Goal: Task Accomplishment & Management: Manage account settings

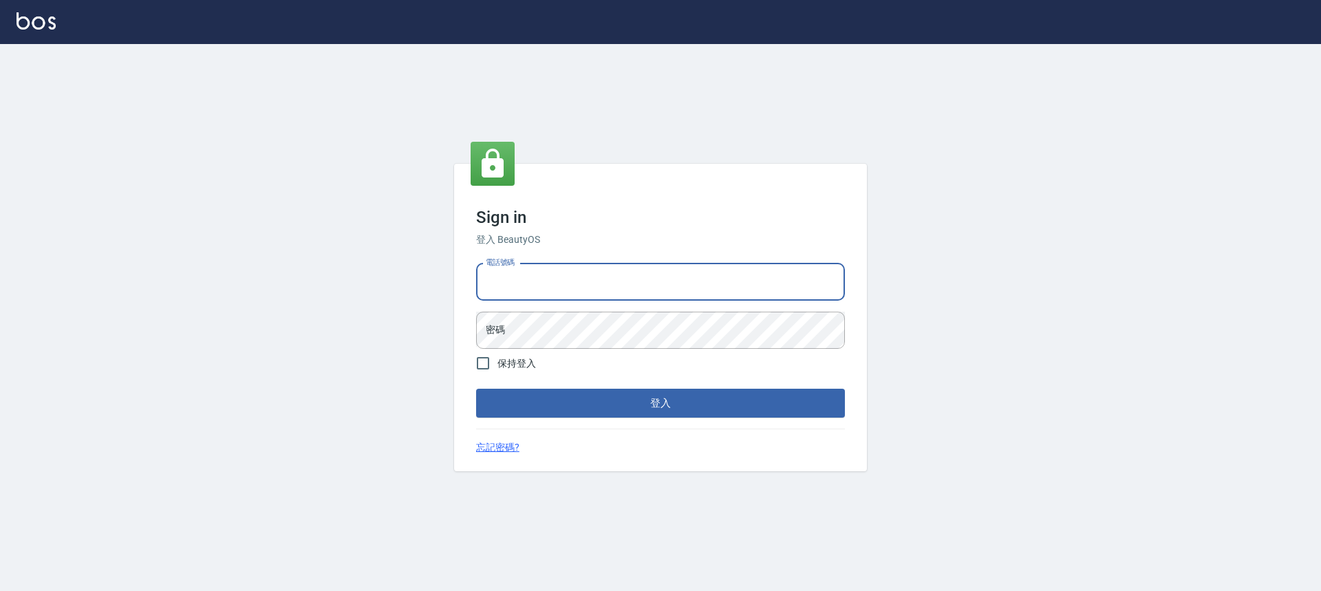
drag, startPoint x: 630, startPoint y: 275, endPoint x: 631, endPoint y: 293, distance: 17.3
click at [630, 275] on input "電話號碼" at bounding box center [660, 282] width 369 height 37
type input "0989189977"
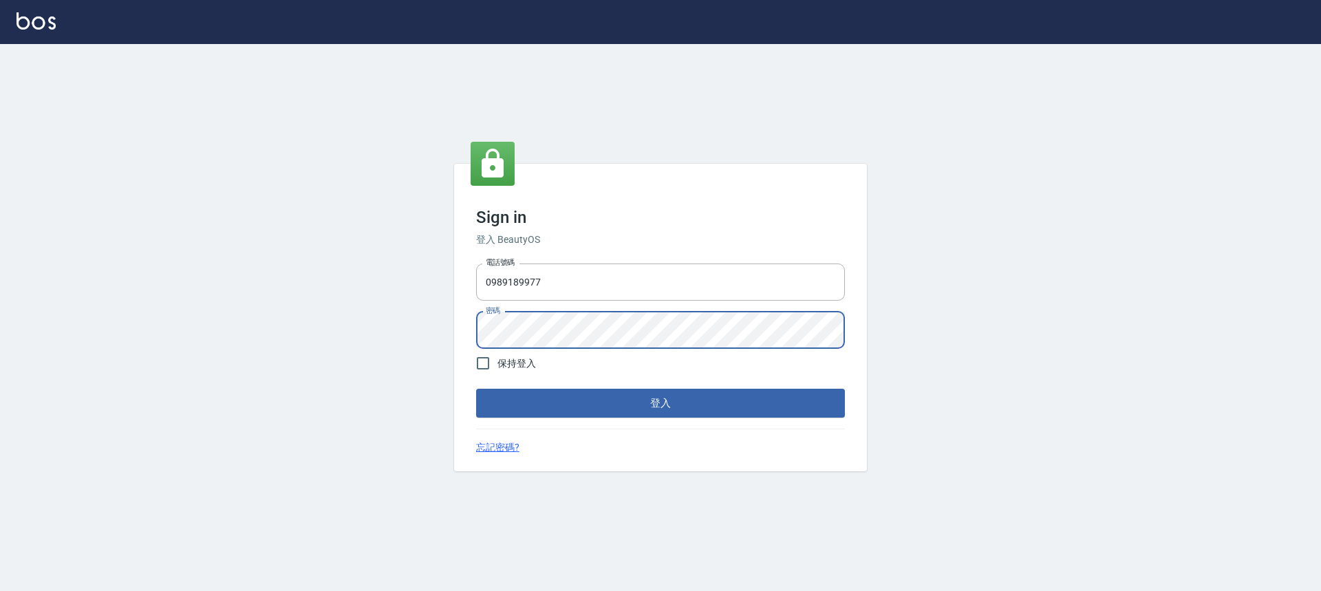
click at [476, 389] on button "登入" at bounding box center [660, 403] width 369 height 29
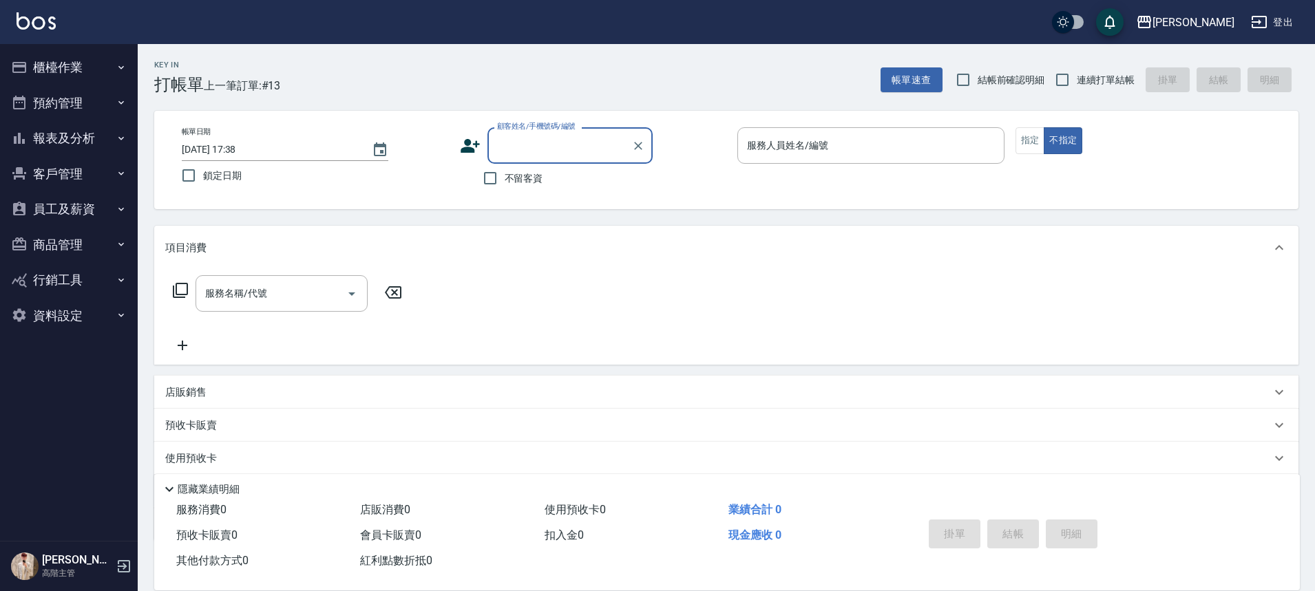
click at [538, 176] on span "不留客資" at bounding box center [524, 178] width 39 height 14
click at [505, 176] on input "不留客資" at bounding box center [490, 178] width 29 height 29
checkbox input "true"
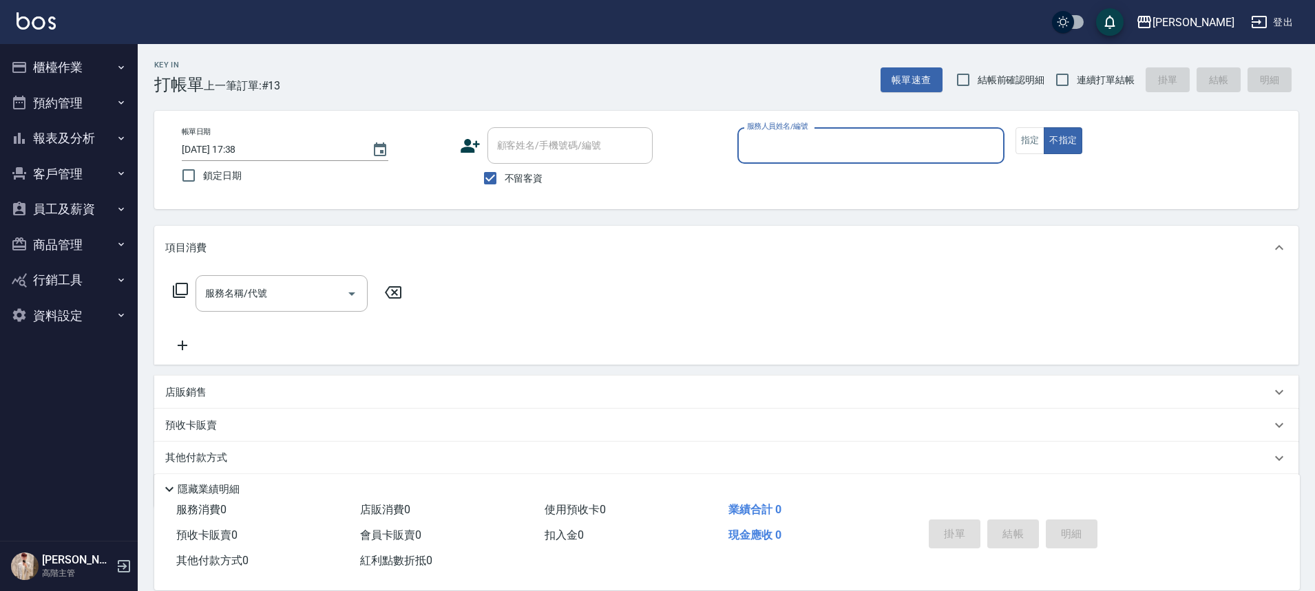
click at [1115, 81] on span "連續打單結帳" at bounding box center [1105, 80] width 58 height 14
click at [1076, 81] on input "連續打單結帳" at bounding box center [1062, 79] width 29 height 29
checkbox input "true"
click at [859, 151] on input "服務人員姓名/編號" at bounding box center [870, 146] width 255 height 24
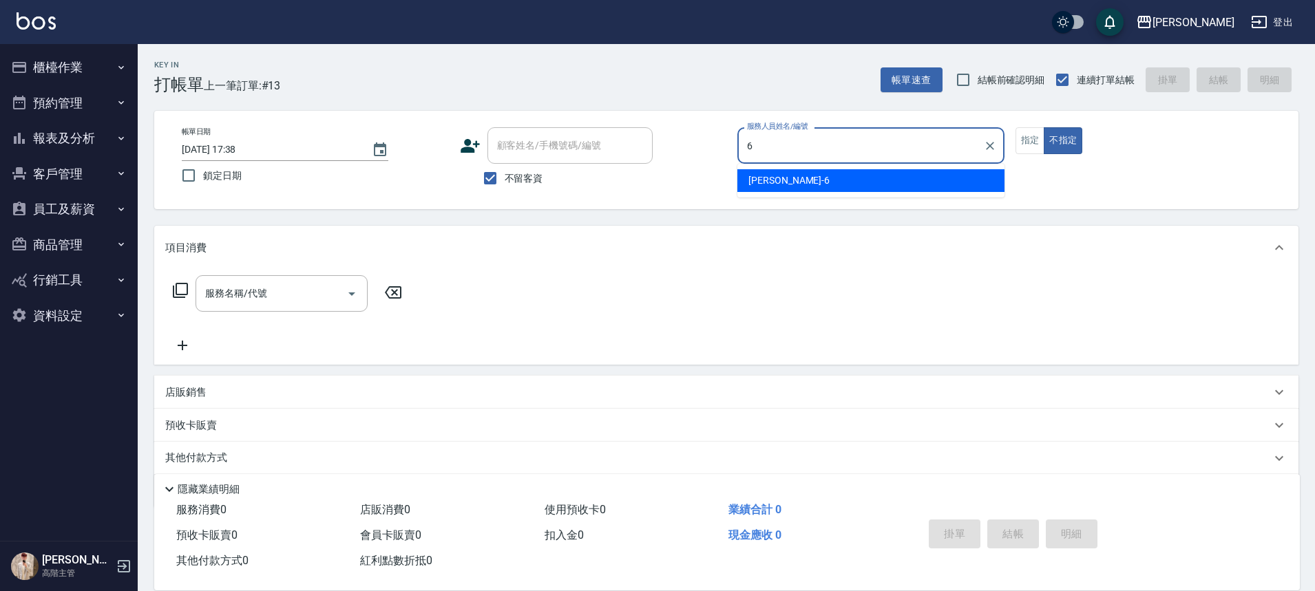
type input "[PERSON_NAME]-6"
type button "false"
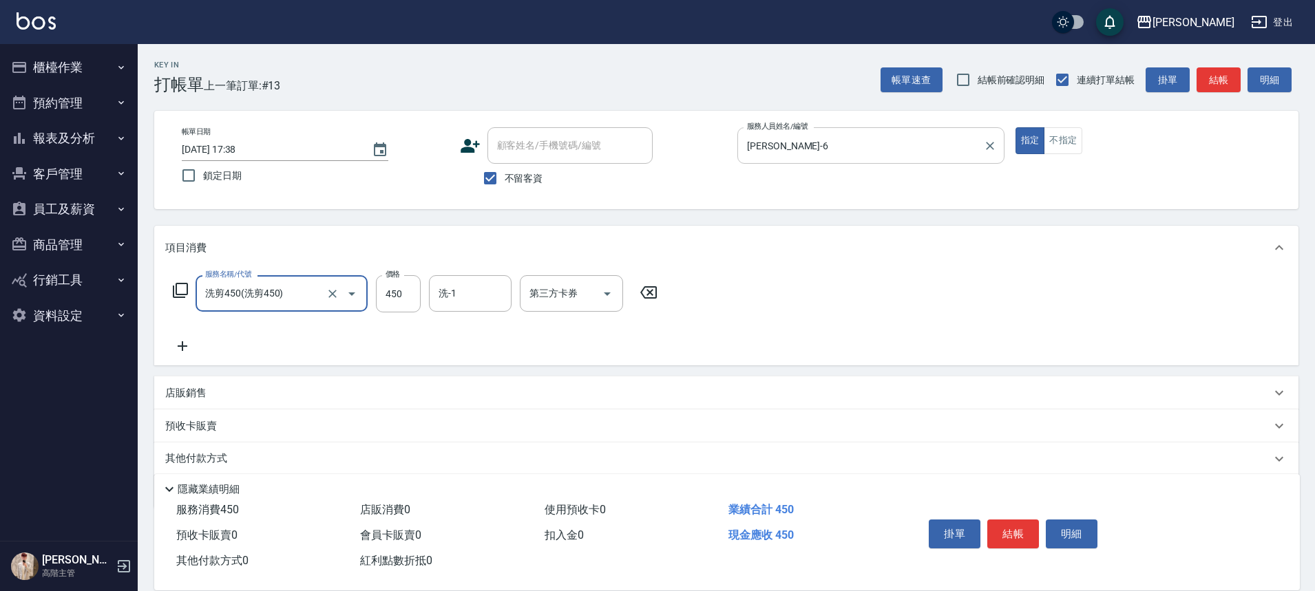
type input "洗剪450"
type input "600"
type input "鈺婷-23"
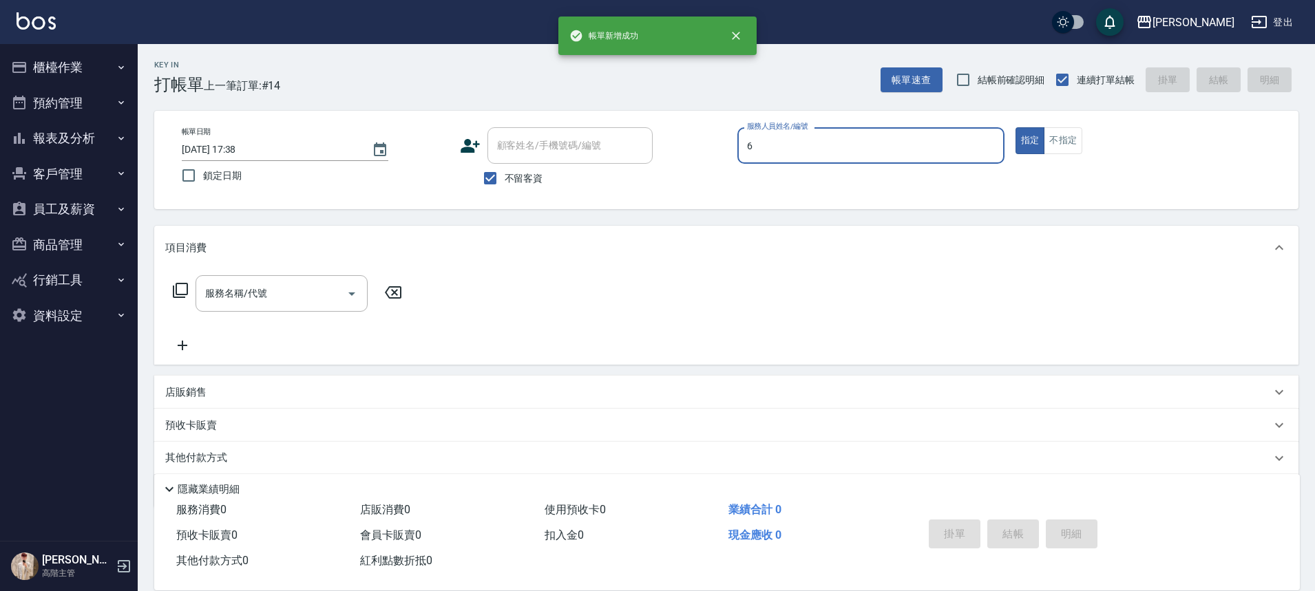
type input "[PERSON_NAME]-6"
type button "true"
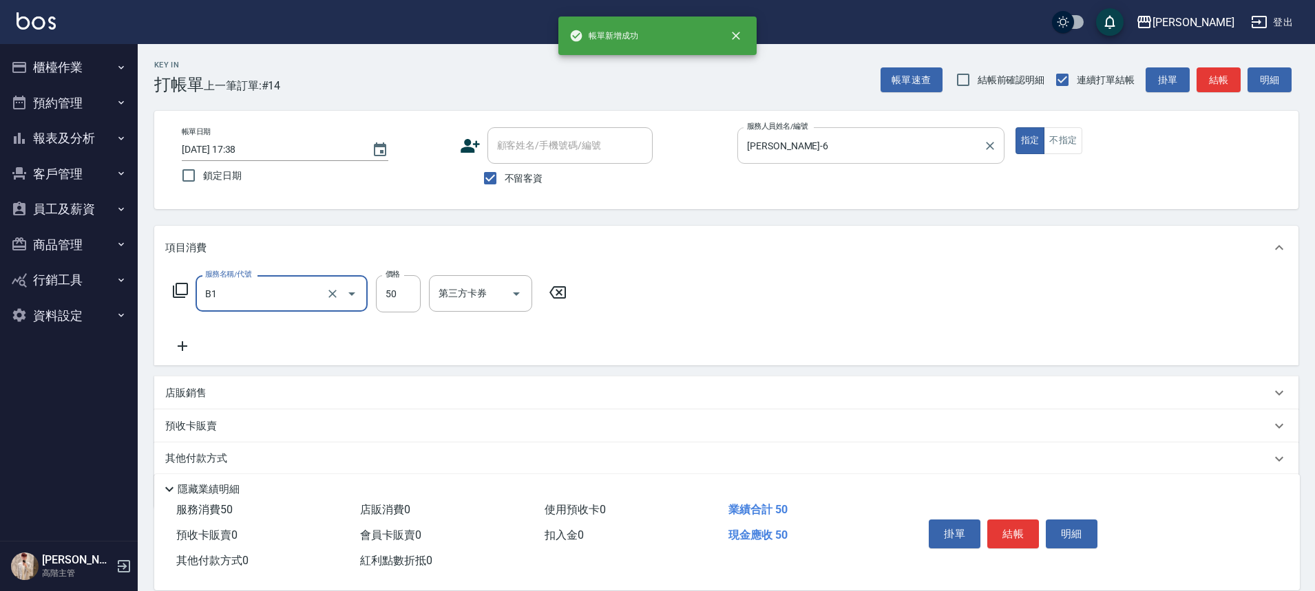
type input "剪髮(B1)"
type input "350"
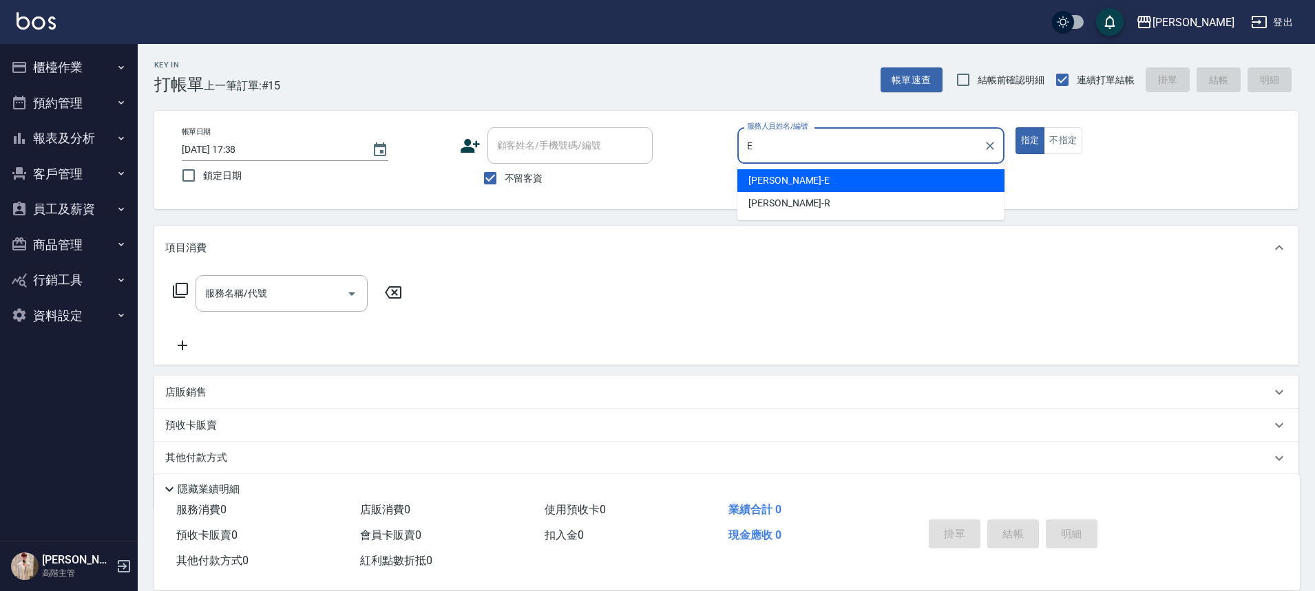
type input "[PERSON_NAME]"
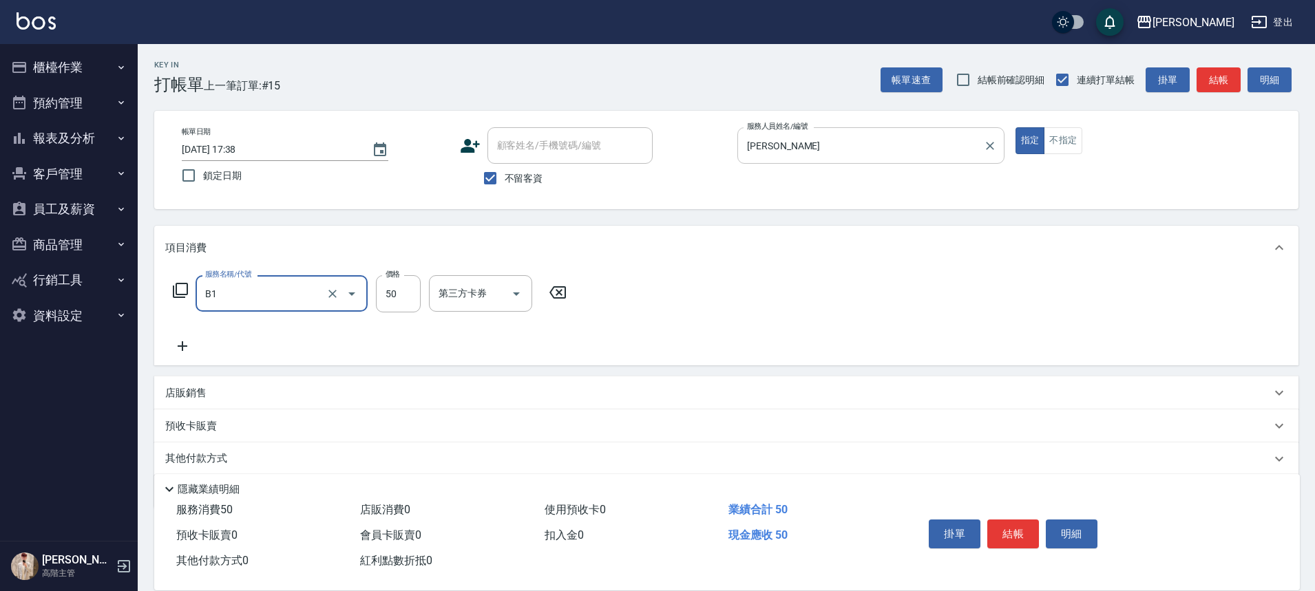
type input "剪髮(B1)"
type input "250"
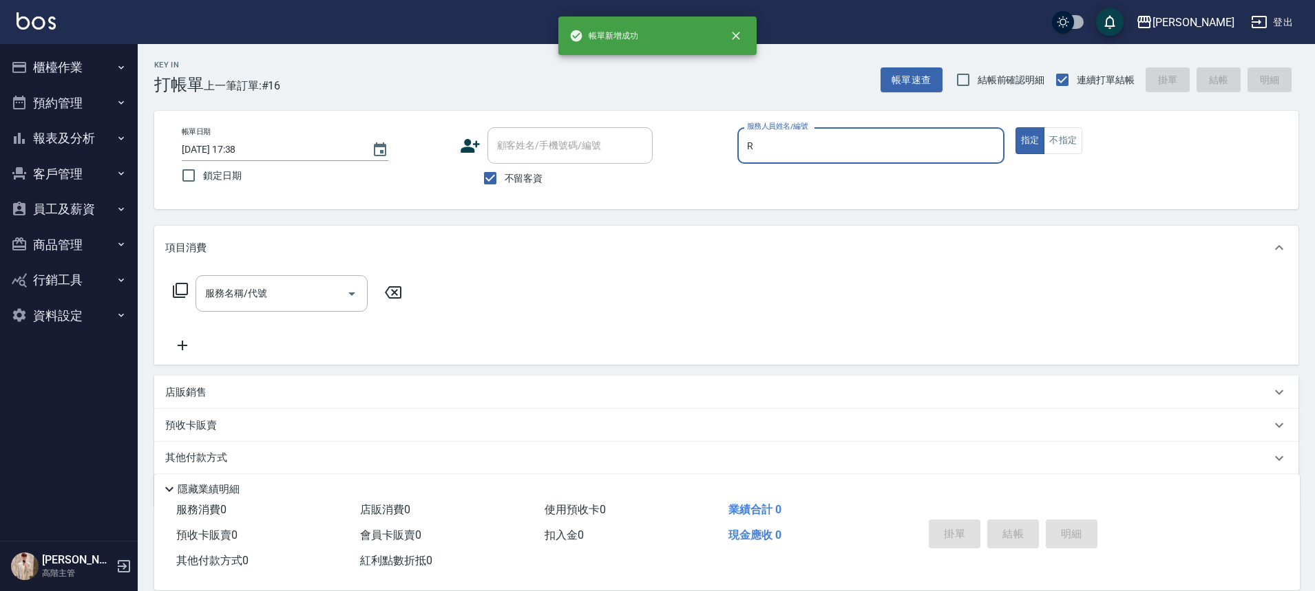
type input "Rebecca瑞瑞-R"
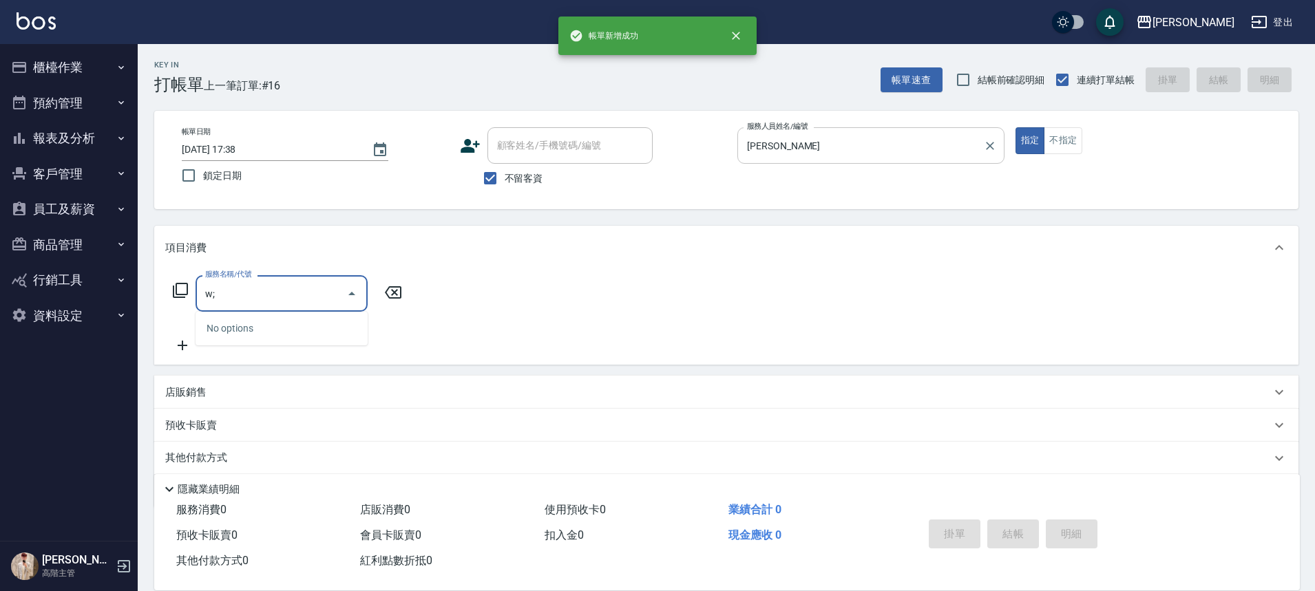
type input "w"
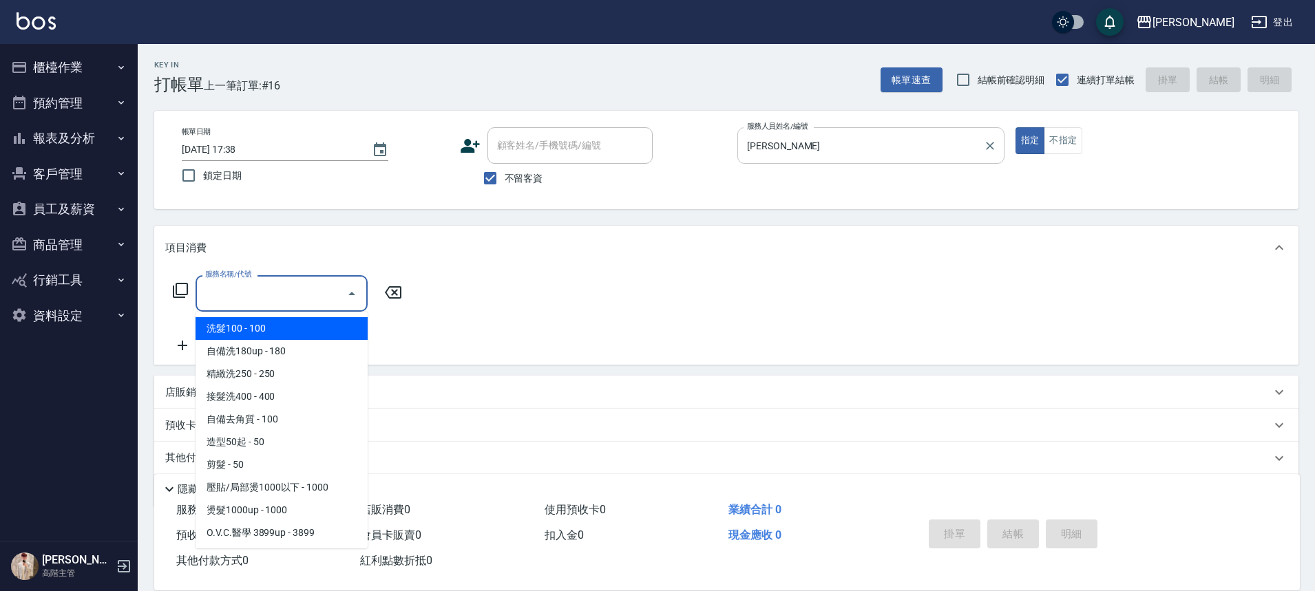
type input "ㄏ"
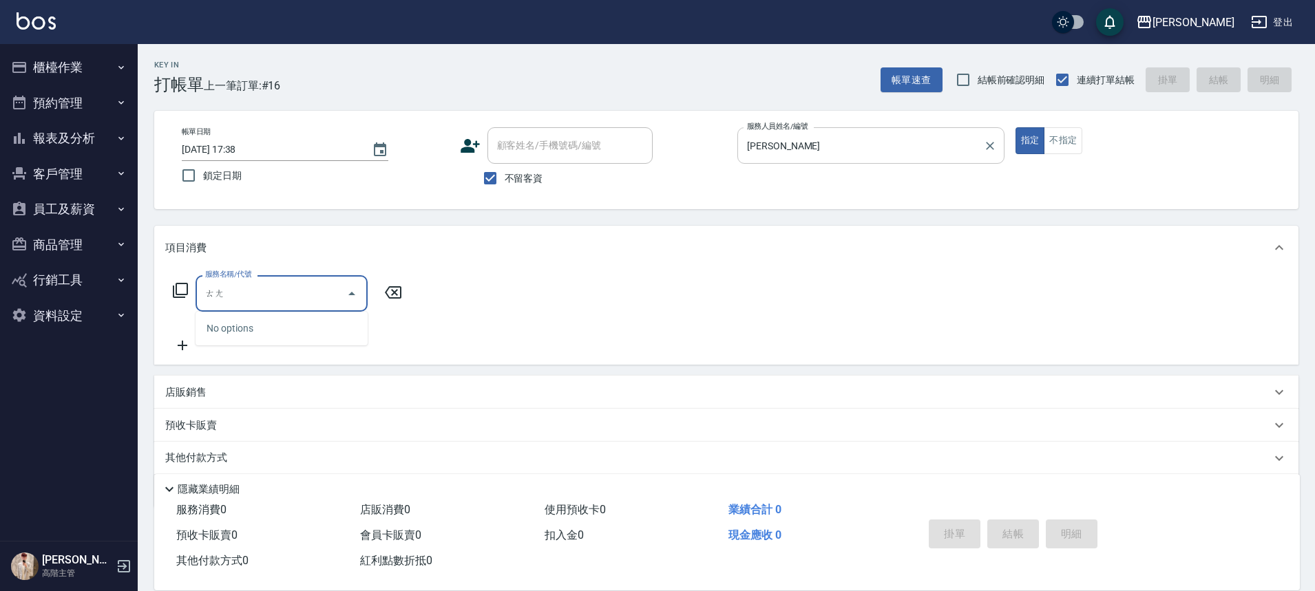
type input "趟"
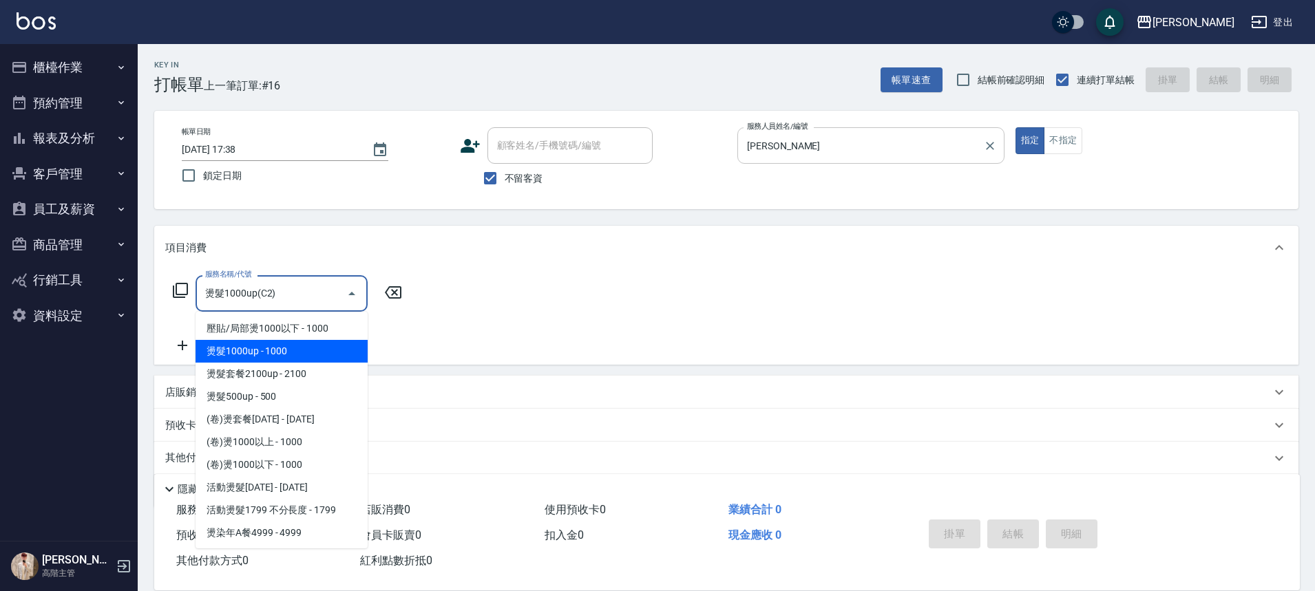
type input "燙髮1000up(C2)"
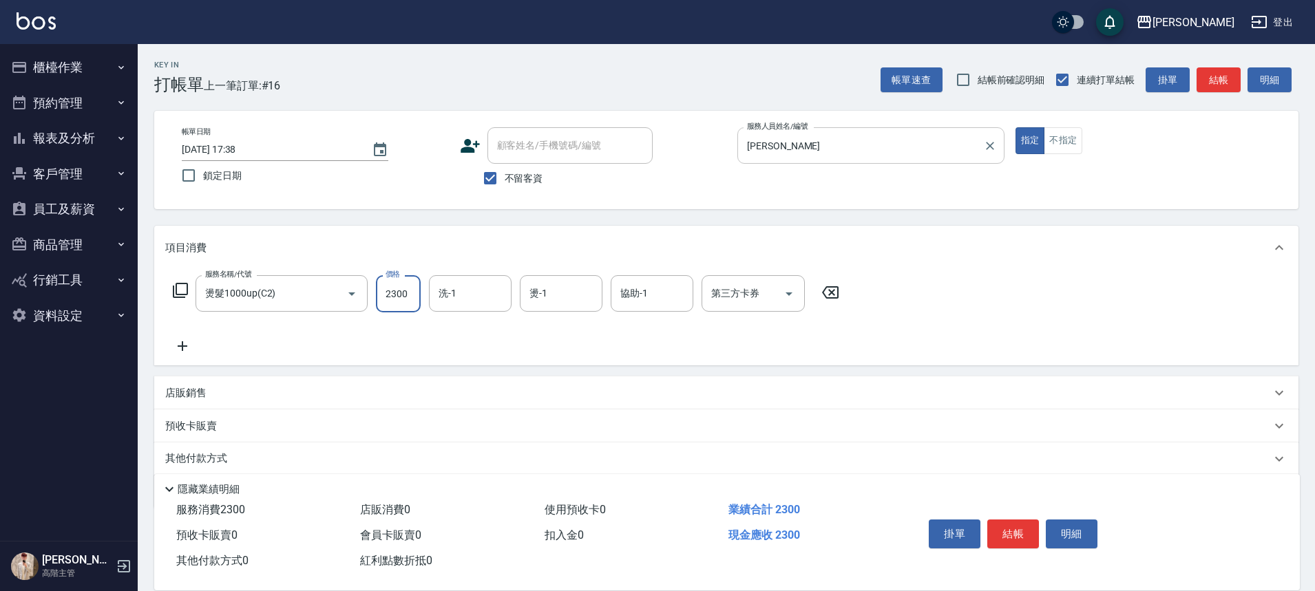
type input "2300"
type input "萱芸-32"
type input "Rebecca瑞瑞-R"
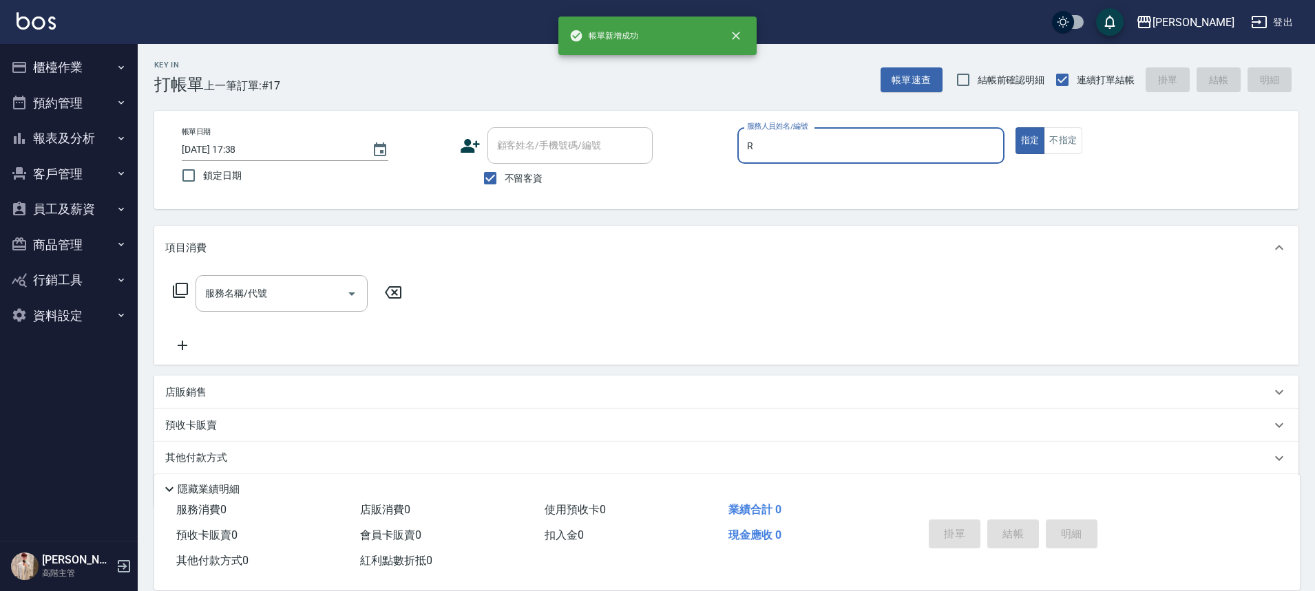
type input "Rebecca瑞瑞-R"
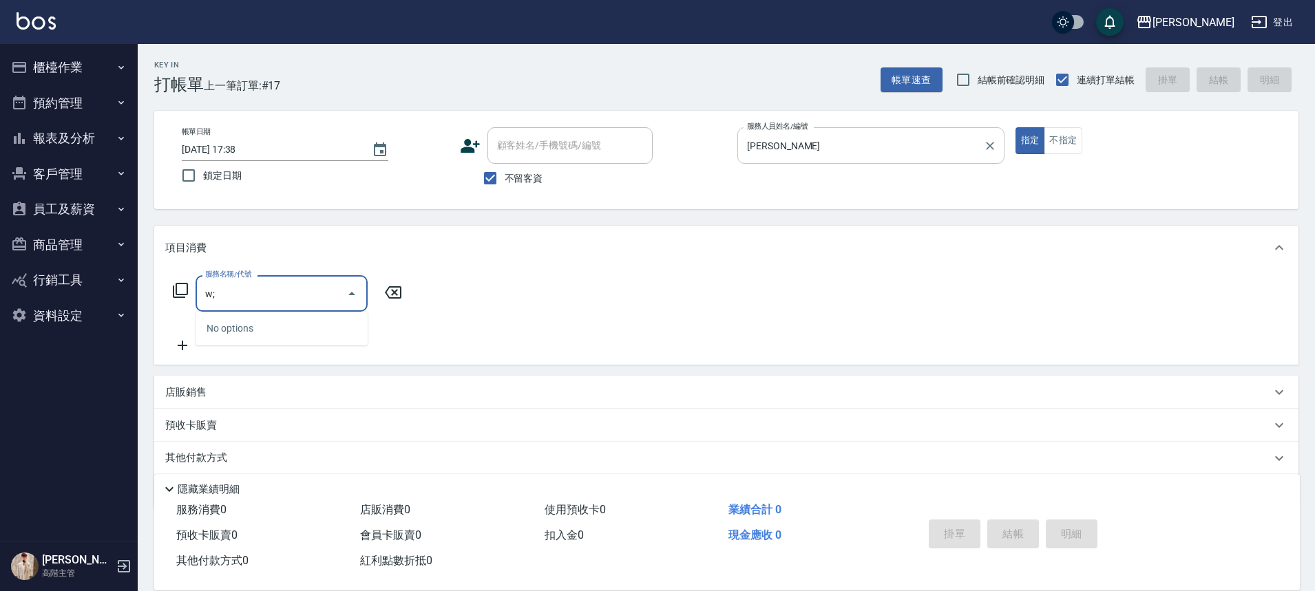
type input "w"
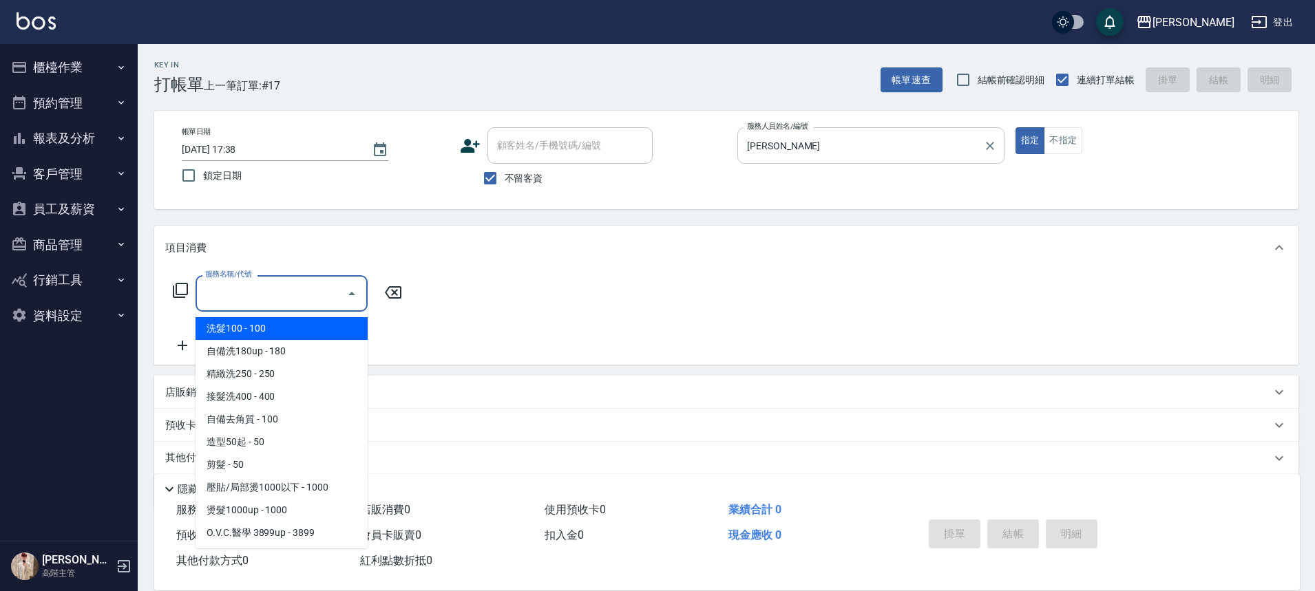
type input "c"
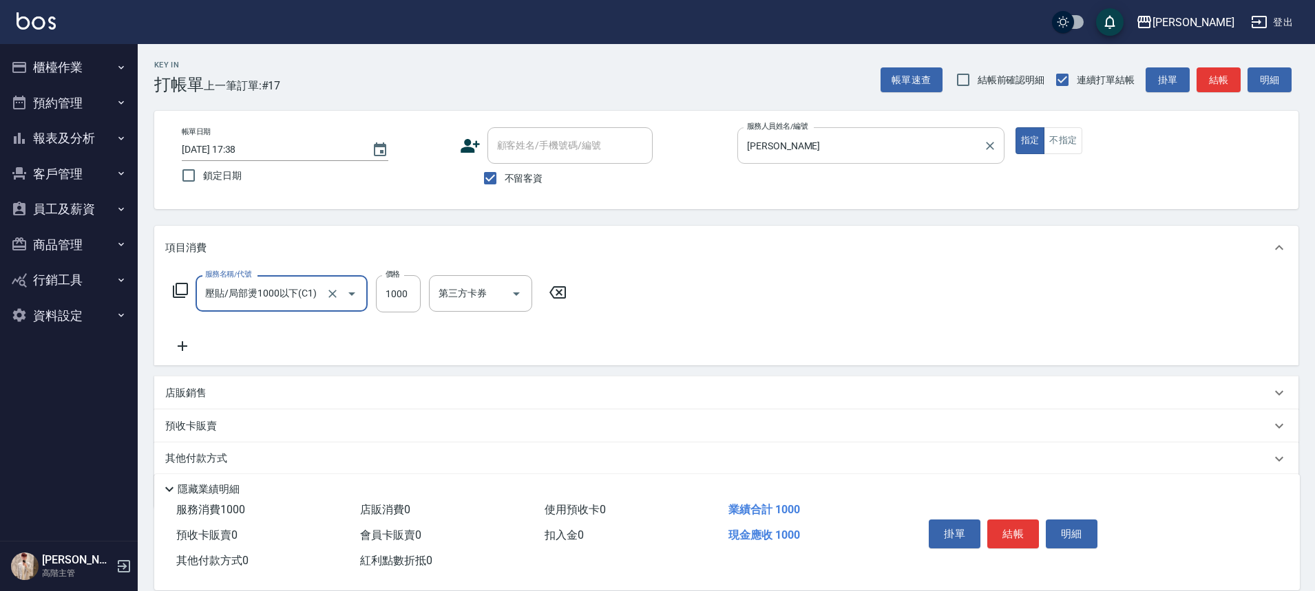
type input "壓貼/局部燙1000以下(C1)"
type input "萱芸-32"
type input "Rebecca瑞瑞-R"
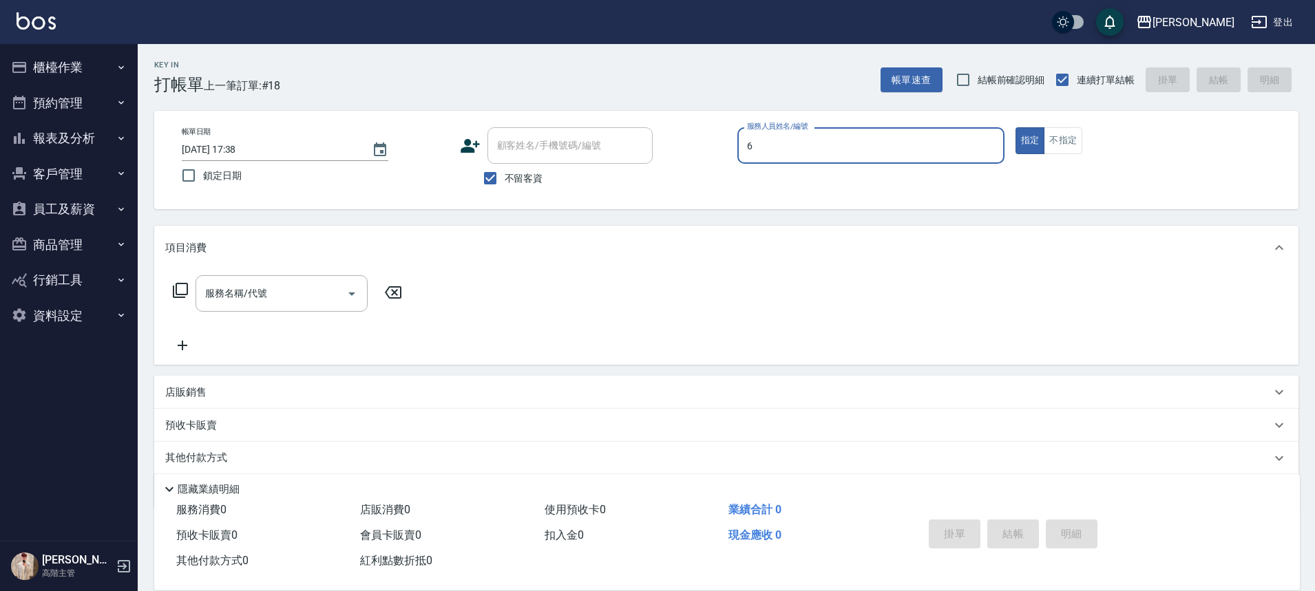
type input "[PERSON_NAME]-6"
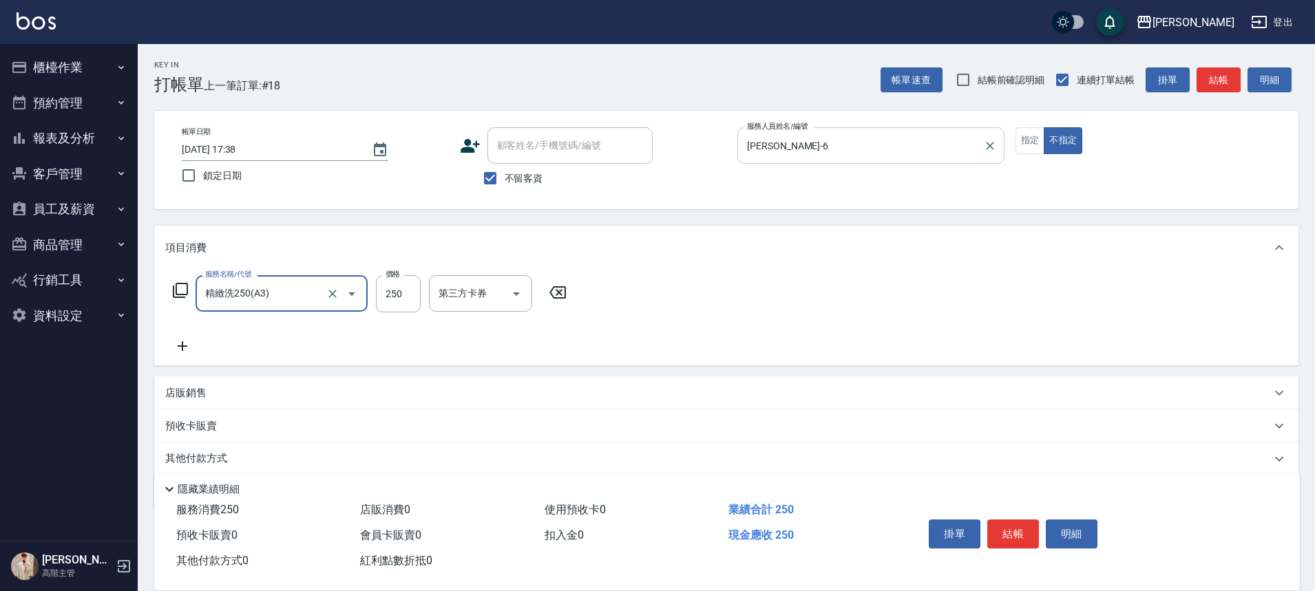
type input "精緻洗250(A3)"
type input "300"
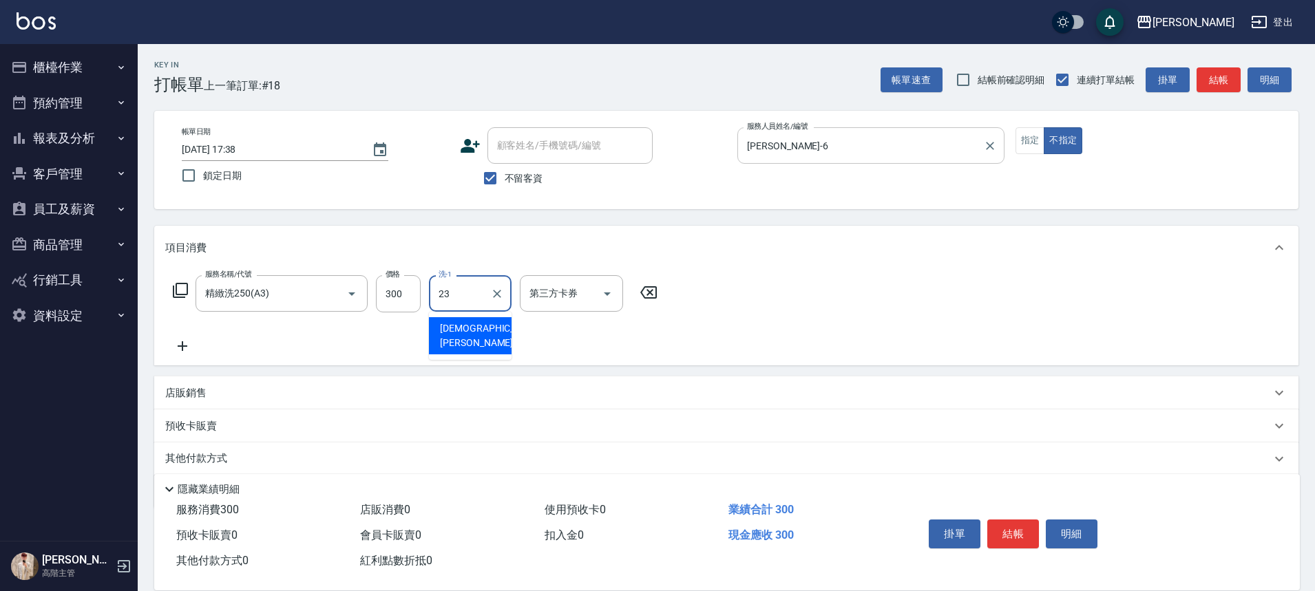
type input "鈺婷-23"
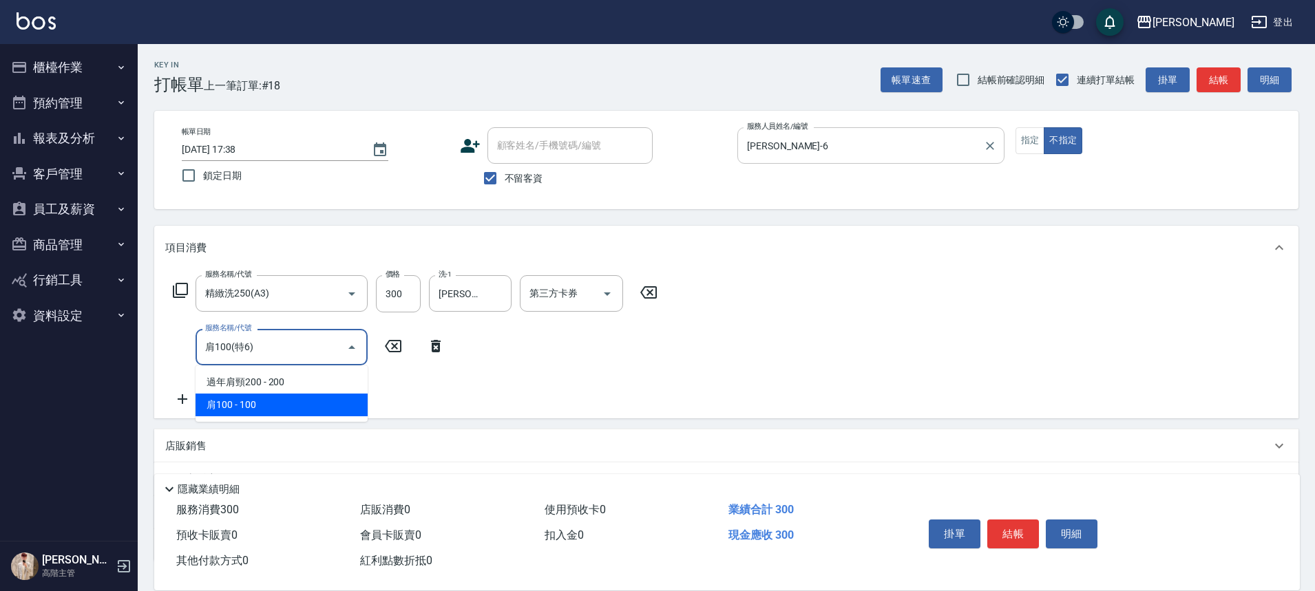
type input "肩100(特6)"
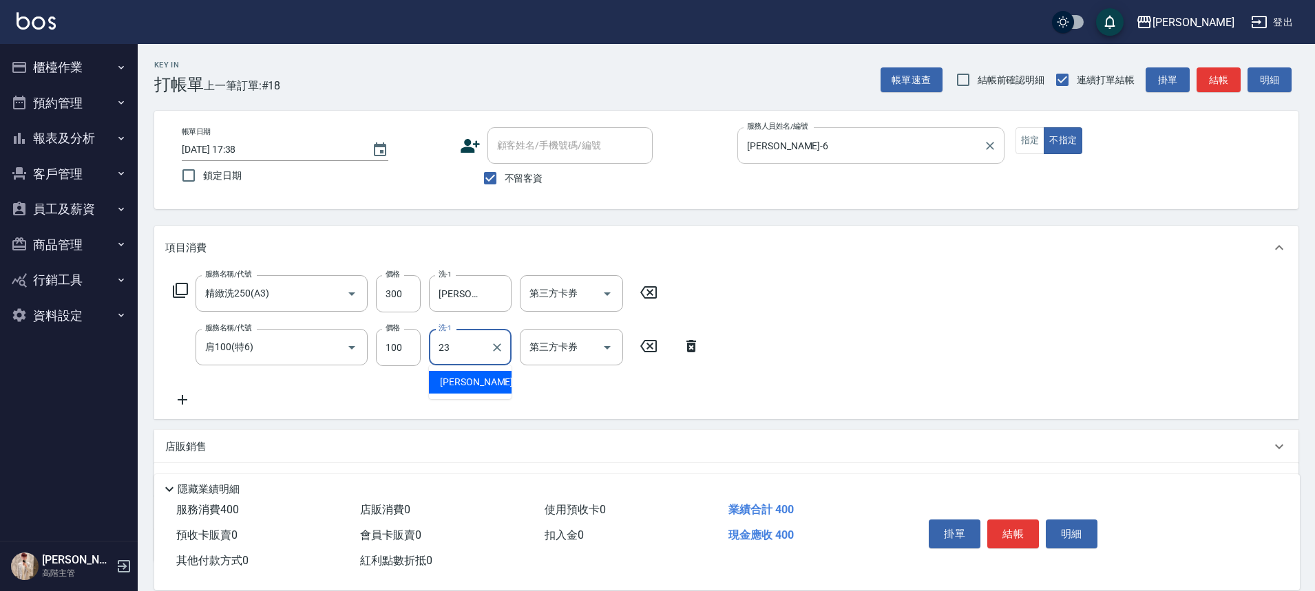
type input "鈺婷-23"
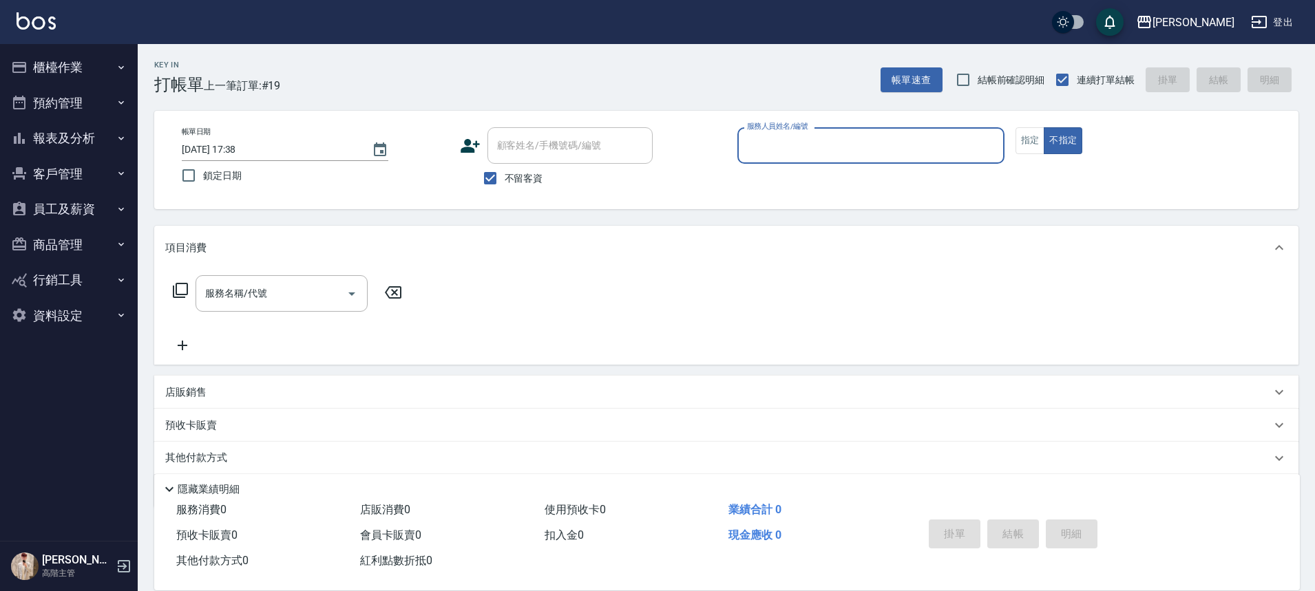
click at [898, 147] on input "服務人員姓名/編號" at bounding box center [870, 146] width 255 height 24
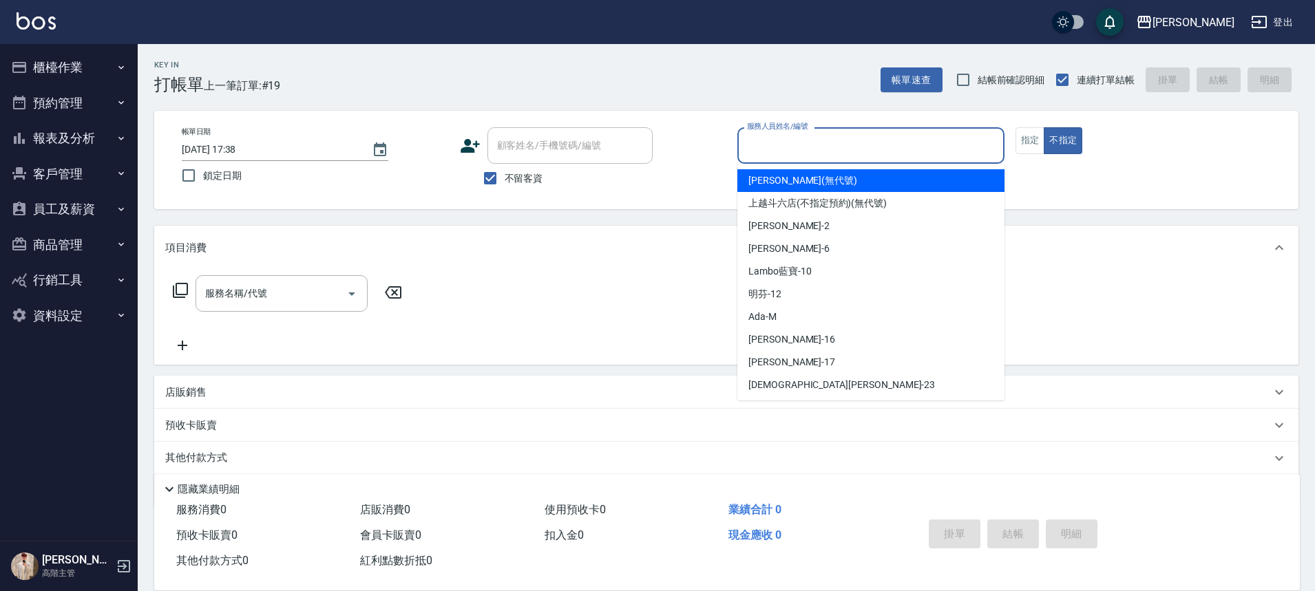
click at [759, 127] on label "服務人員姓名/編號" at bounding box center [777, 126] width 61 height 10
click at [759, 134] on input "服務人員姓名/編號" at bounding box center [870, 146] width 255 height 24
type input "[PERSON_NAME]"
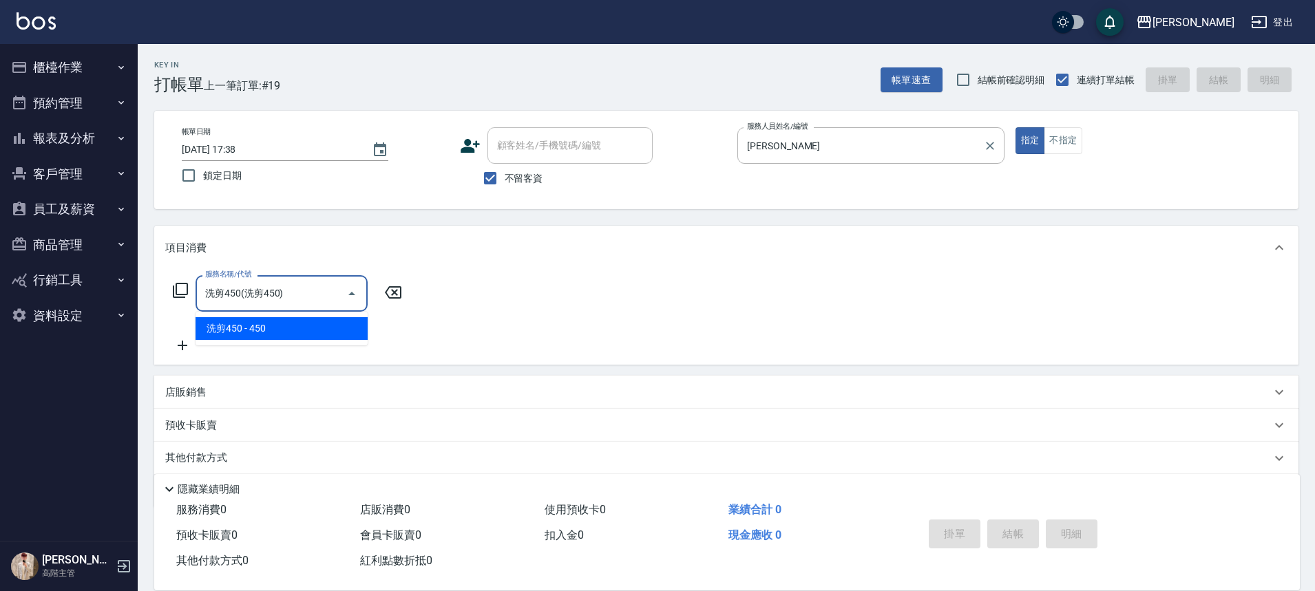
type input "洗剪450"
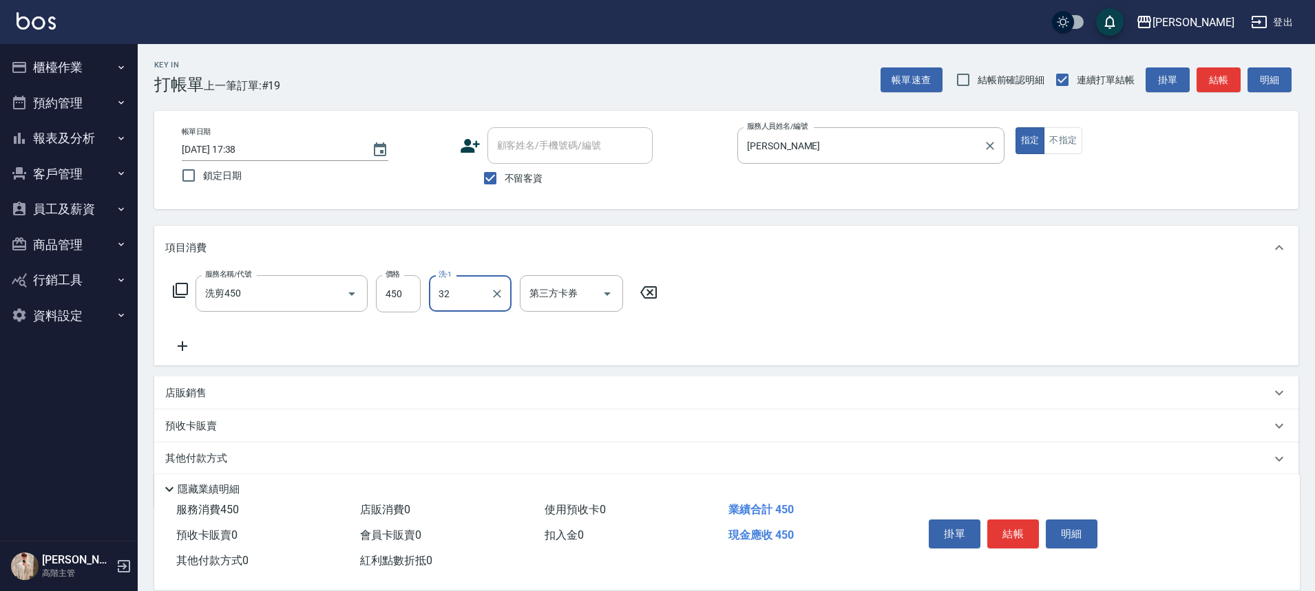
type input "萱芸-32"
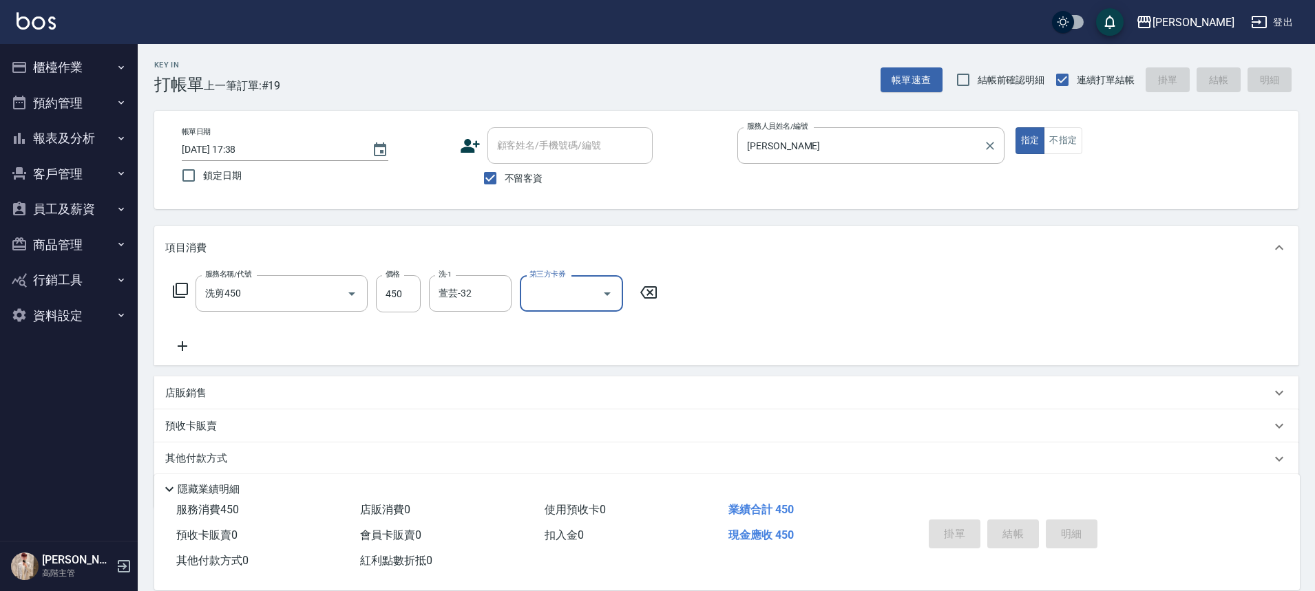
type input "2025/08/10 17:39"
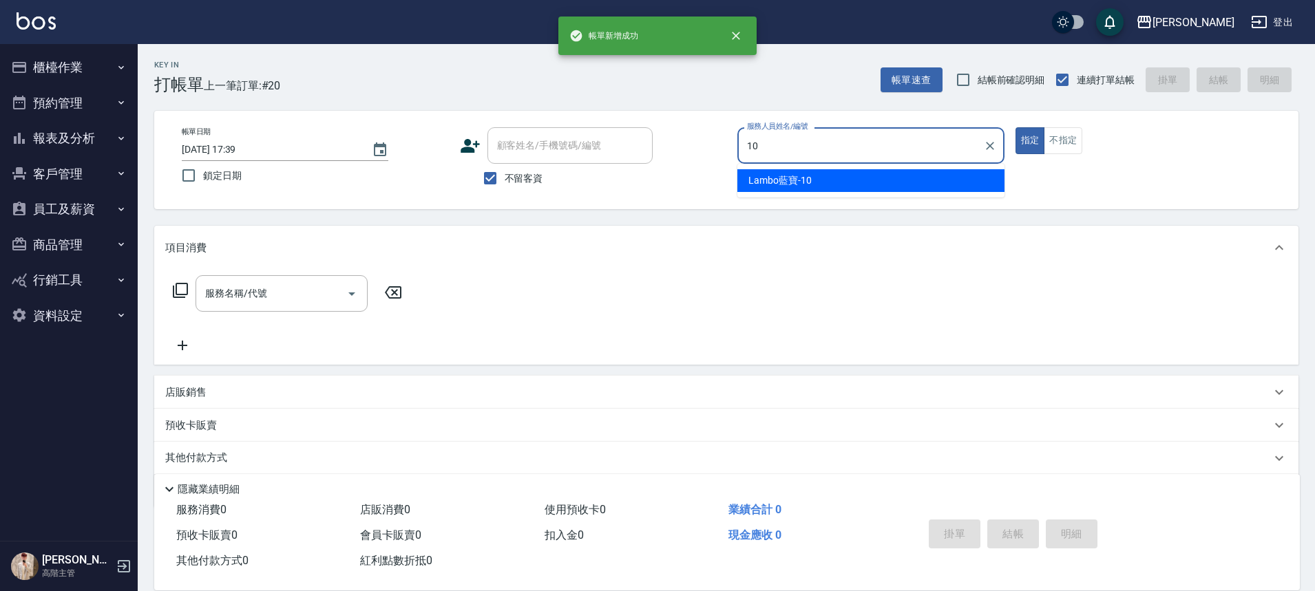
type input "Lambo藍寶-10"
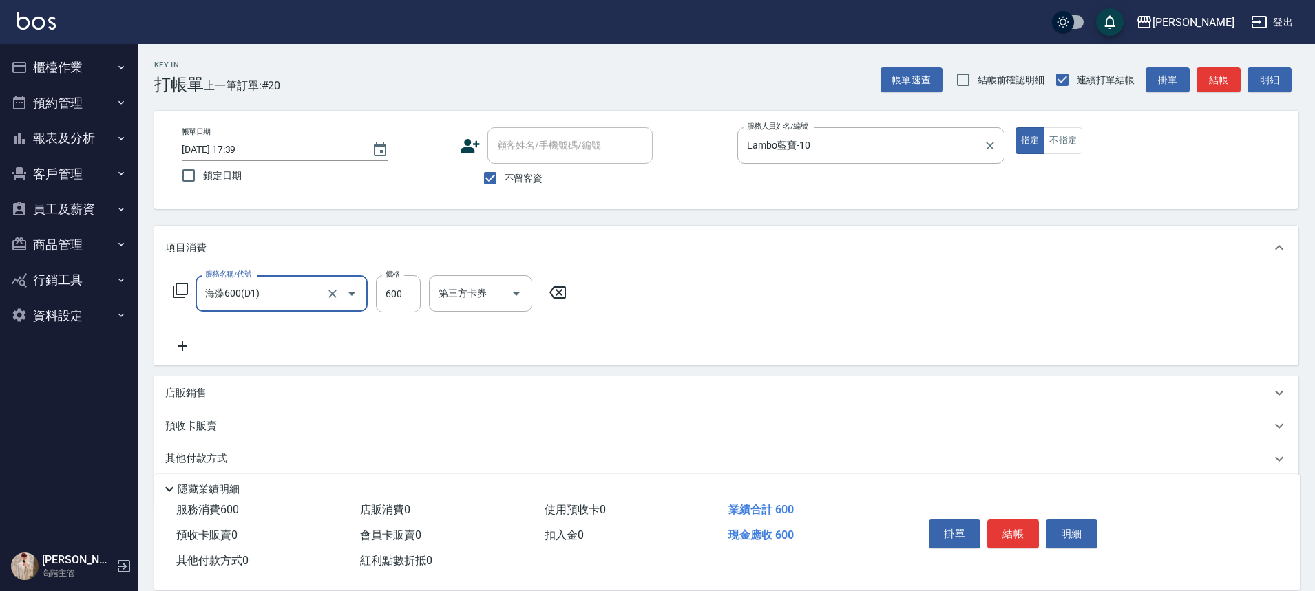
type input "海藻600(D1)"
type input "鈺婷-23"
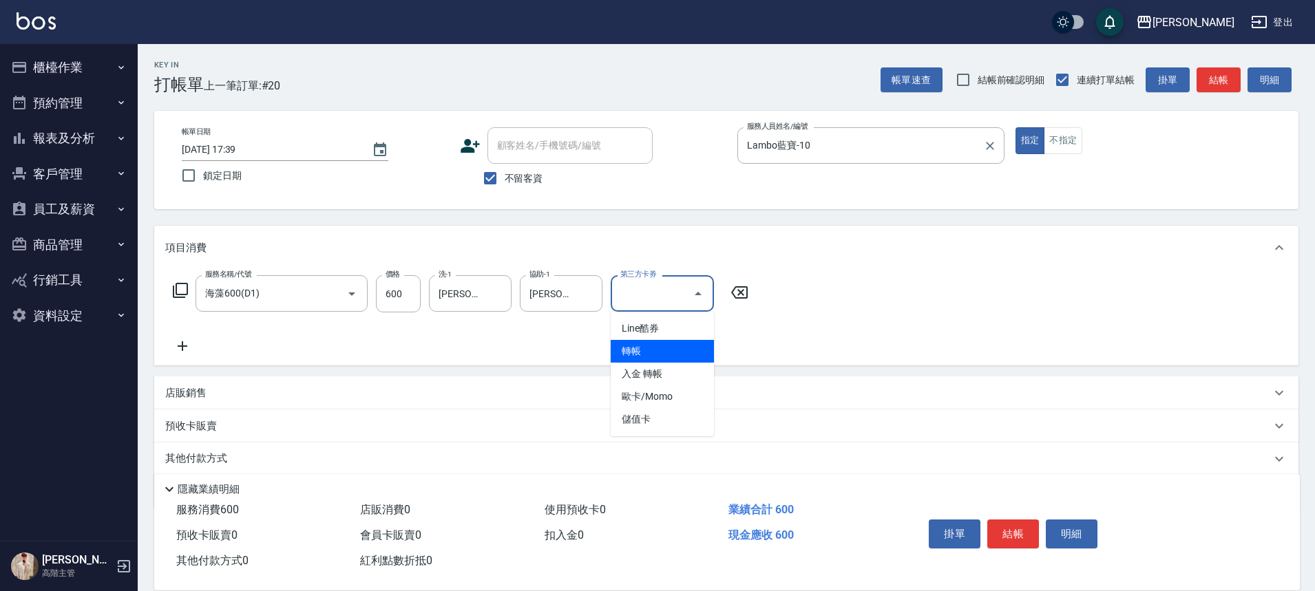
type input "轉帳"
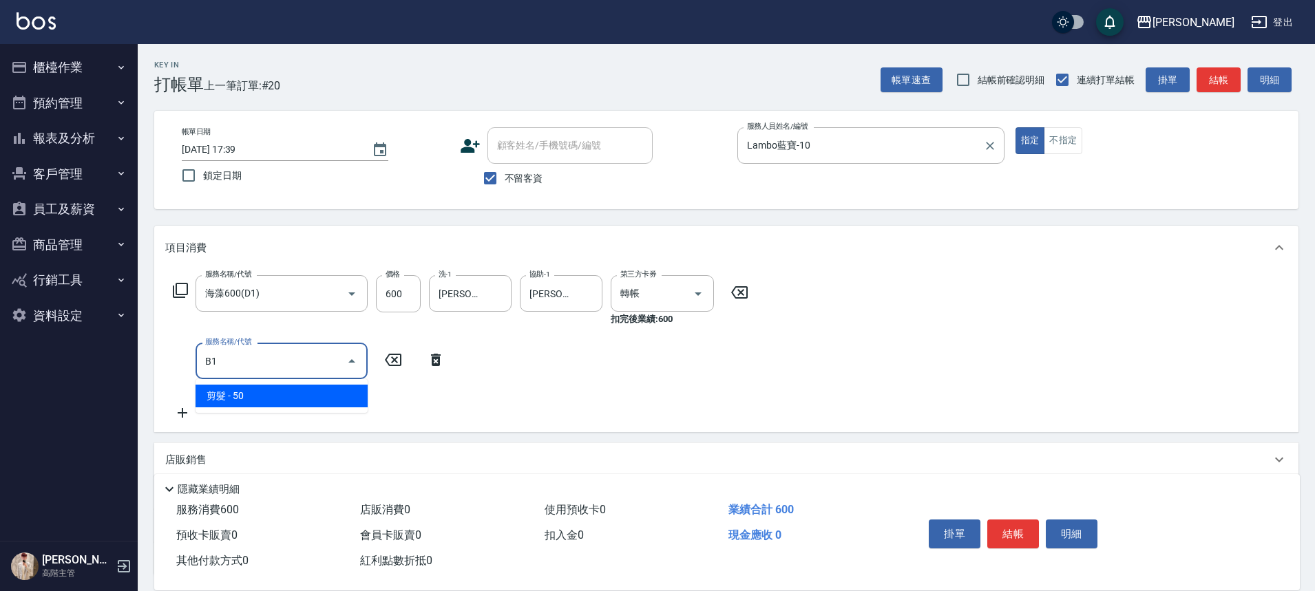
type input "剪髮(B1)"
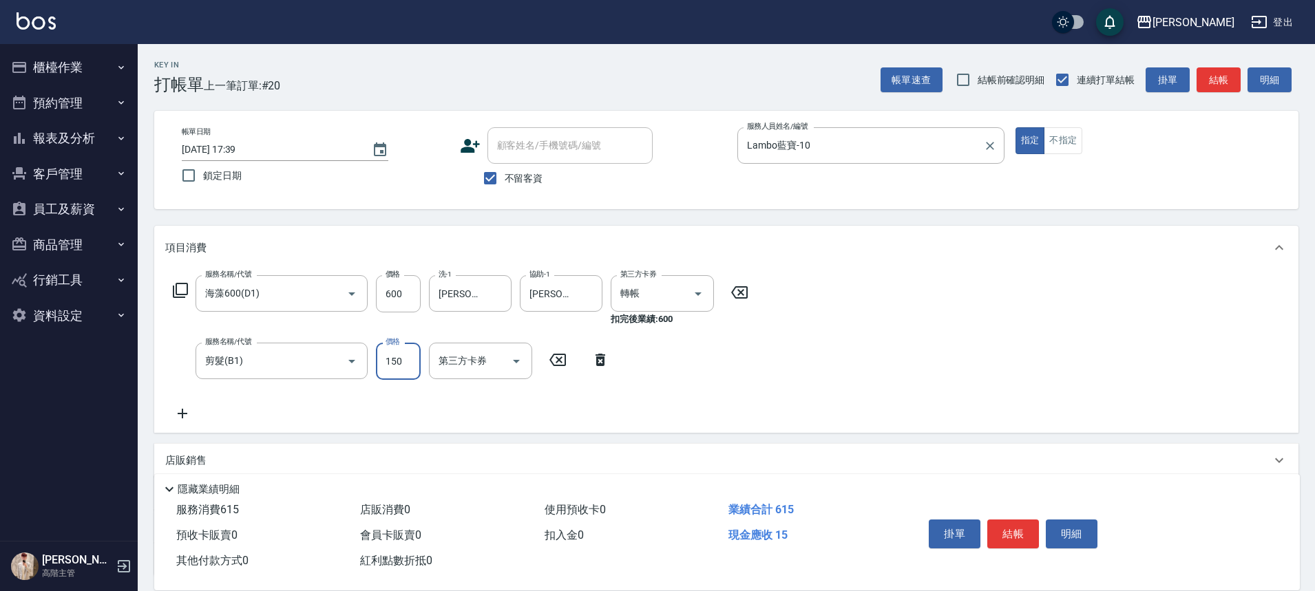
type input "150"
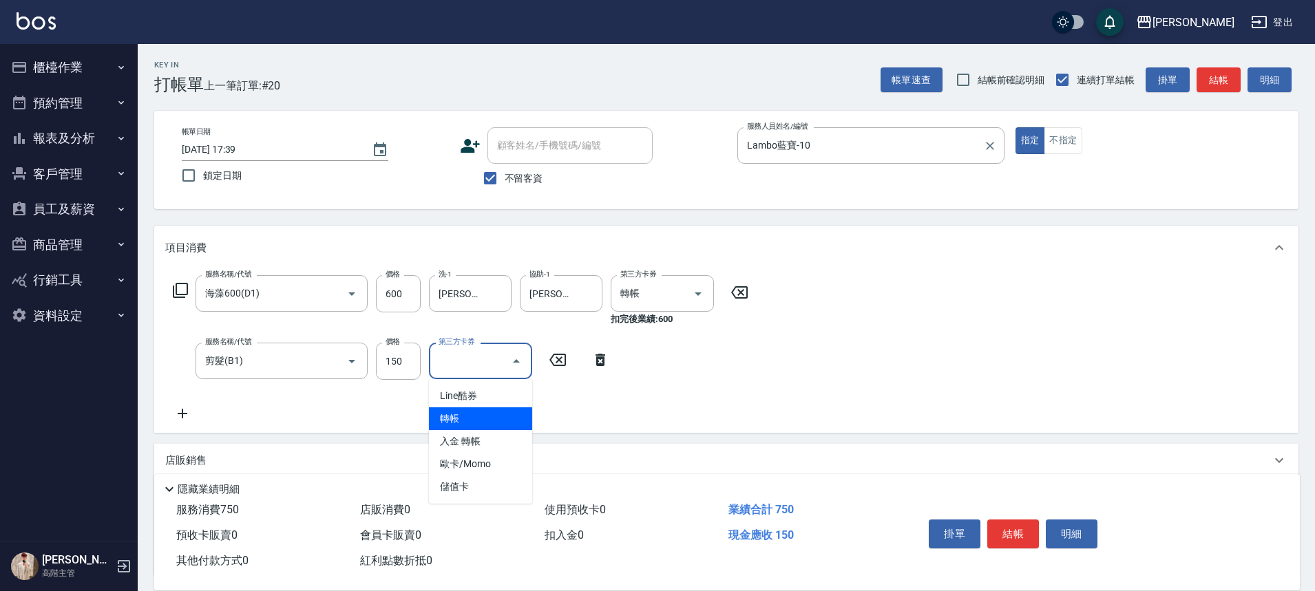
type input "轉帳"
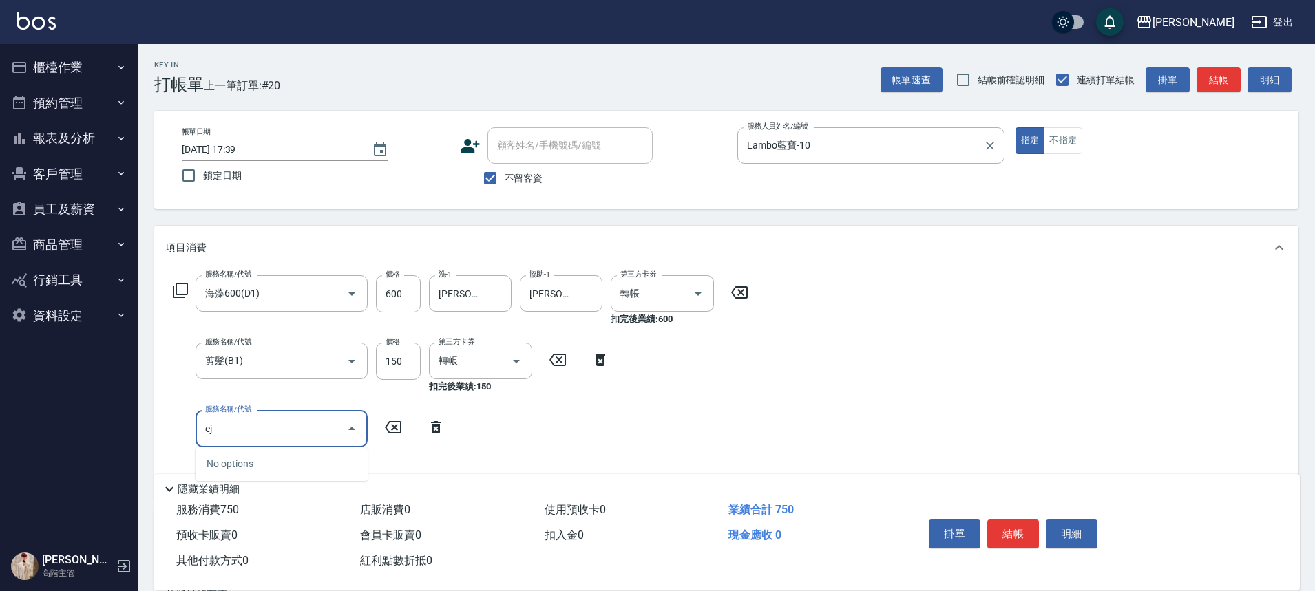
type input "c"
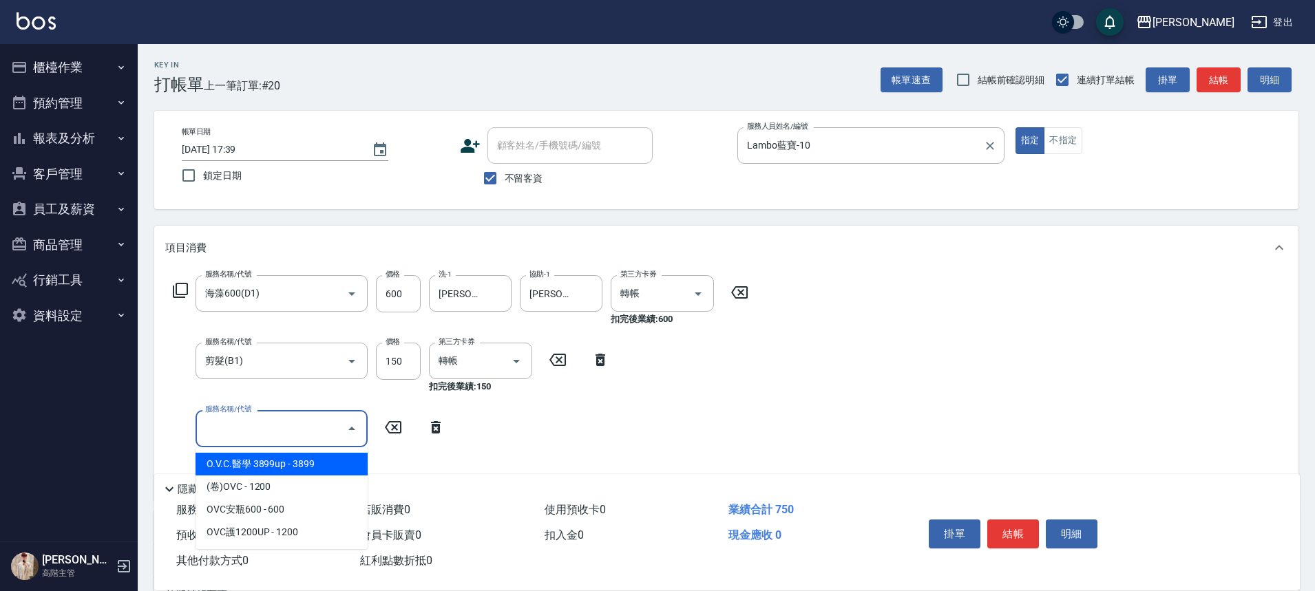
type input "C"
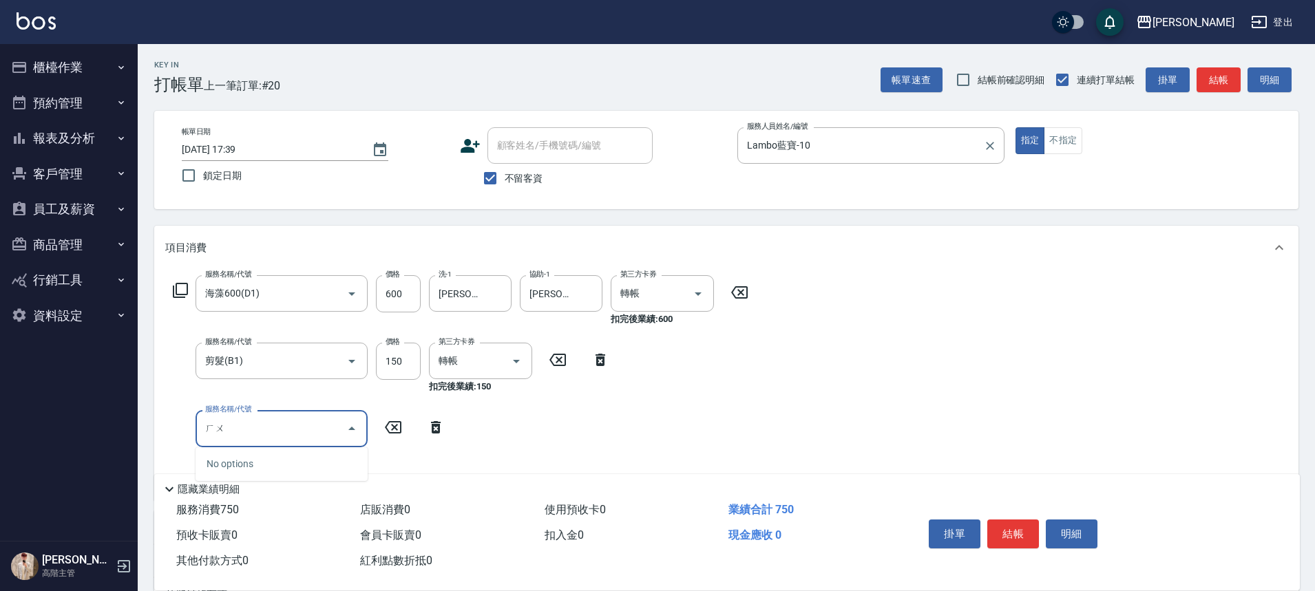
type input "戶"
type input "護髮600以上(T3)"
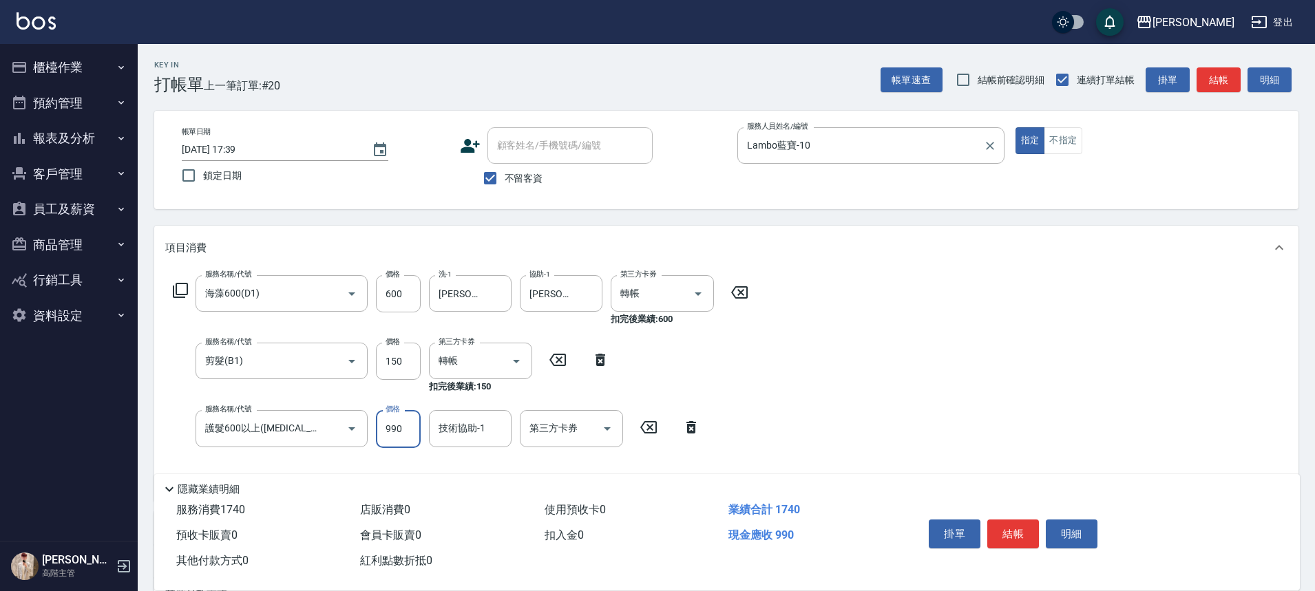
type input "990"
type input "鈺婷-23"
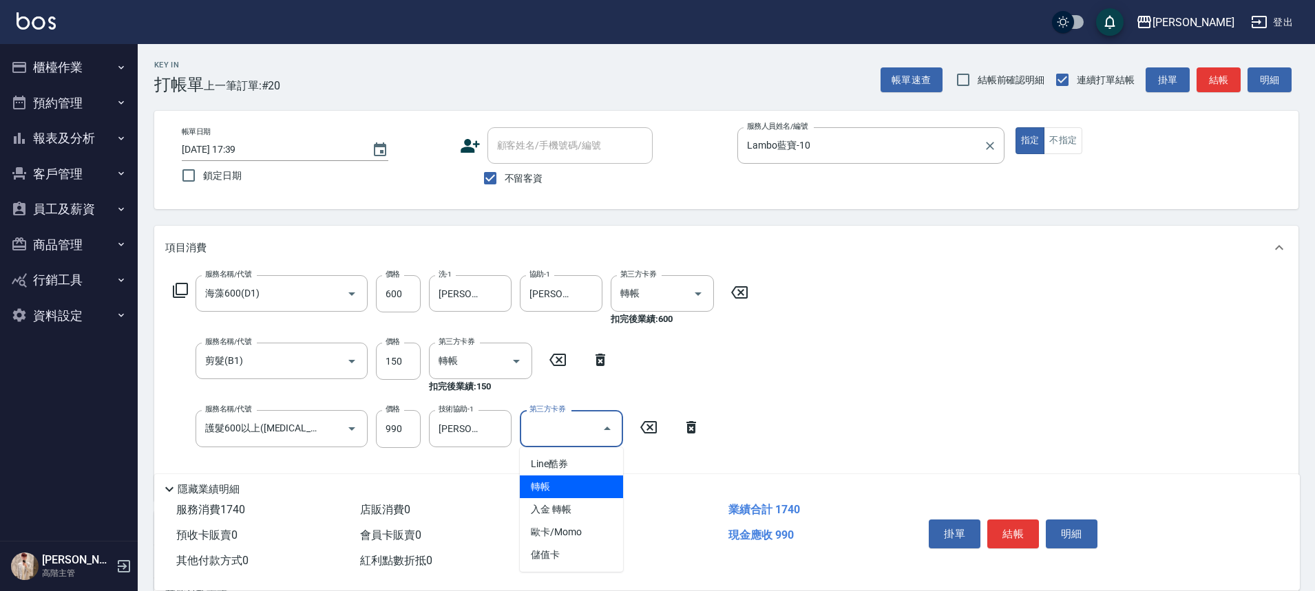
type input "轉帳"
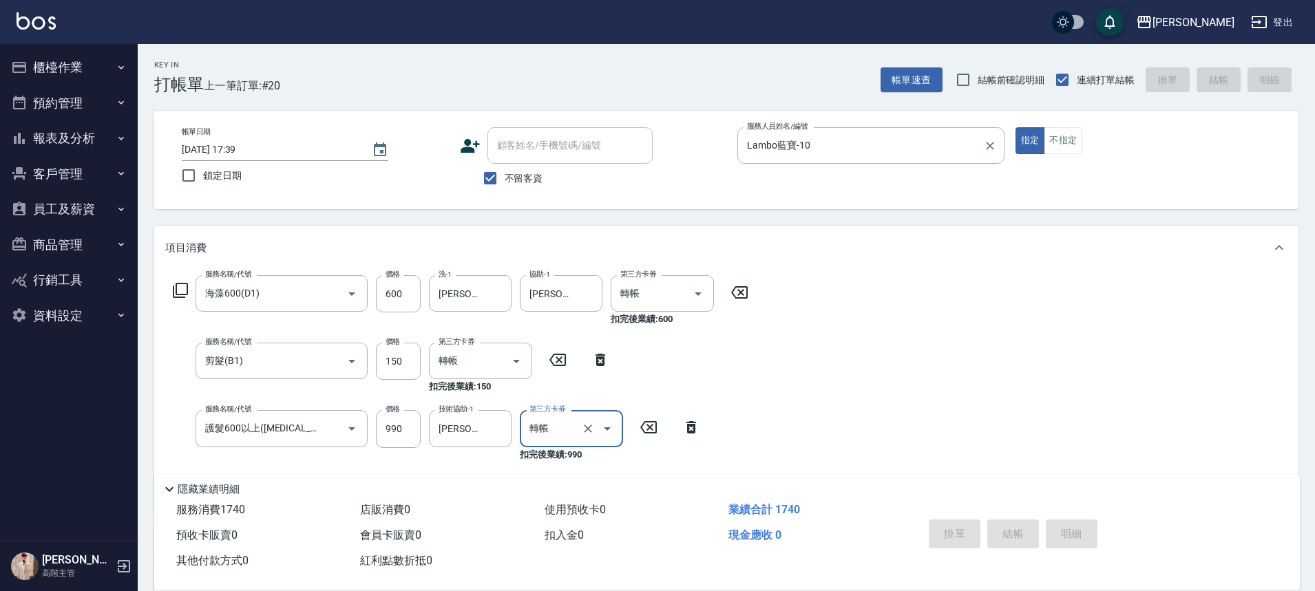
type input "2025/08/10 17:40"
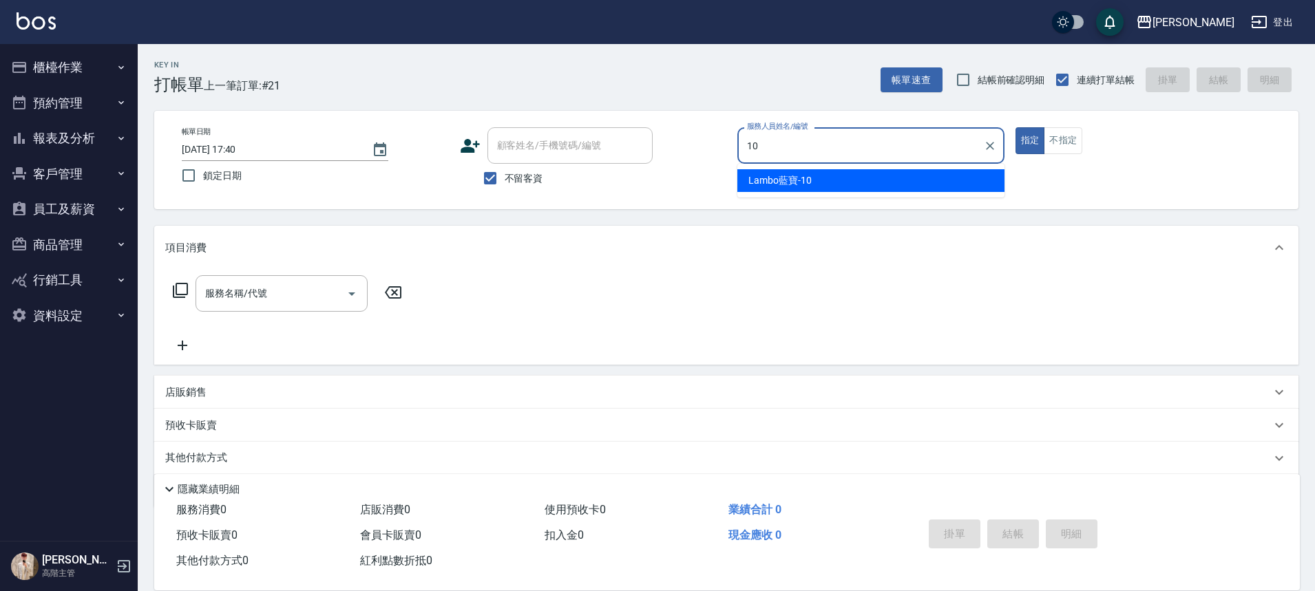
type input "Lambo藍寶-10"
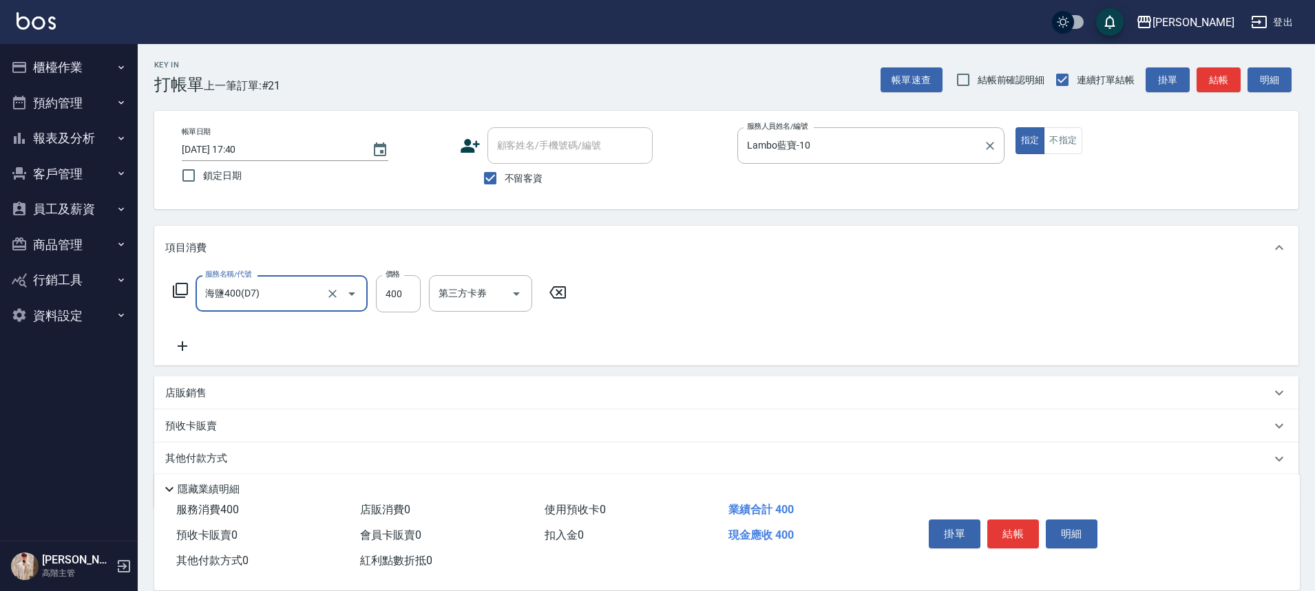
type input "海鹽400(D7)"
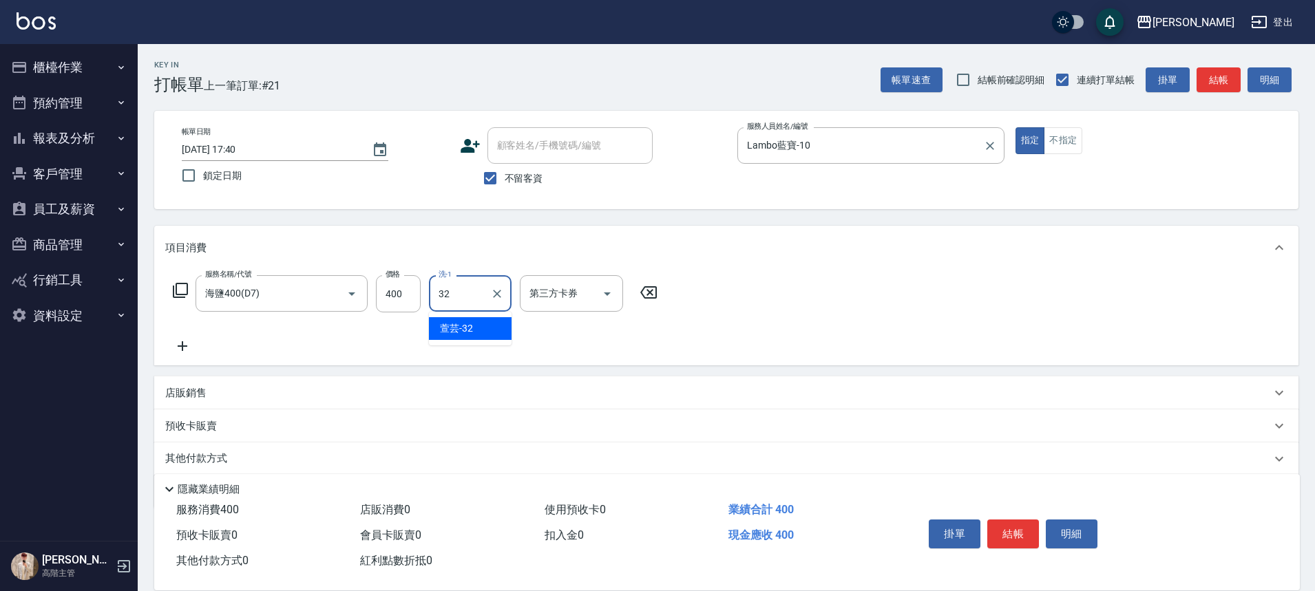
type input "萱芸-32"
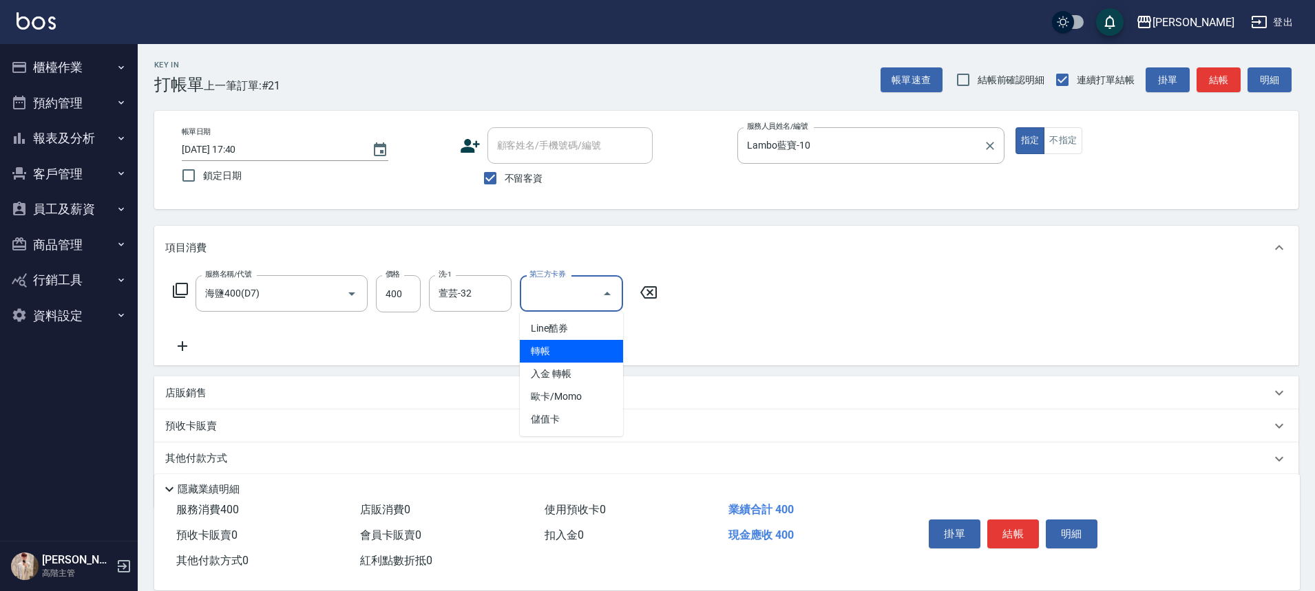
type input "轉帳"
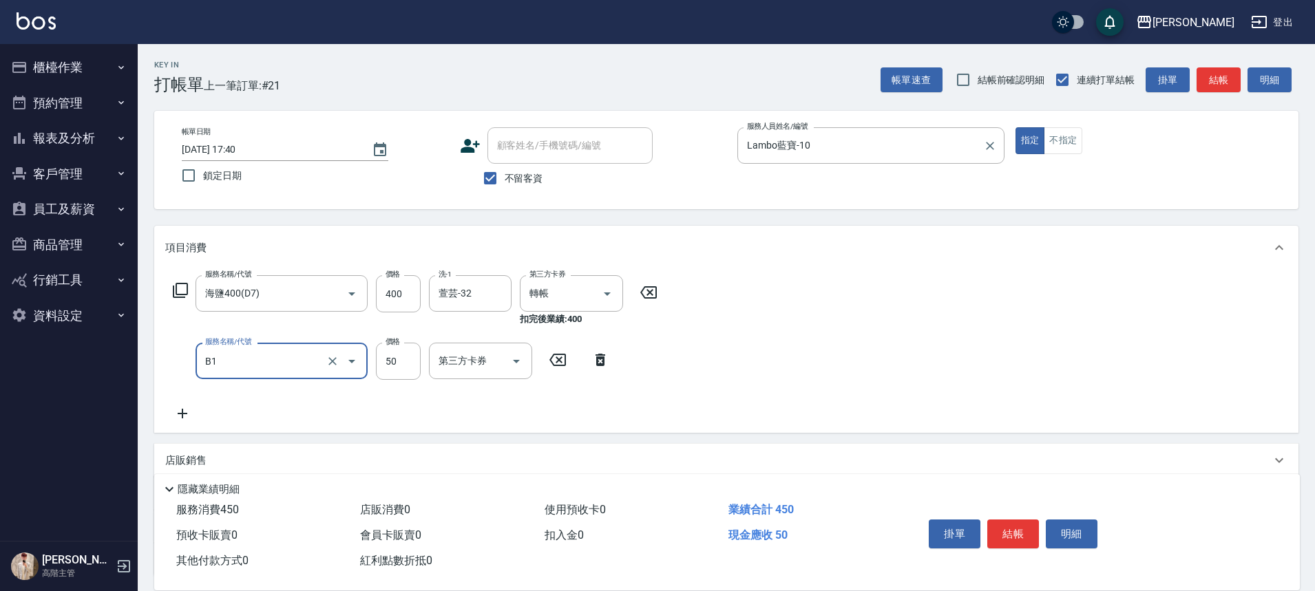
type input "剪髮(B1)"
type input "300"
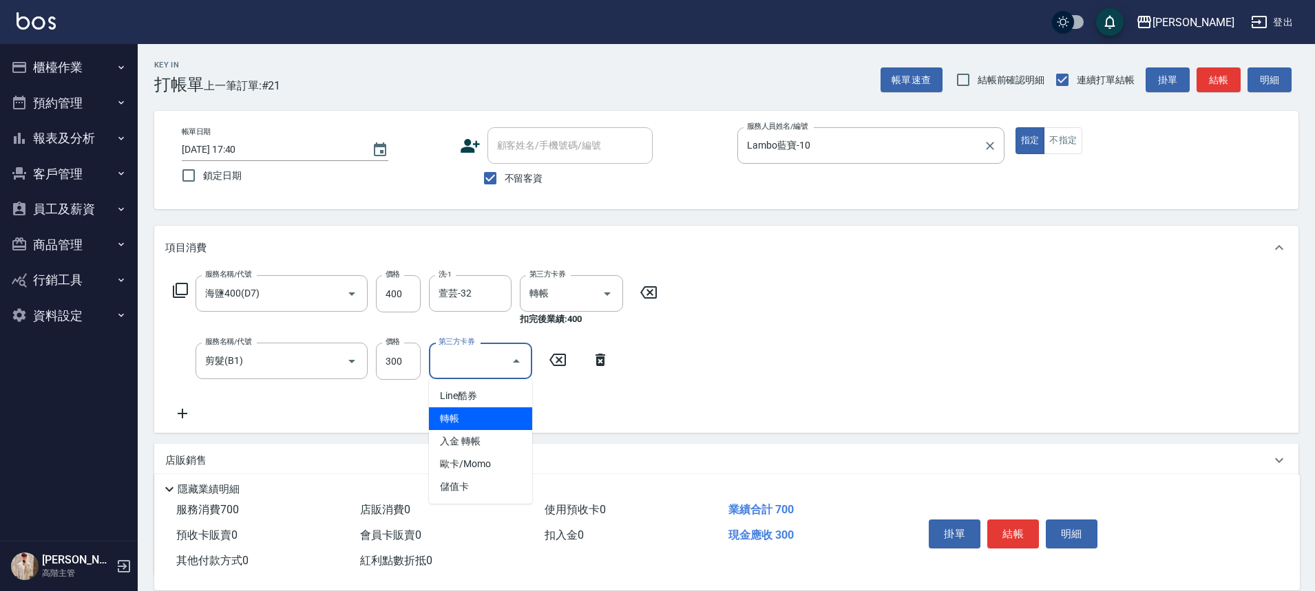
type input "轉帳"
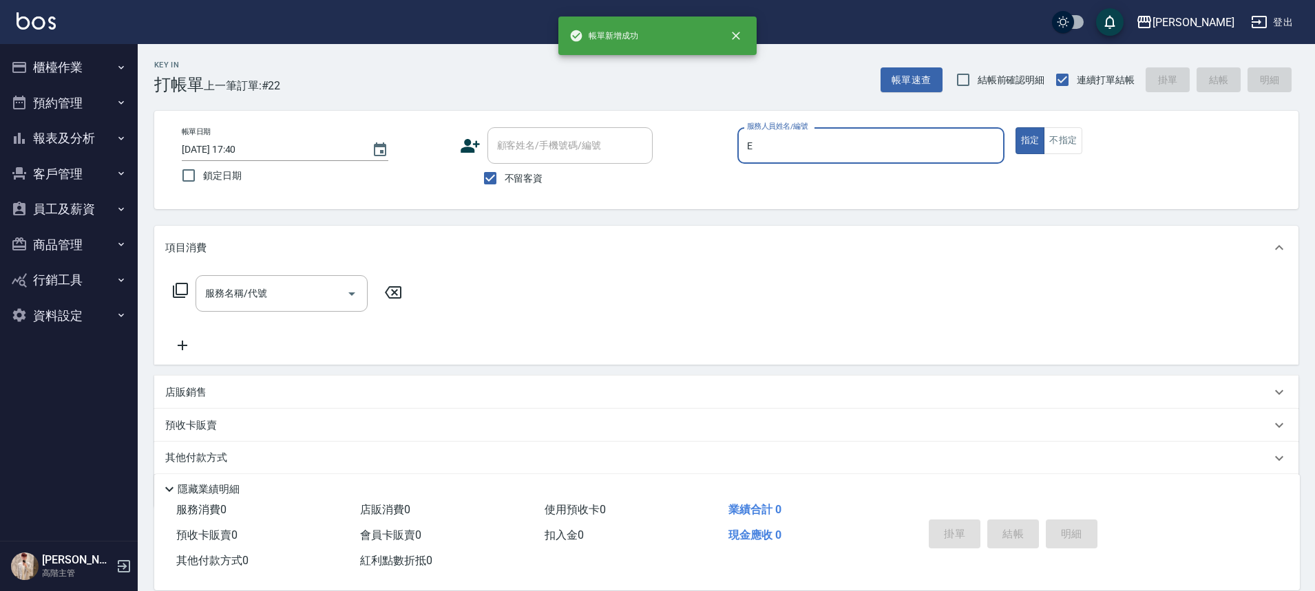
type input "[PERSON_NAME]"
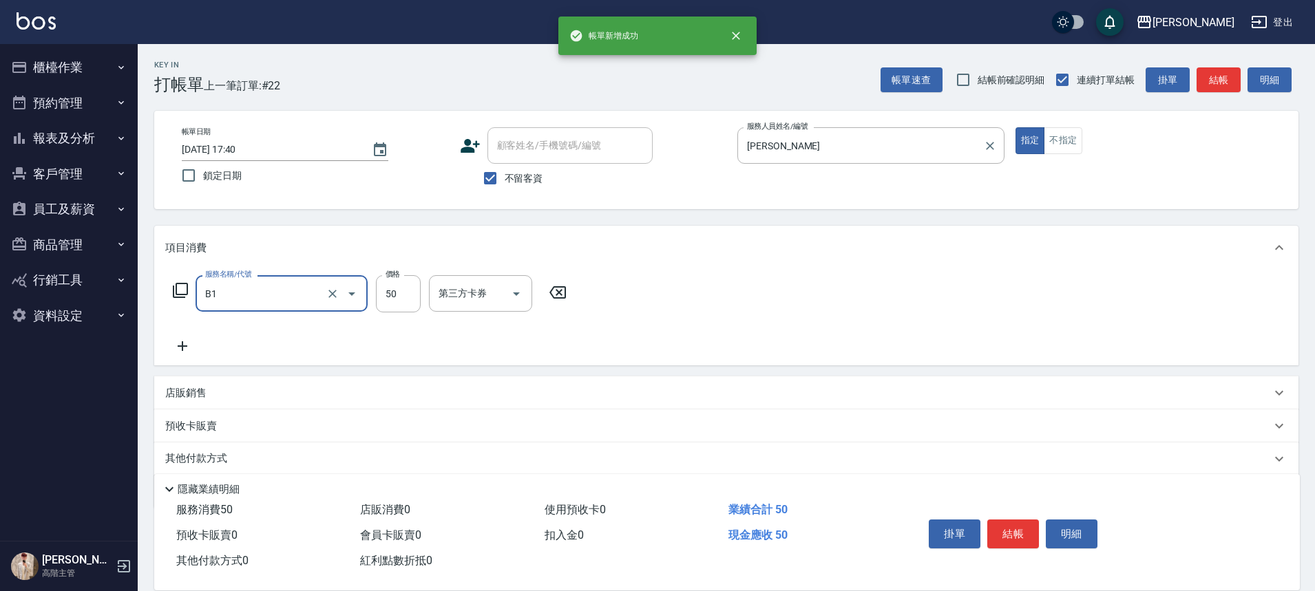
type input "剪髮(B1)"
type input "250"
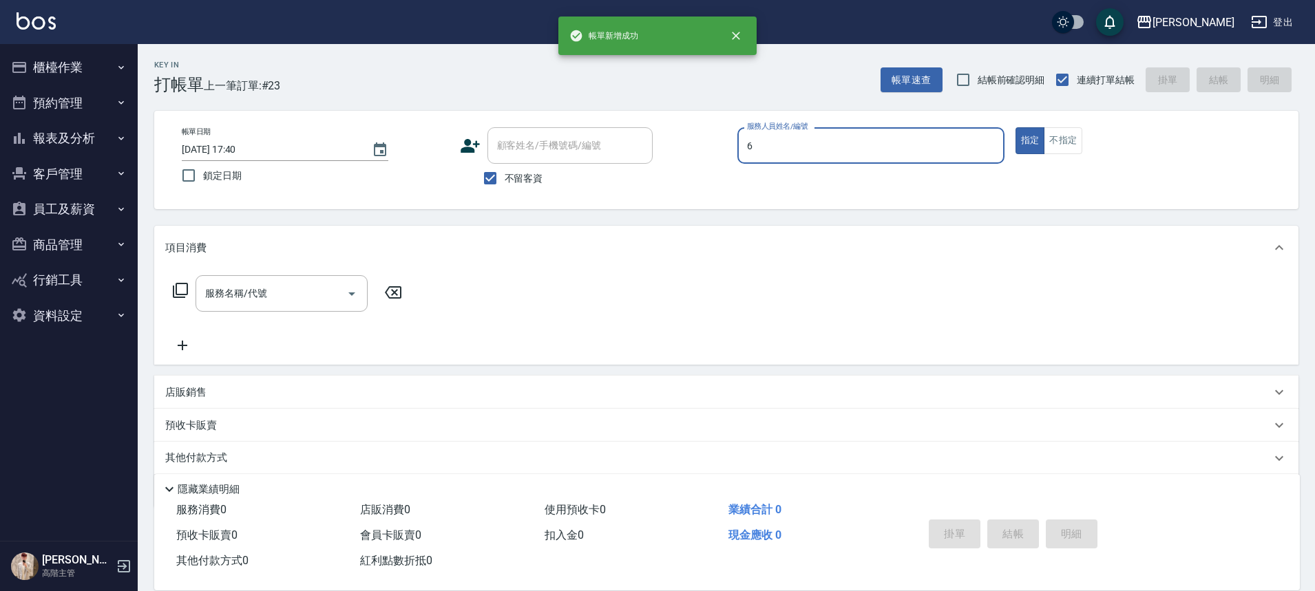
type input "[PERSON_NAME]-6"
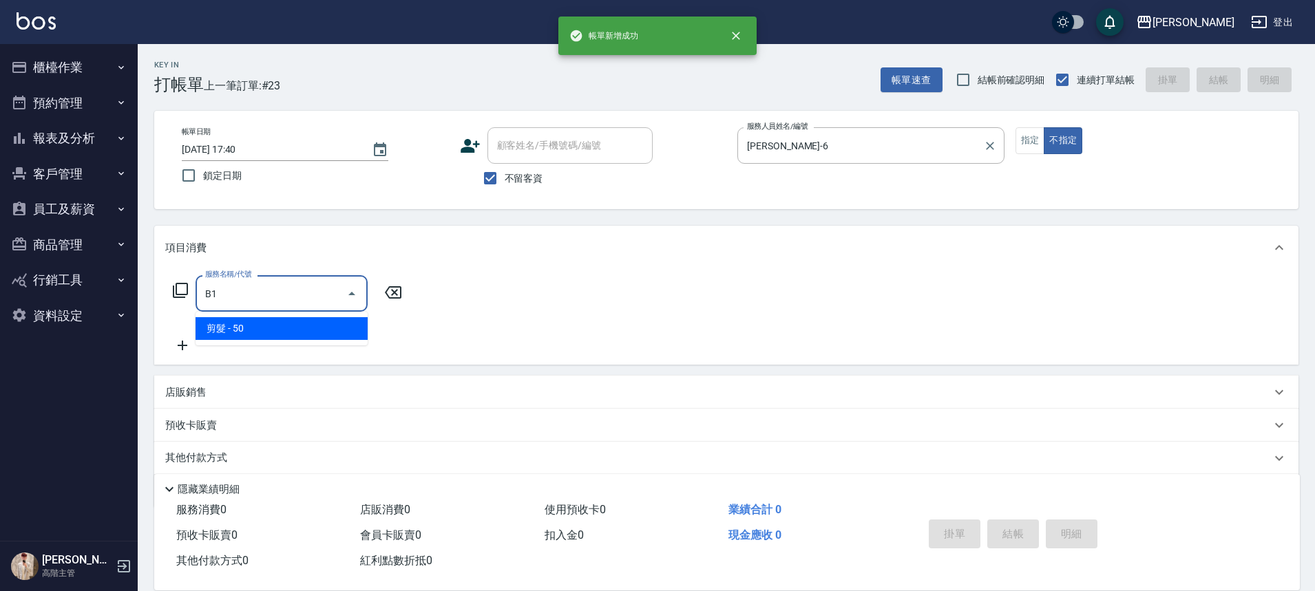
type input "剪髮(B1)"
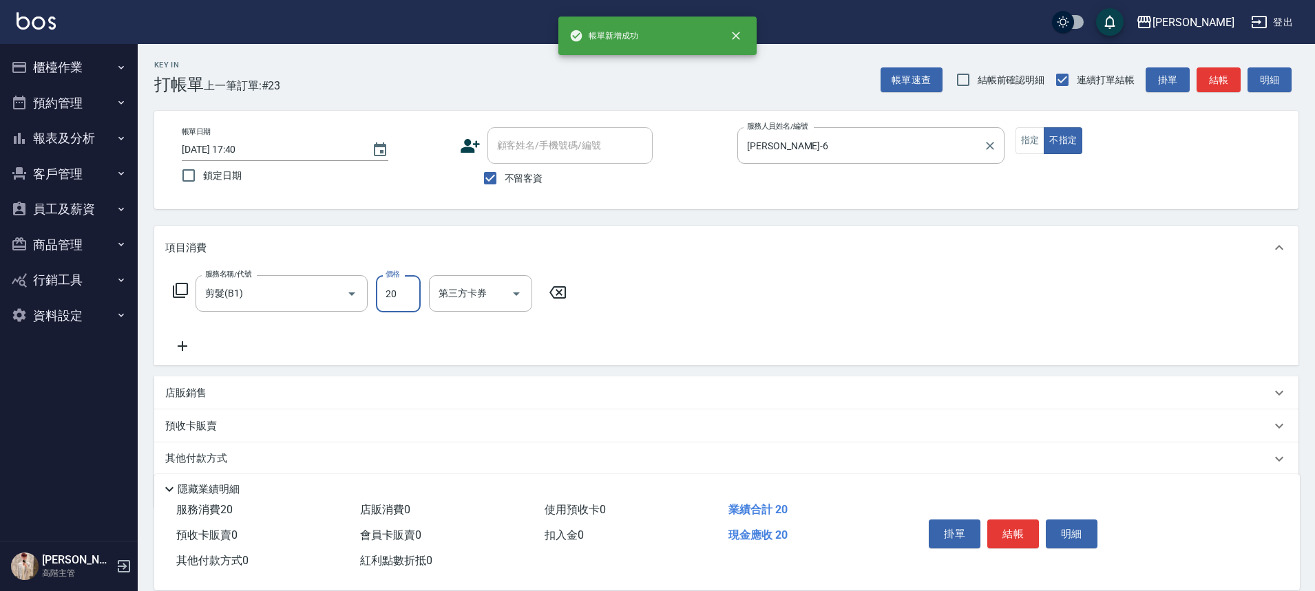
type input "200"
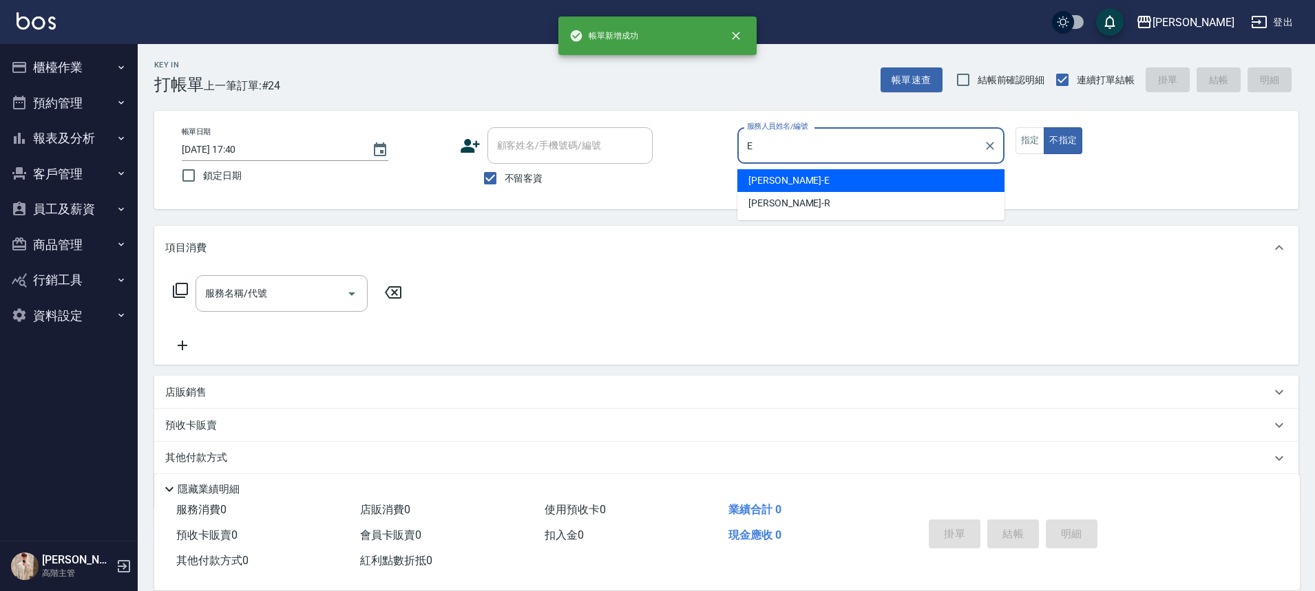
type input "[PERSON_NAME]"
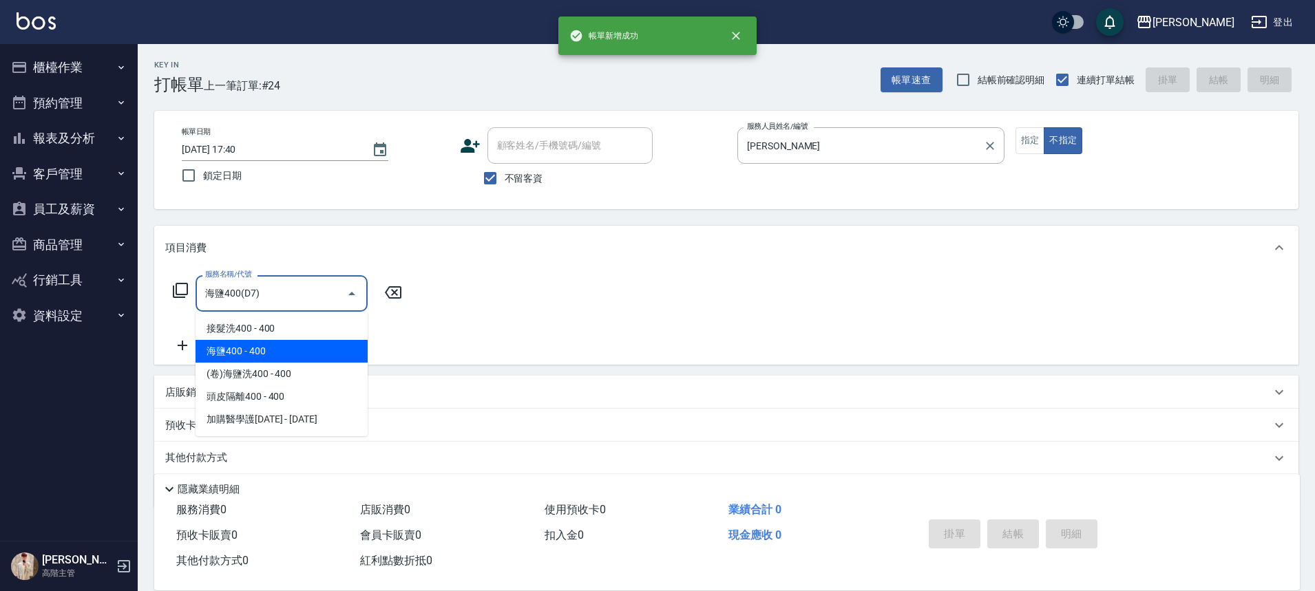
type input "海鹽400(D7)"
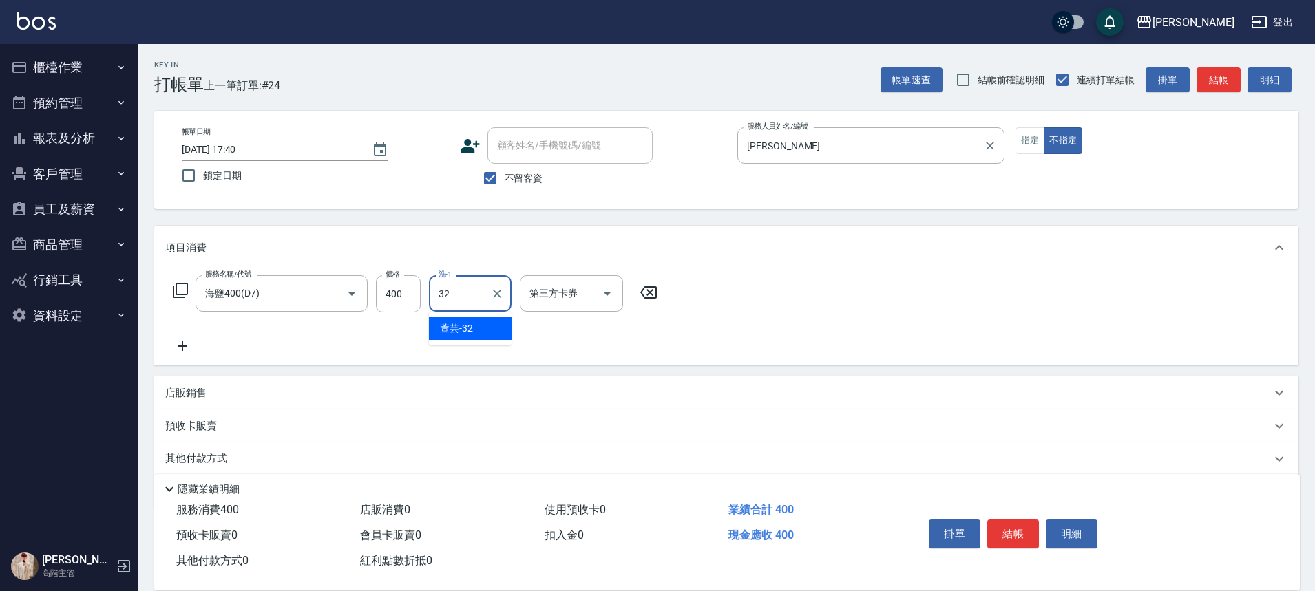
type input "萱芸-32"
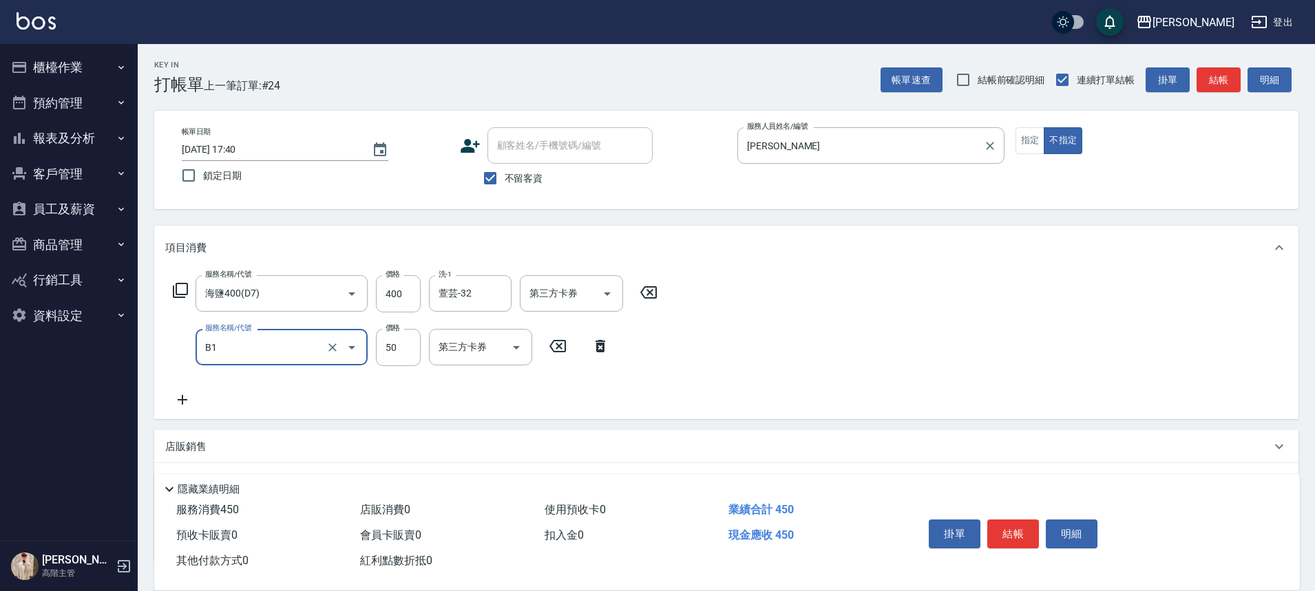
type input "2"
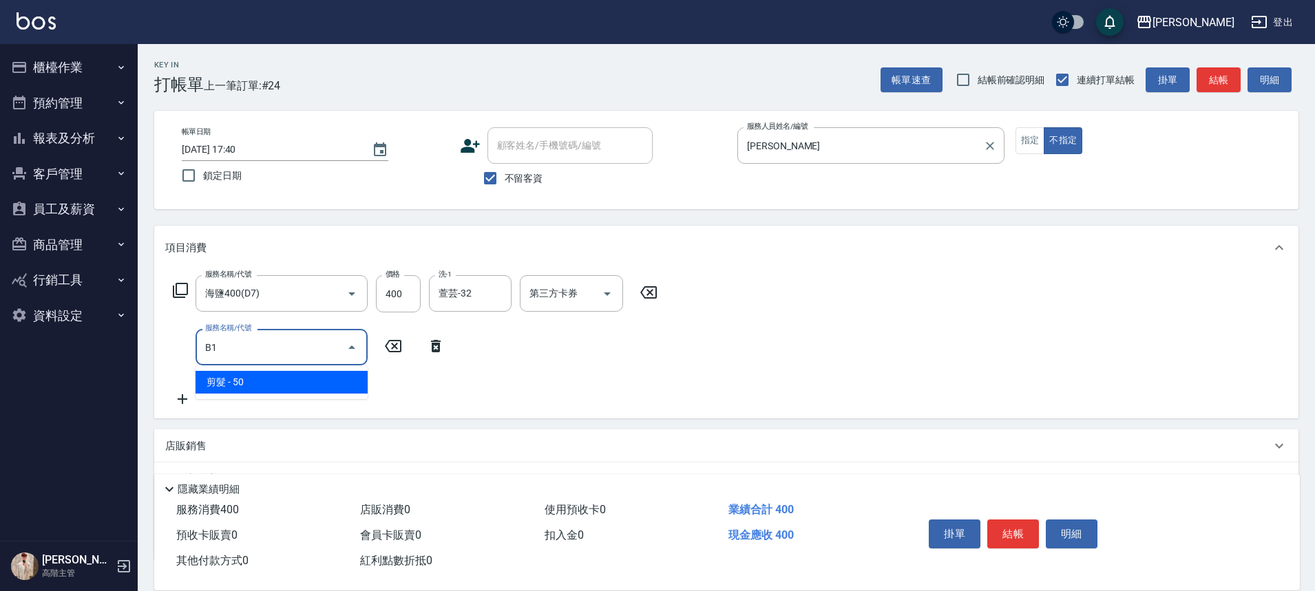
type input "剪髮(B1)"
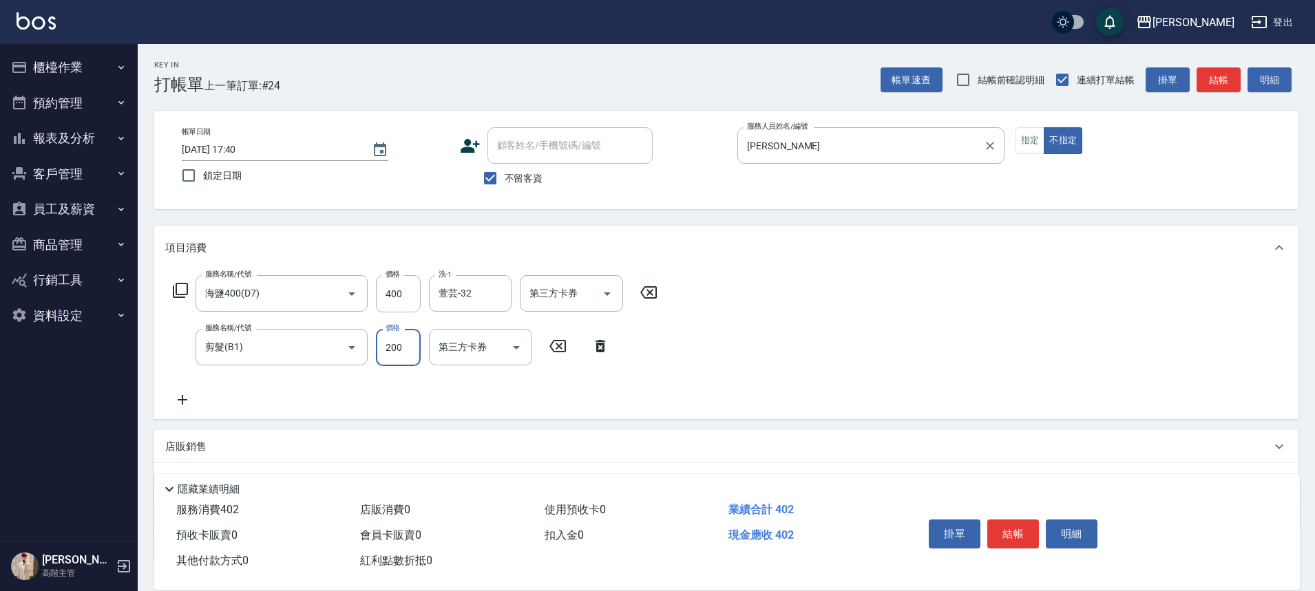
type input "200"
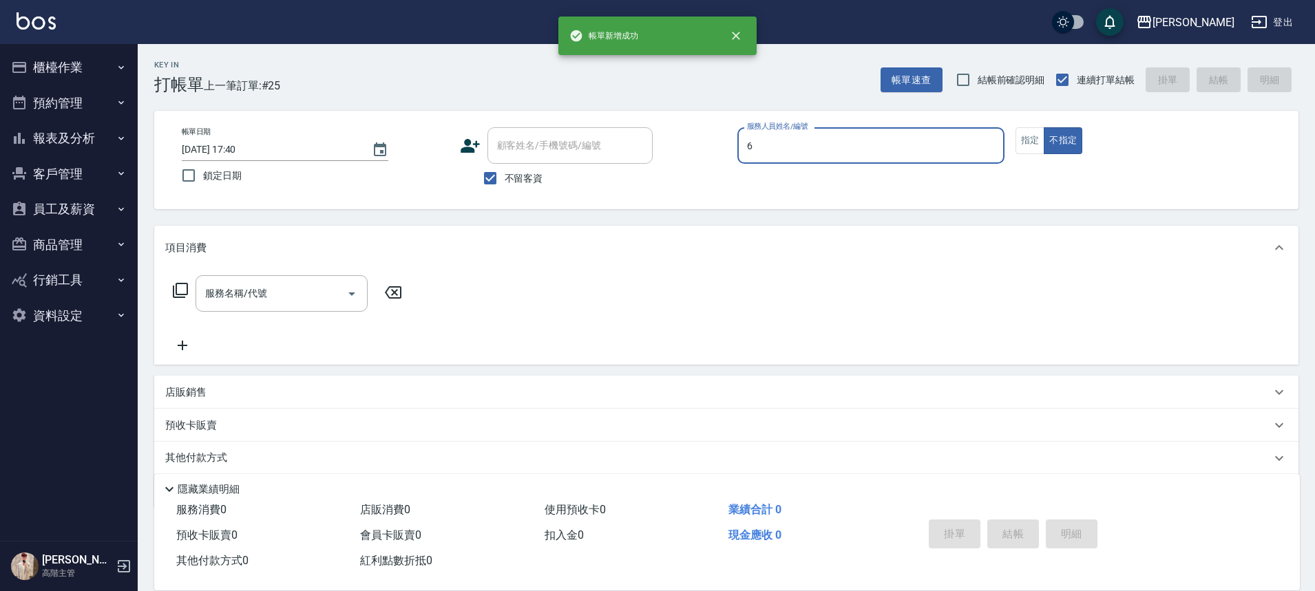
type input "[PERSON_NAME]-6"
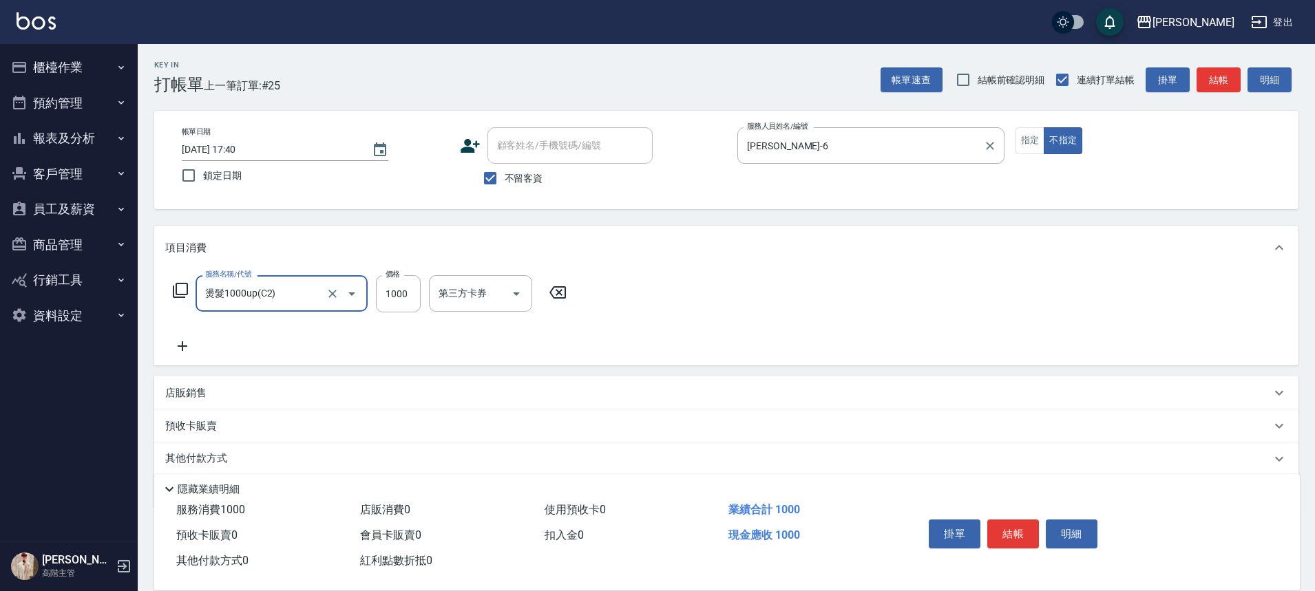
type input "燙髮1000up(C2)"
type input "1500"
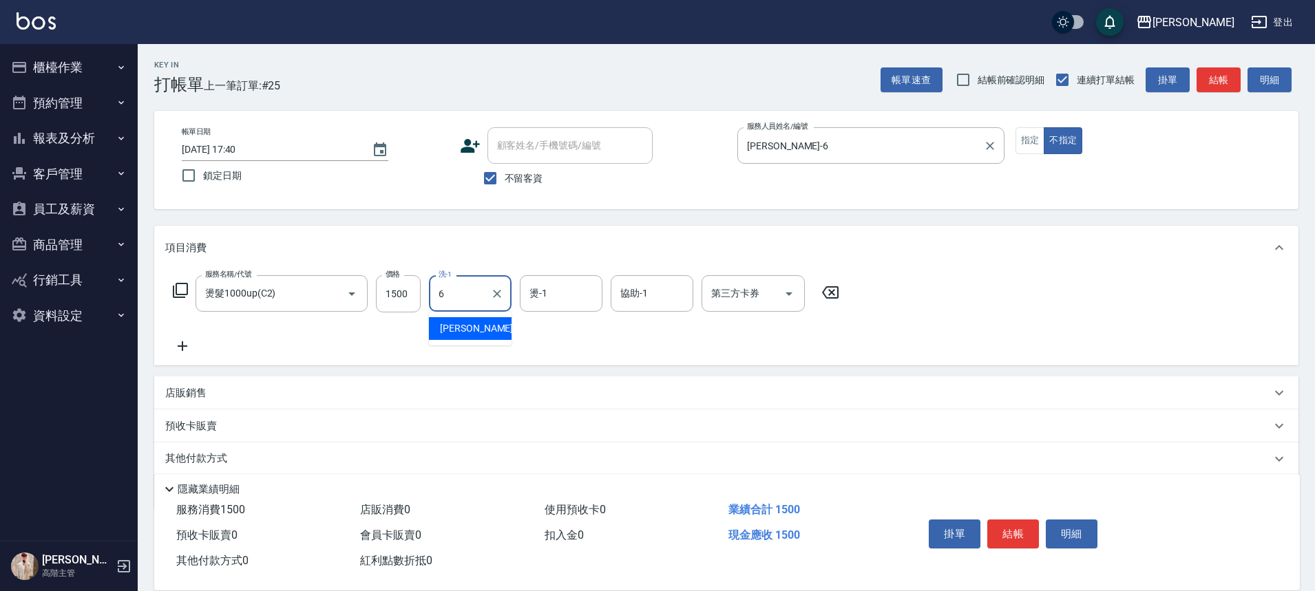
type input "[PERSON_NAME]-6"
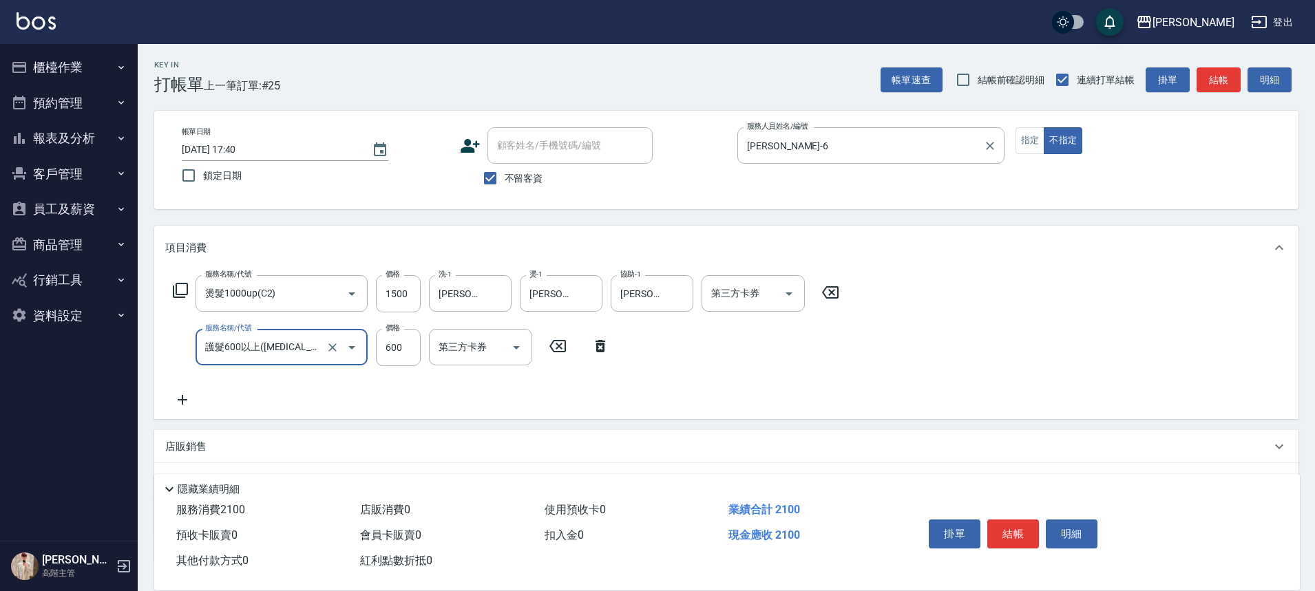
type input "護髮600以上(T3)"
type input "800"
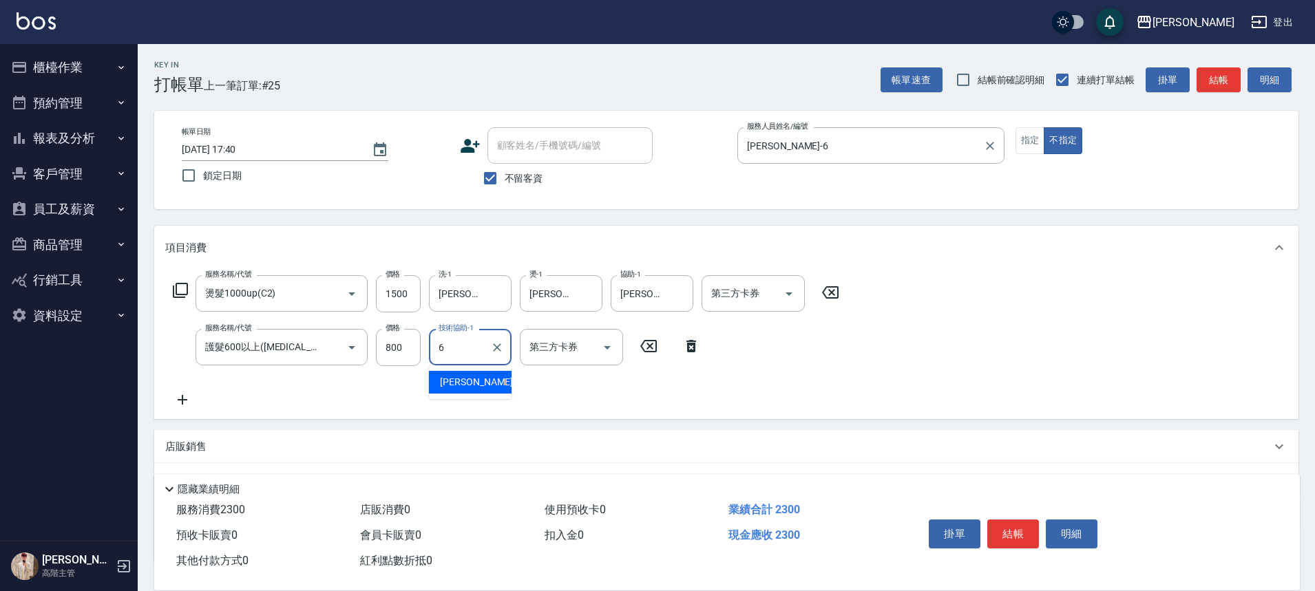
type input "[PERSON_NAME]-6"
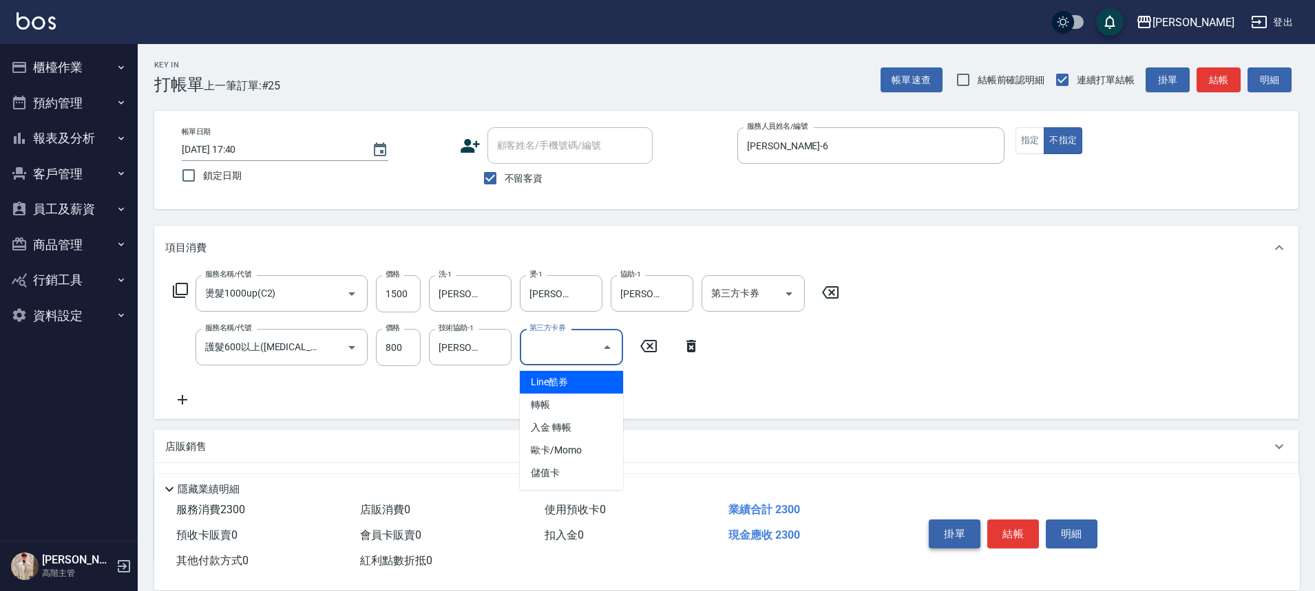
click at [958, 527] on button "掛單" at bounding box center [954, 534] width 52 height 29
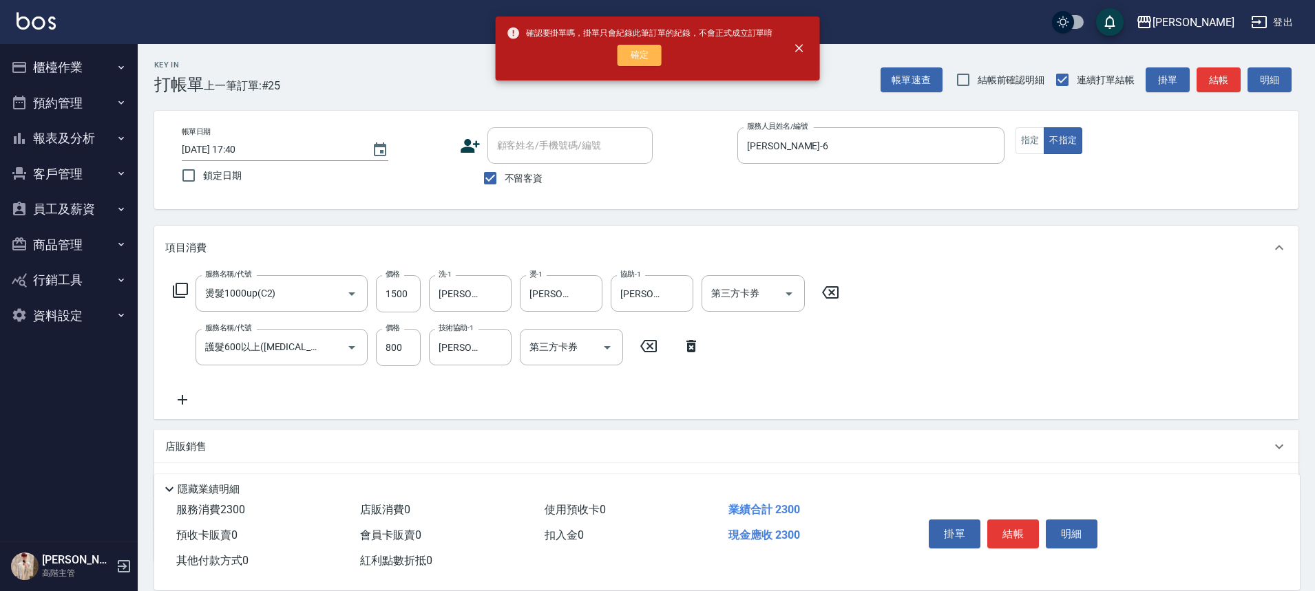
click at [660, 63] on button "確定" at bounding box center [639, 55] width 44 height 21
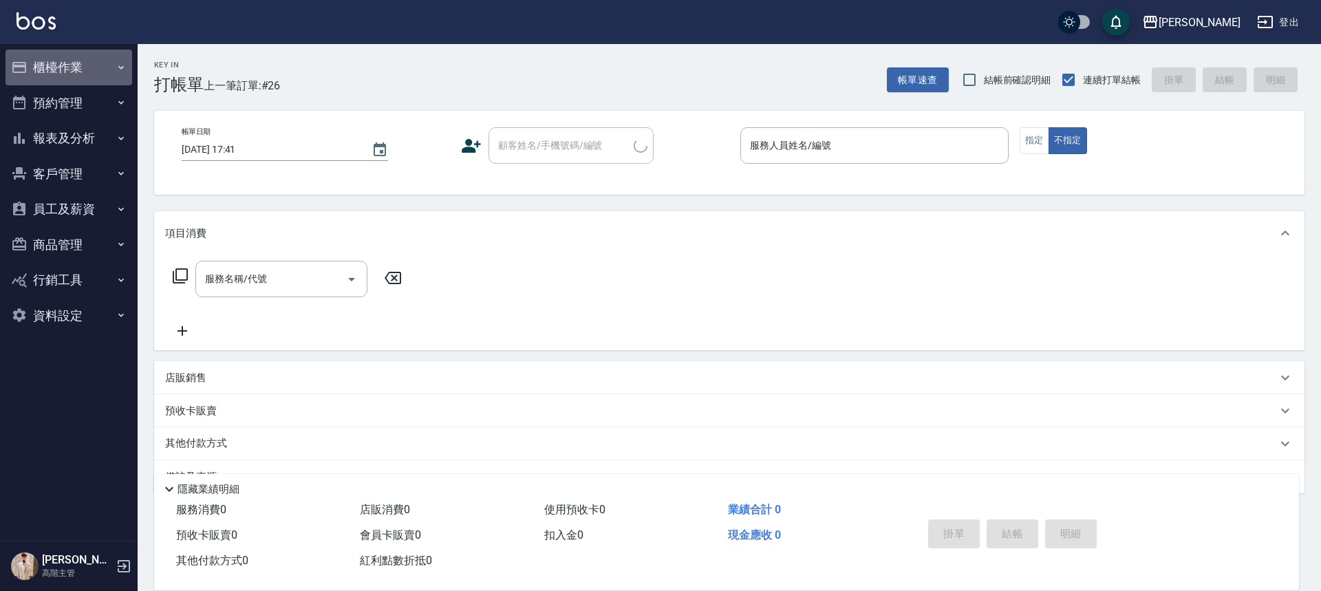
click at [110, 61] on button "櫃檯作業" at bounding box center [69, 68] width 127 height 36
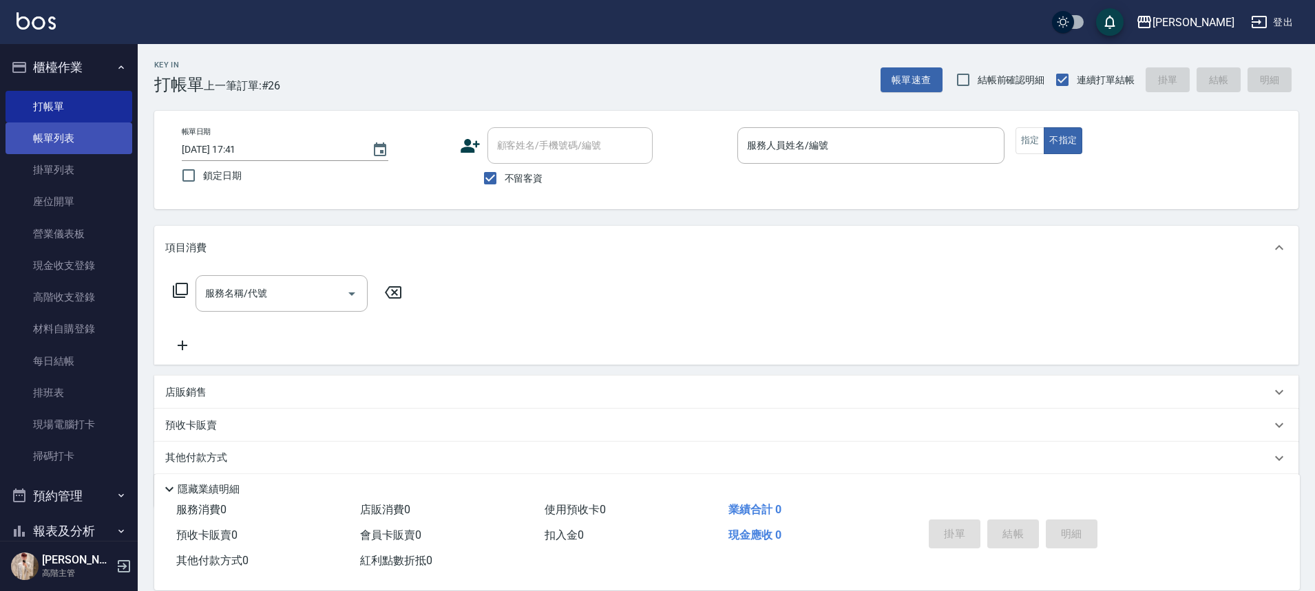
click at [109, 139] on link "帳單列表" at bounding box center [69, 139] width 127 height 32
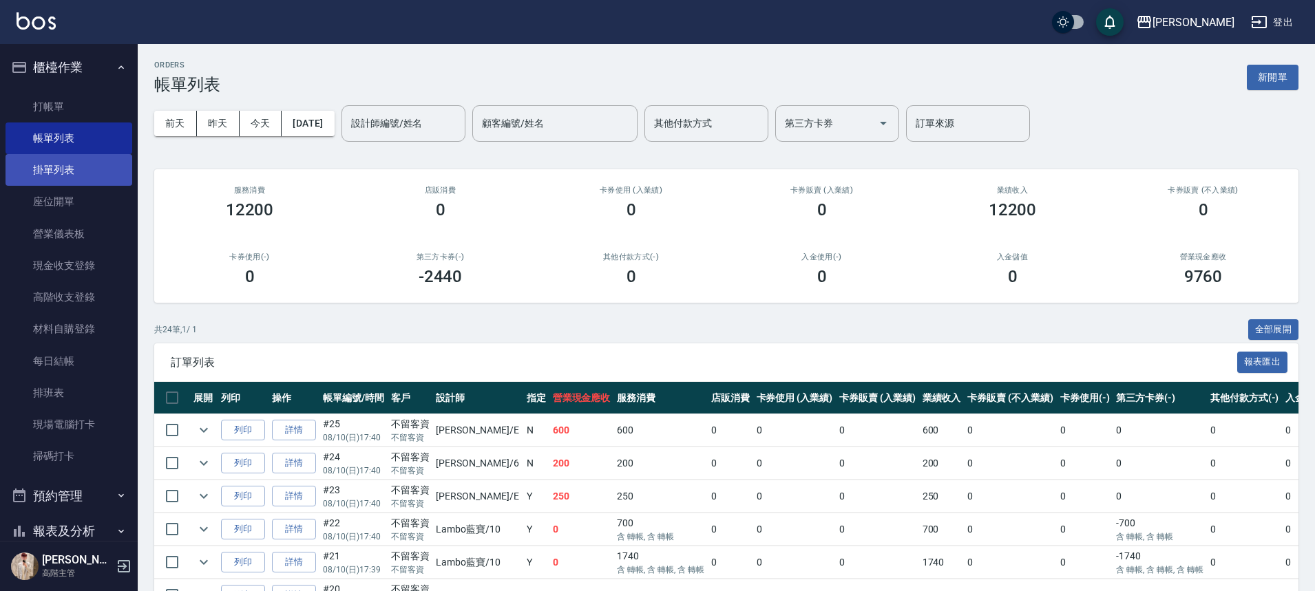
click at [112, 165] on link "掛單列表" at bounding box center [69, 170] width 127 height 32
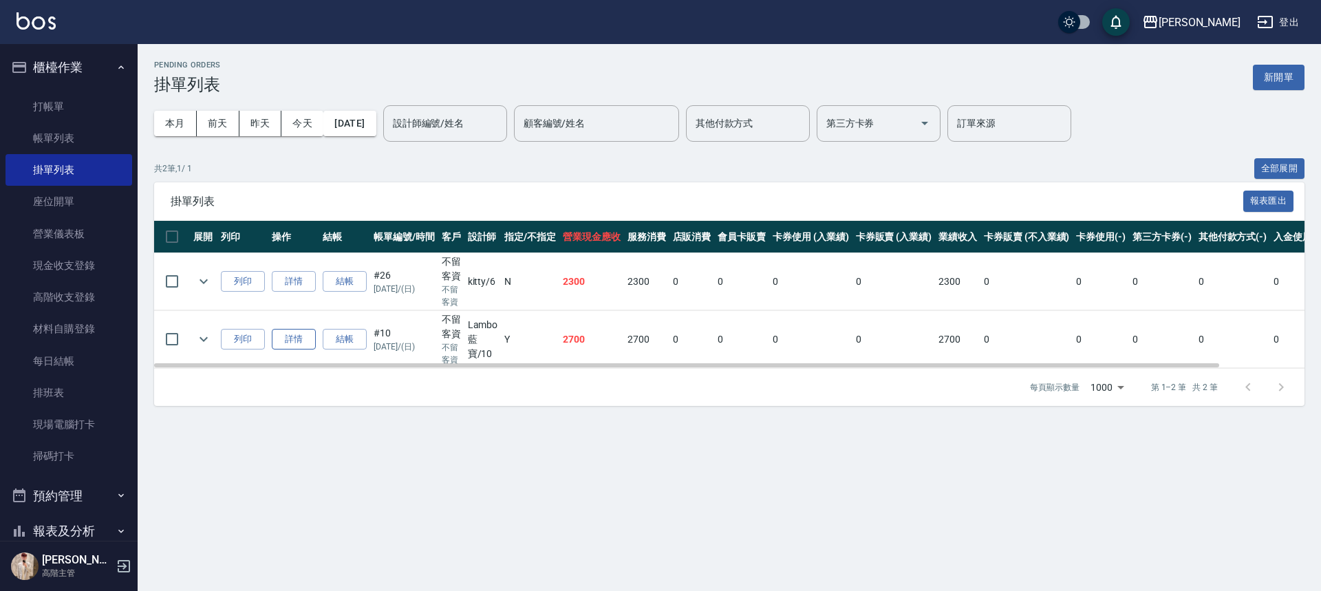
click at [299, 342] on link "詳情" at bounding box center [294, 339] width 44 height 21
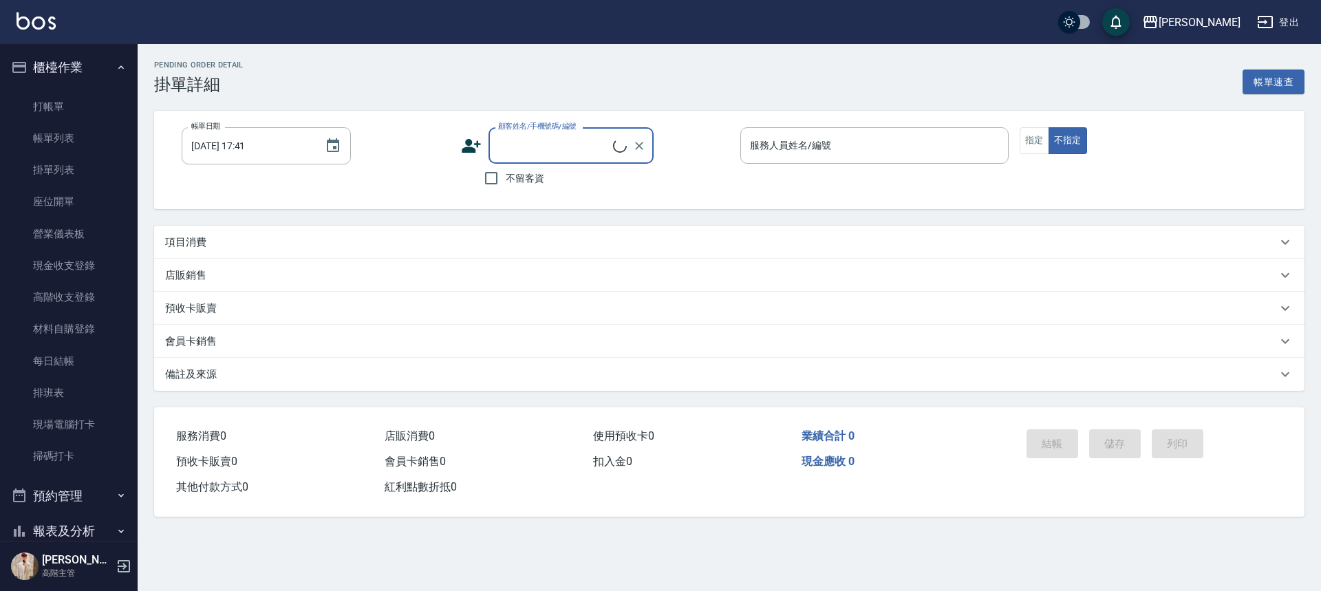
type input "[DATE] 13:48"
checkbox input "true"
type input "Lambo藍寶-10"
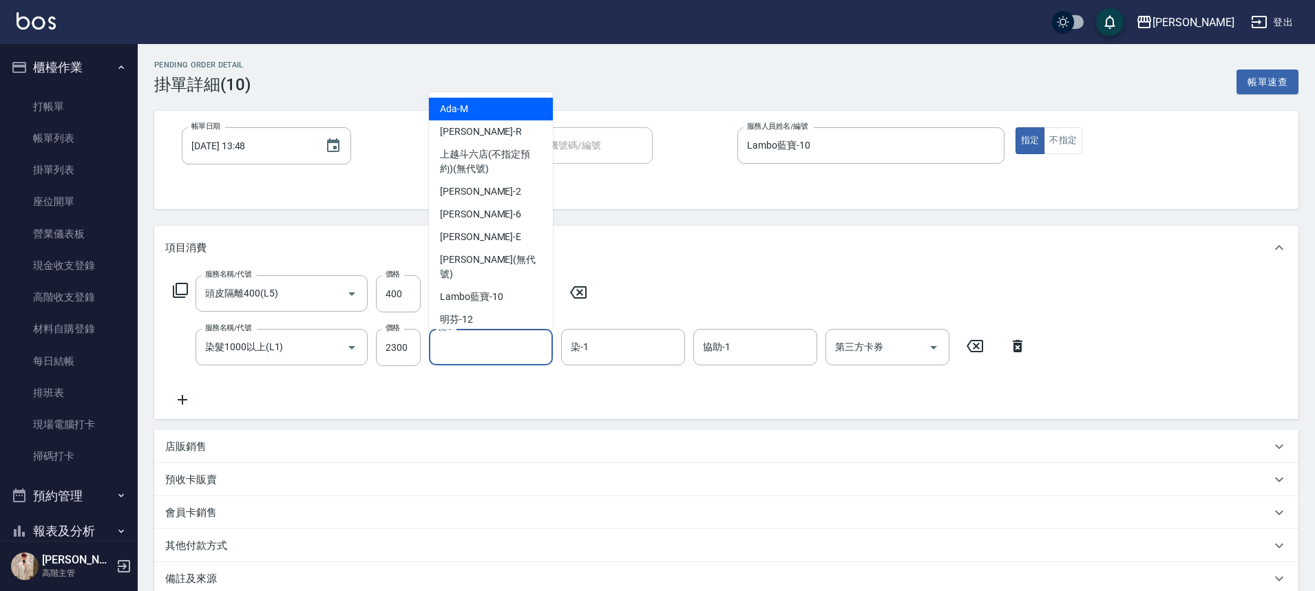
click at [486, 349] on input "洗-1" at bounding box center [491, 347] width 112 height 24
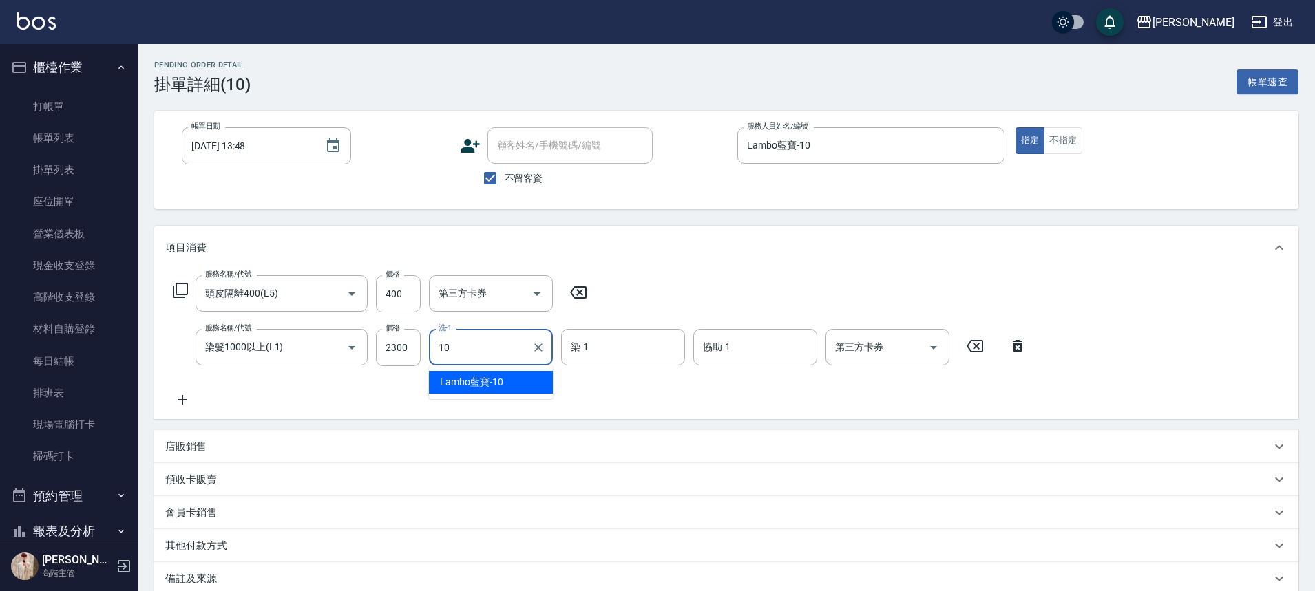
type input "Lambo藍寶-10"
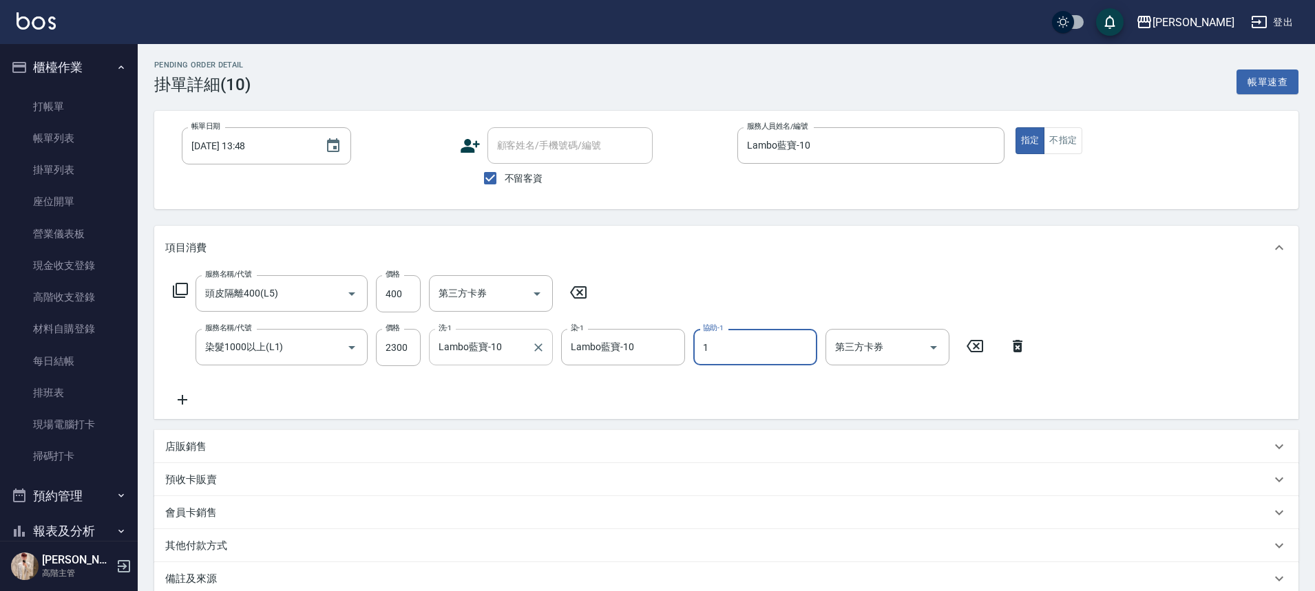
type input "1"
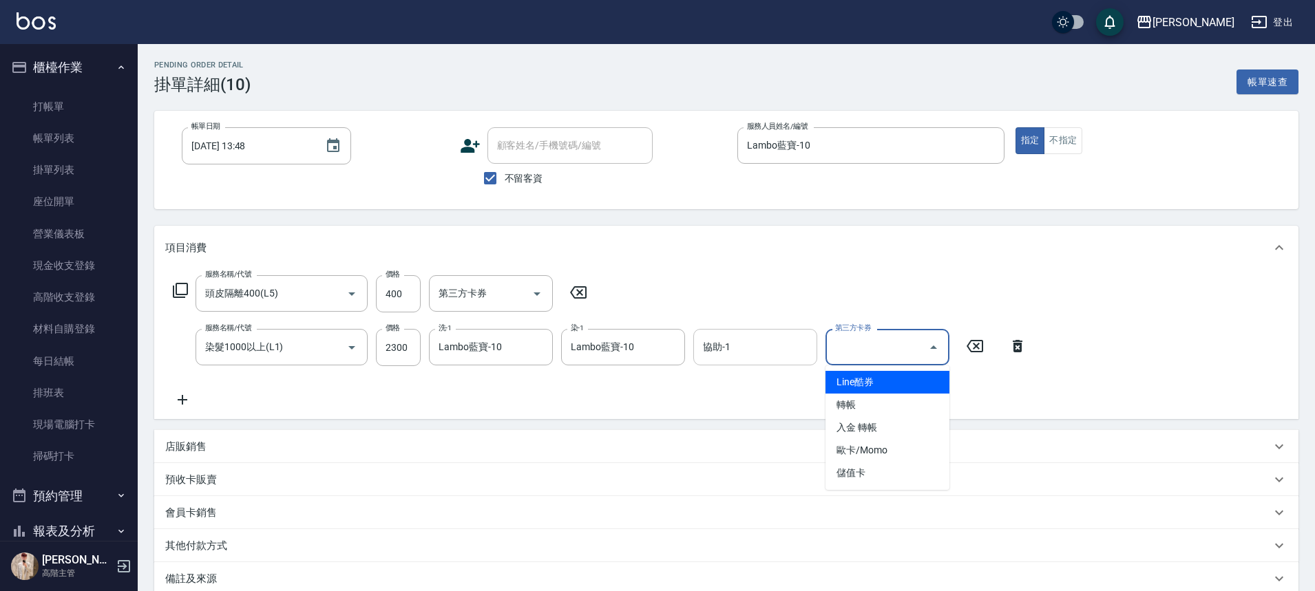
click at [769, 351] on input "協助-1" at bounding box center [755, 347] width 112 height 24
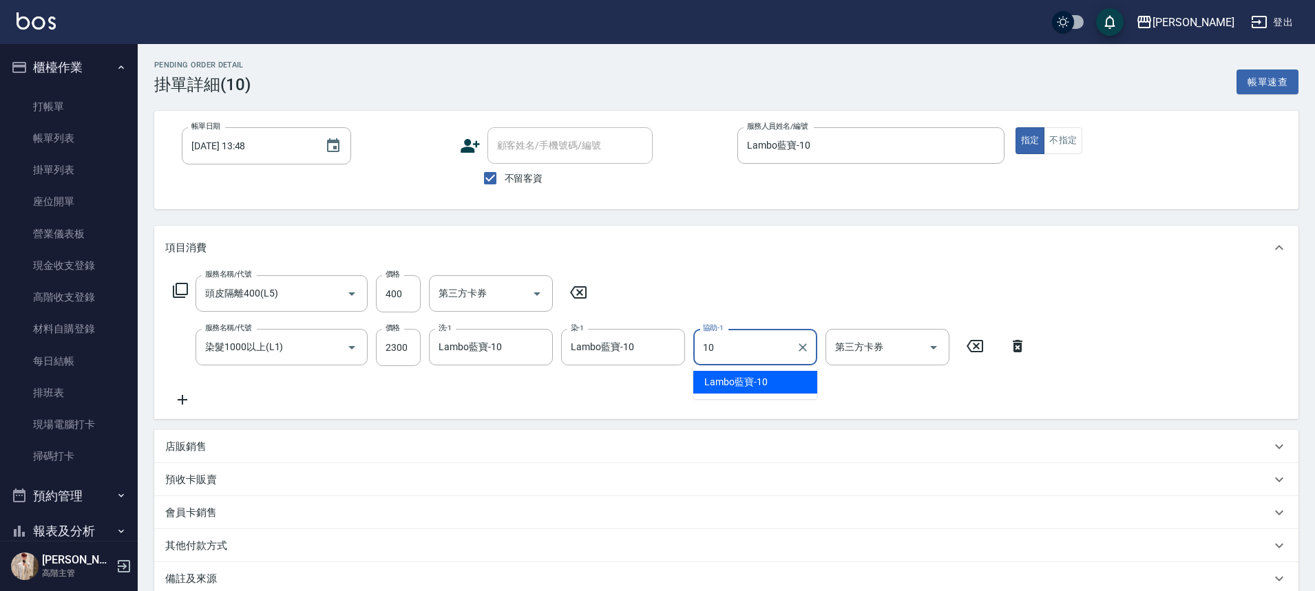
type input "Lambo藍寶-10"
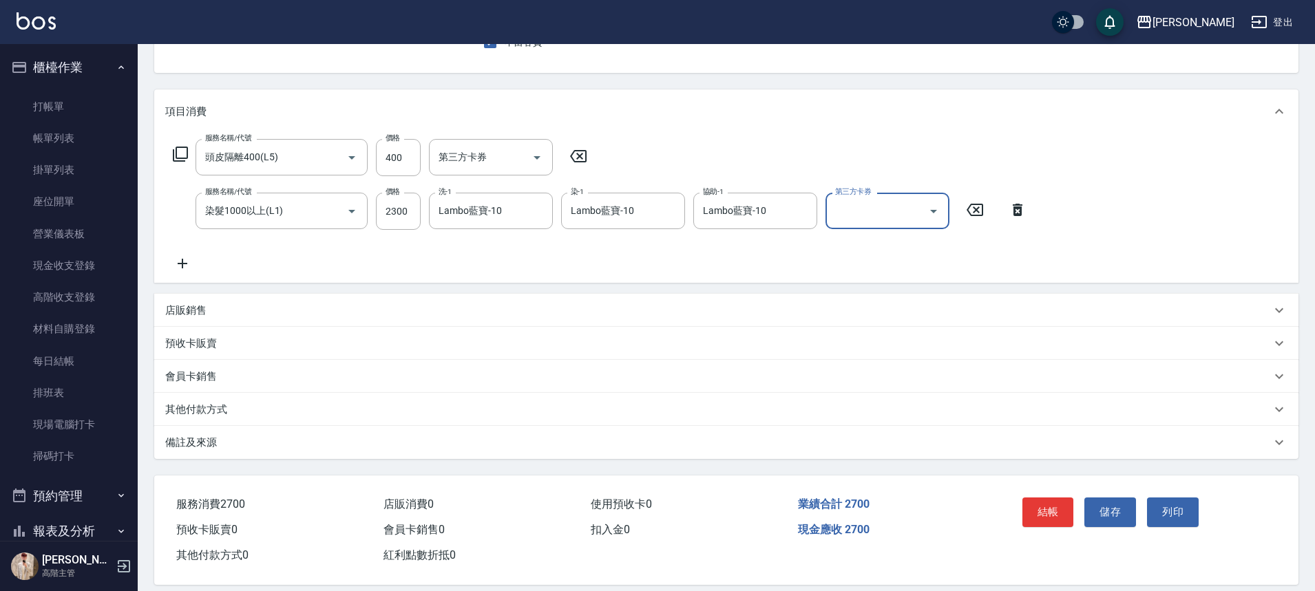
scroll to position [153, 0]
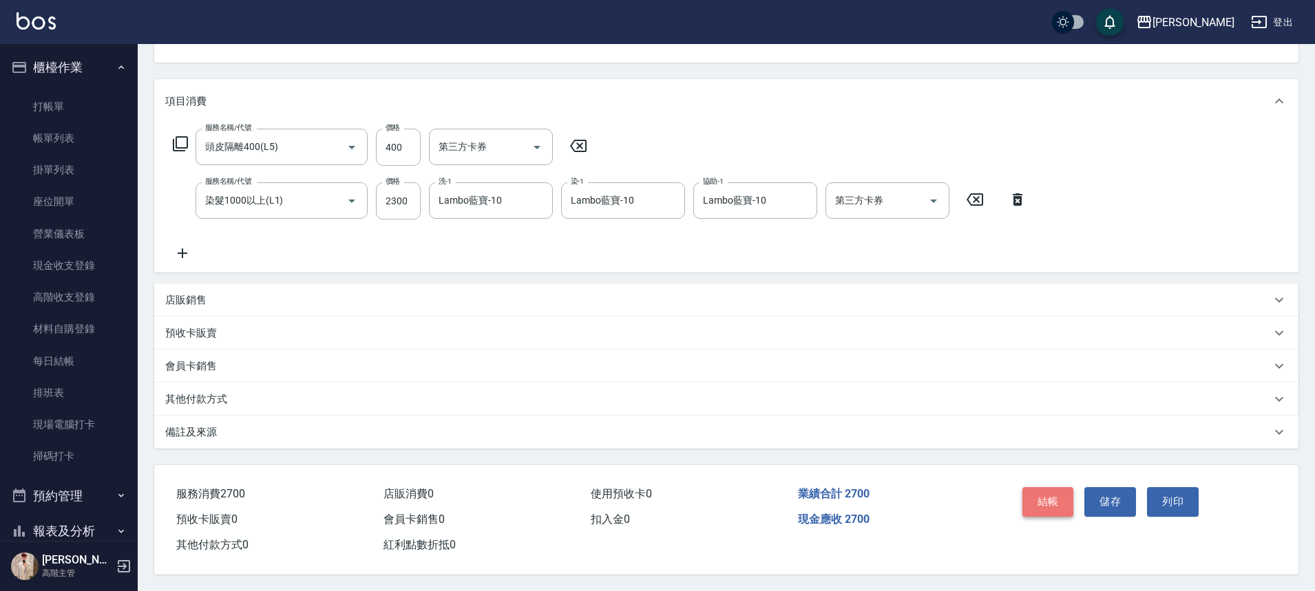
click at [1061, 498] on button "結帳" at bounding box center [1048, 501] width 52 height 29
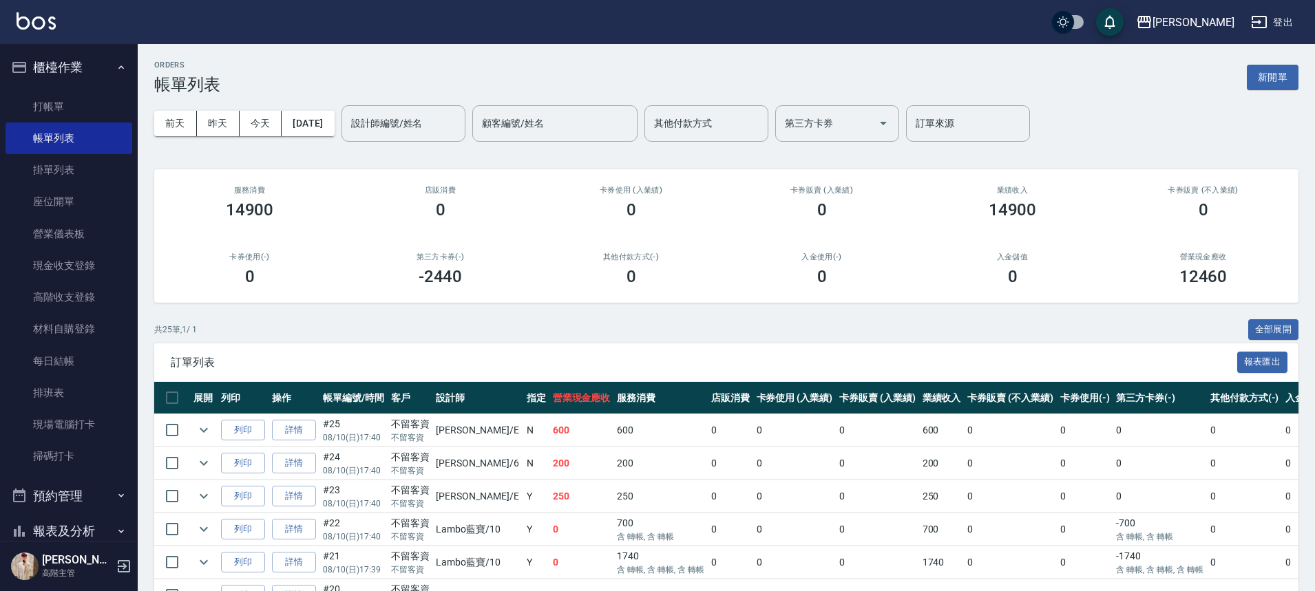
click at [47, 174] on link "掛單列表" at bounding box center [69, 170] width 127 height 32
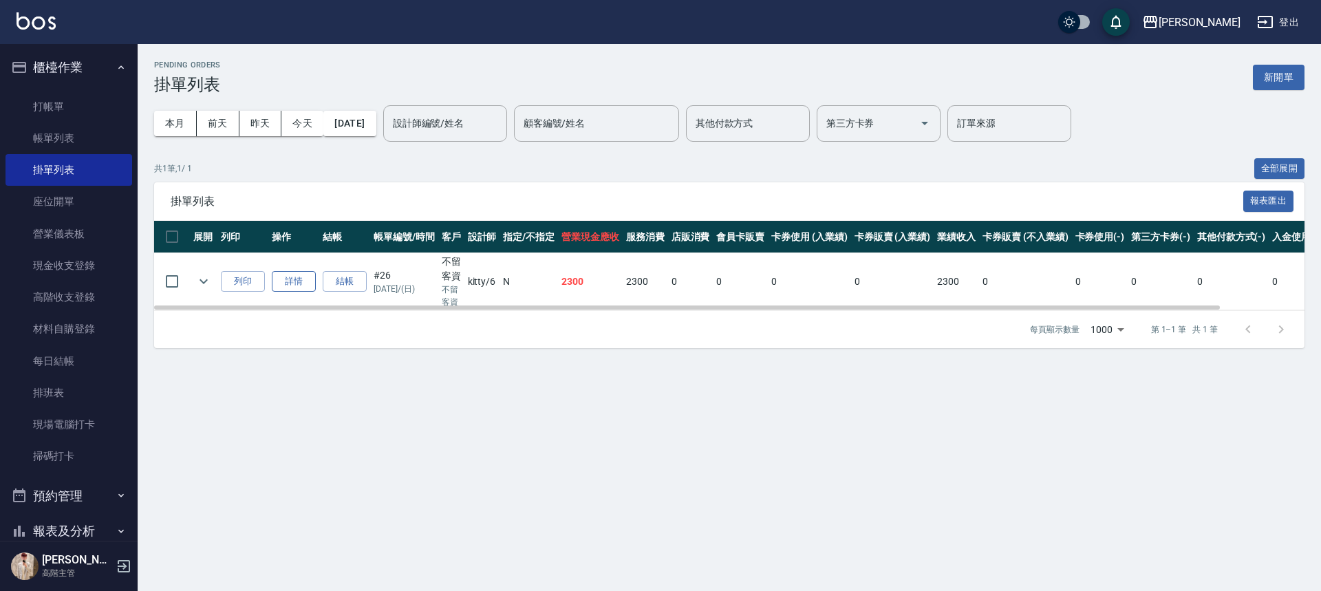
click at [290, 270] on td "詳情" at bounding box center [293, 281] width 51 height 57
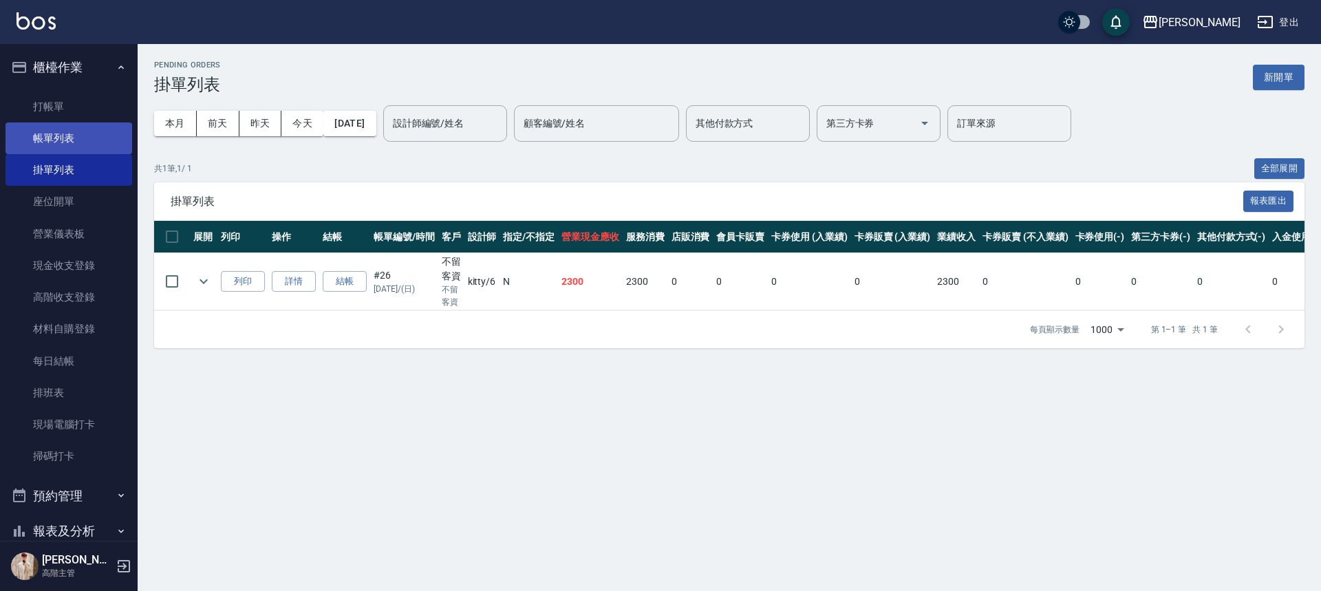
click at [104, 134] on link "帳單列表" at bounding box center [69, 139] width 127 height 32
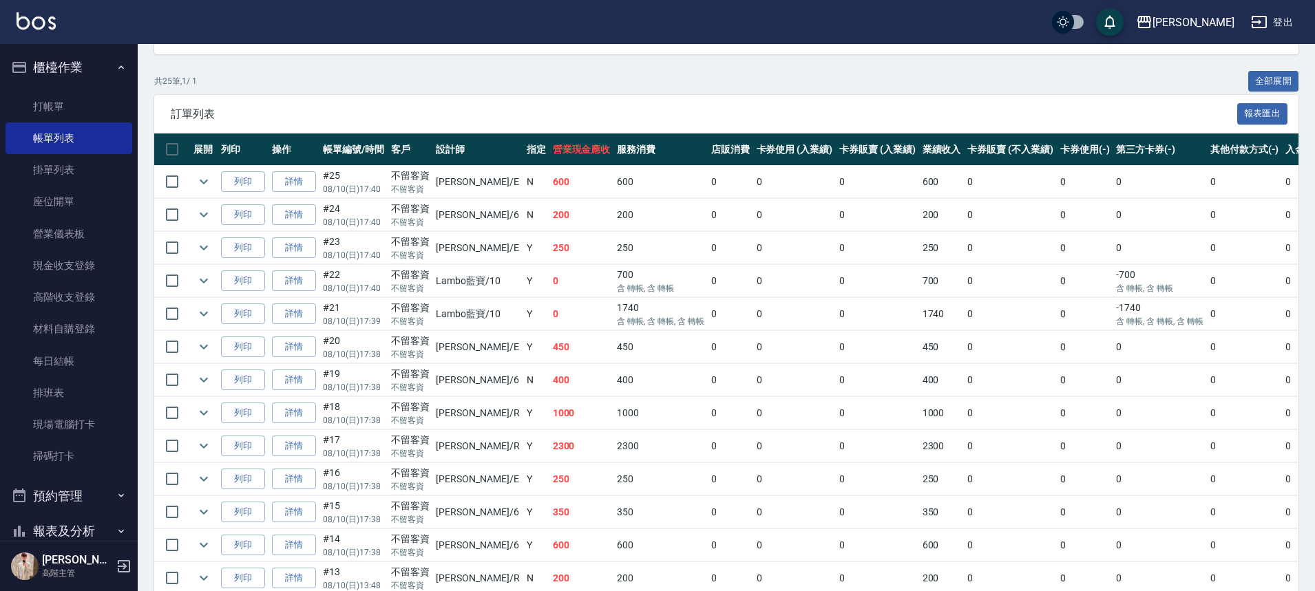
scroll to position [231, 0]
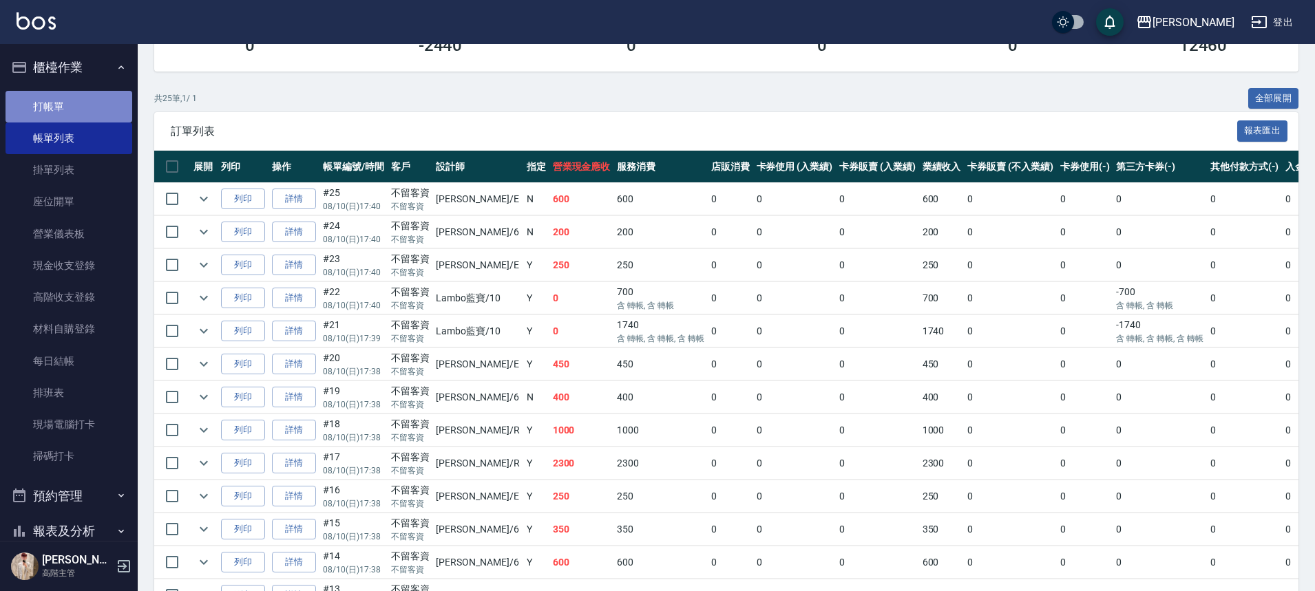
click at [76, 116] on link "打帳單" at bounding box center [69, 107] width 127 height 32
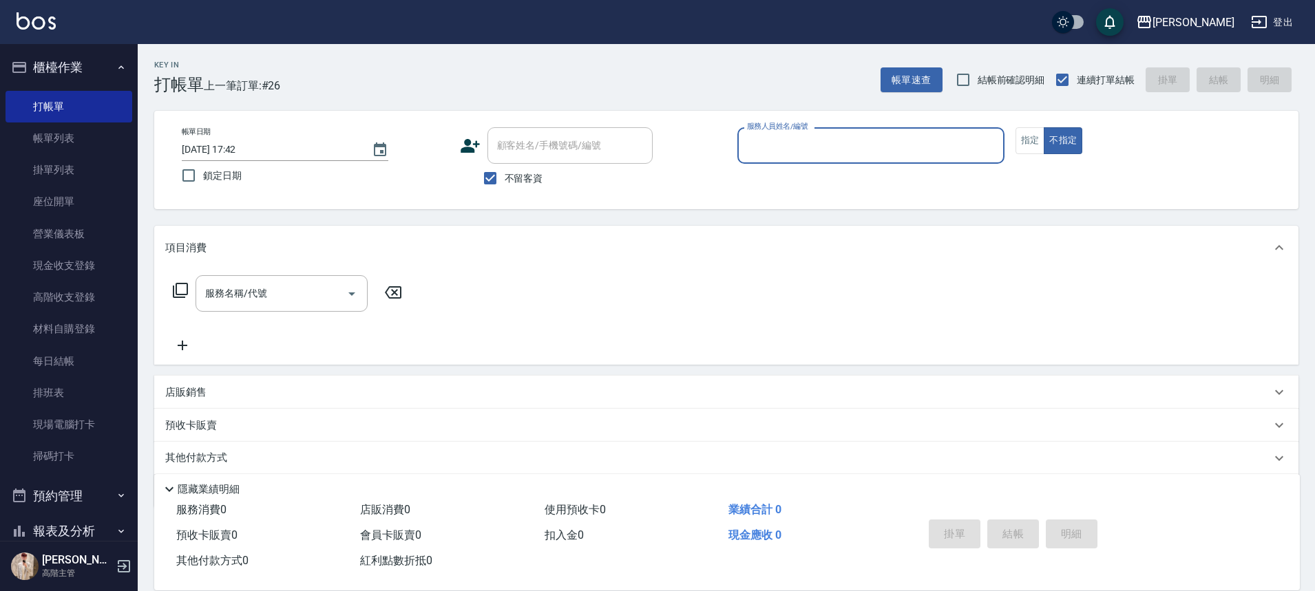
click at [904, 136] on input "服務人員姓名/編號" at bounding box center [870, 146] width 255 height 24
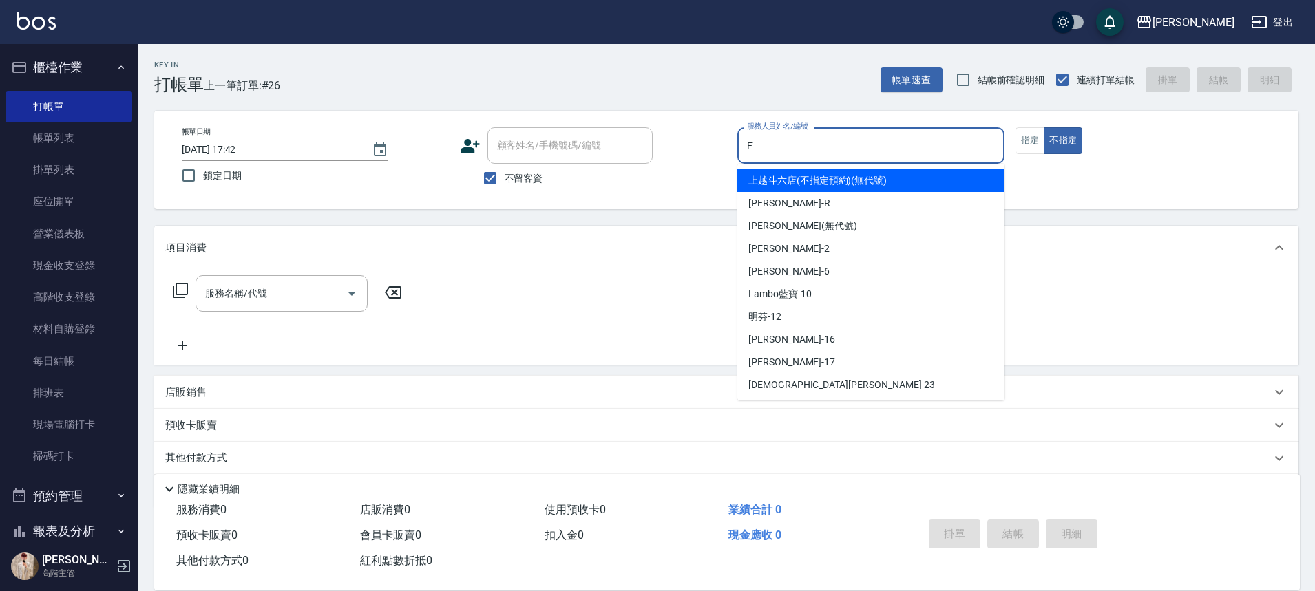
type input "[PERSON_NAME]"
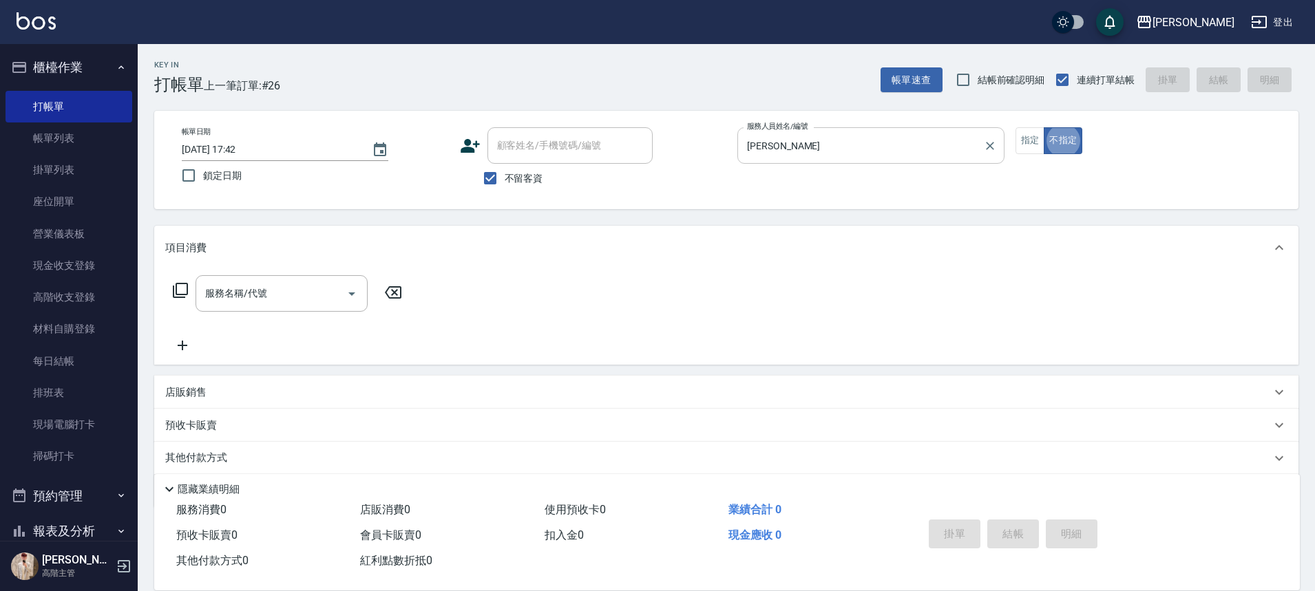
type button "false"
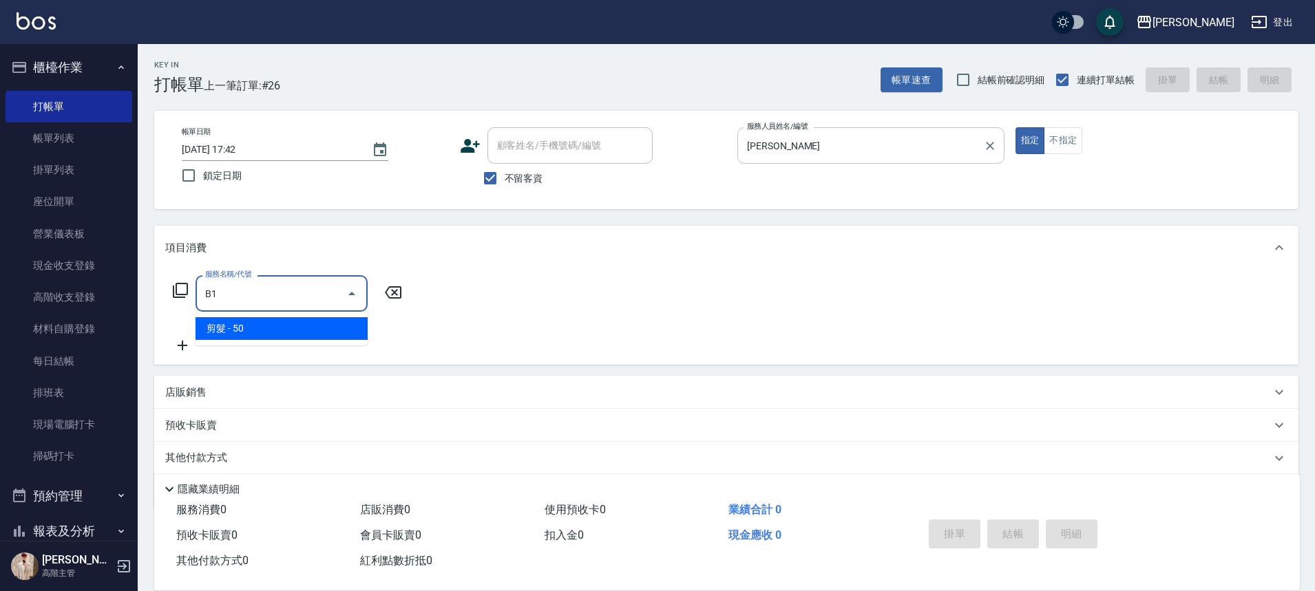
type input "剪髮(B1)"
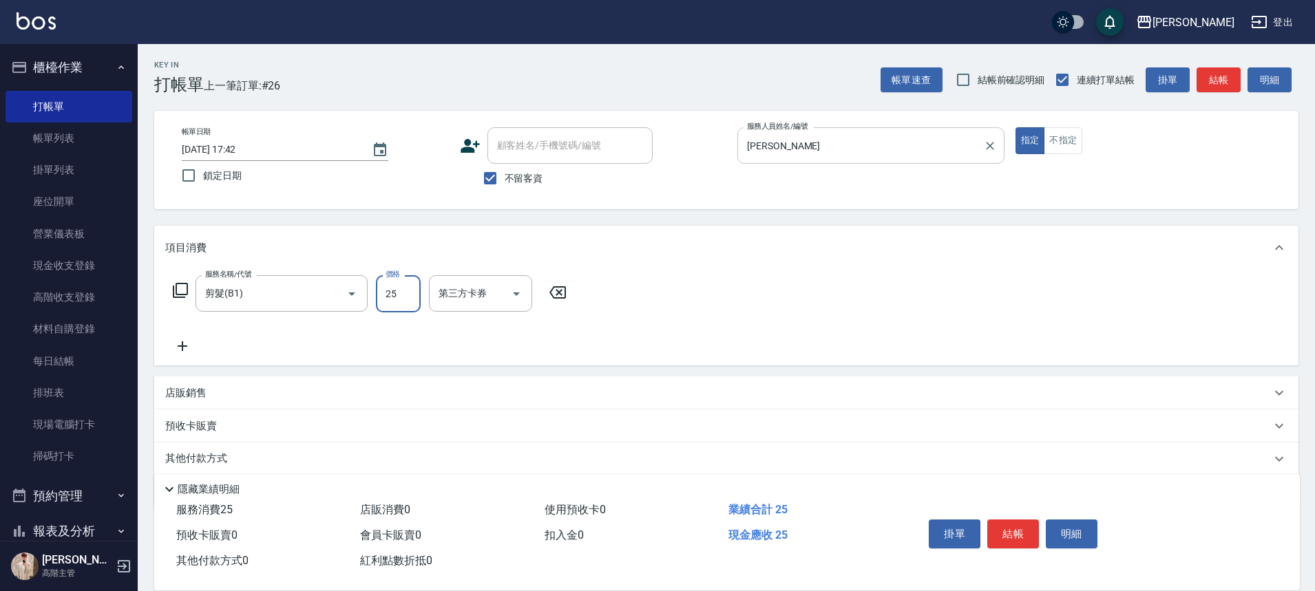
type input "250"
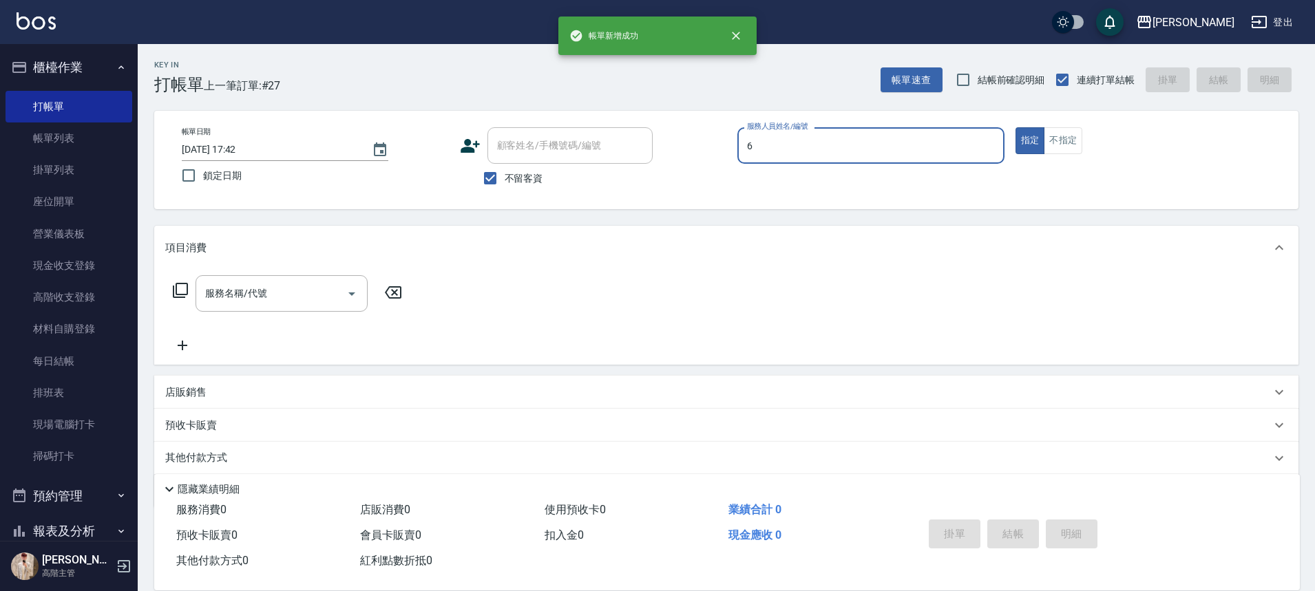
type input "6"
type button "true"
type input "[PERSON_NAME]-6"
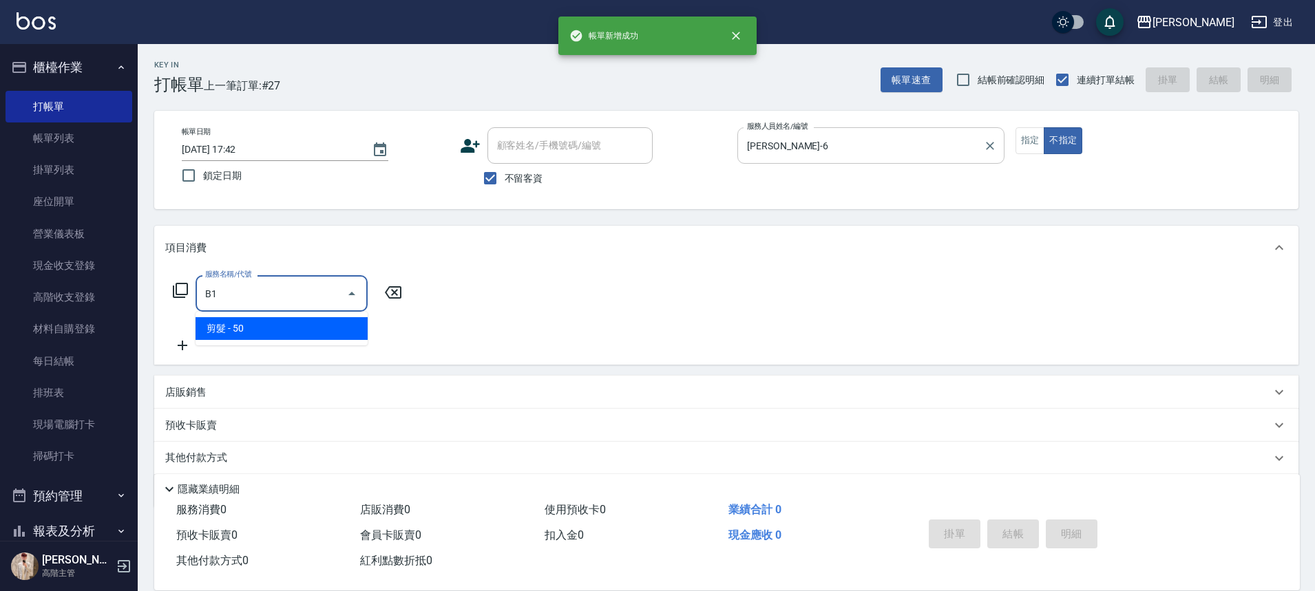
type input "剪髮(B1)"
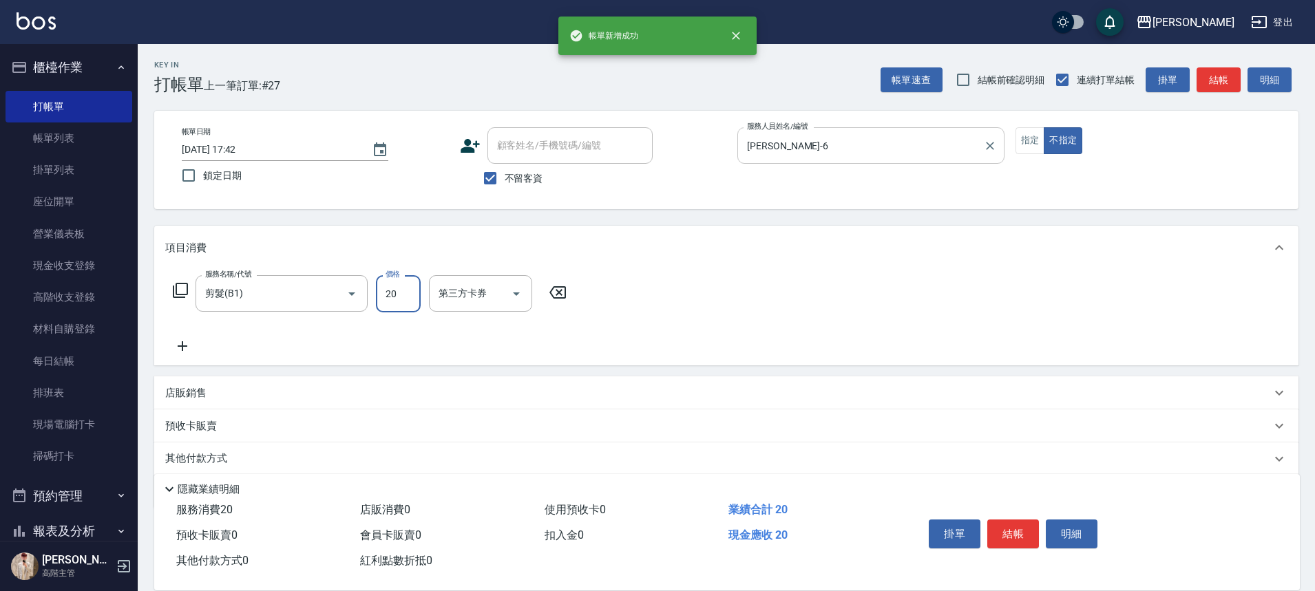
type input "200"
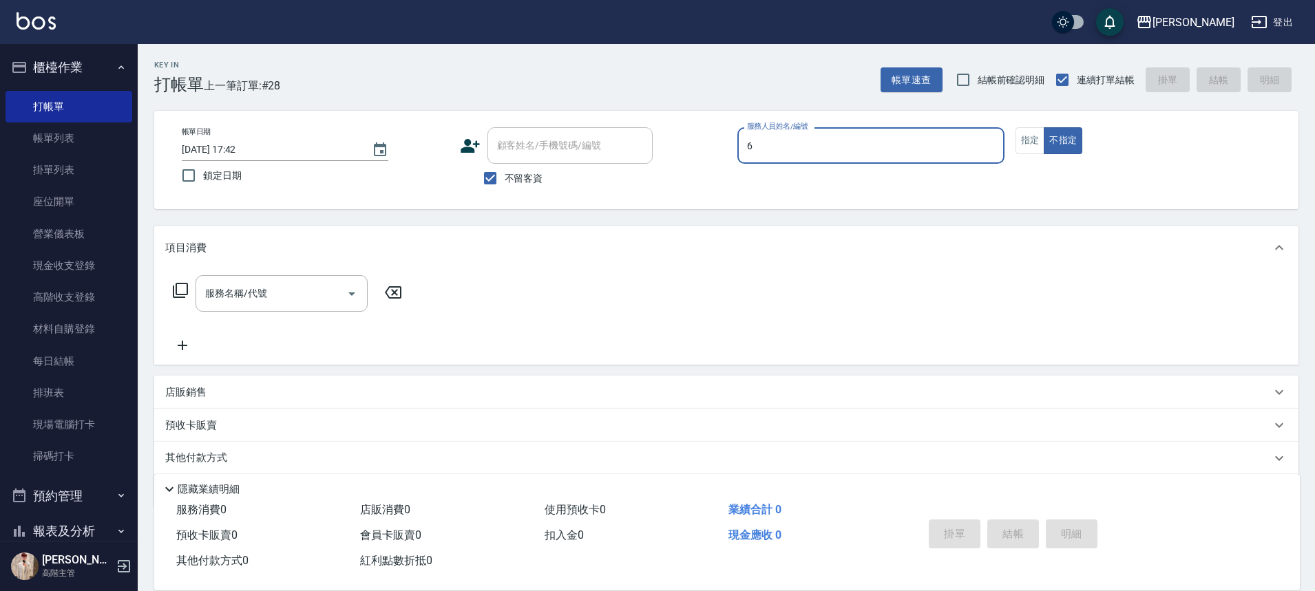
type input "[PERSON_NAME]-6"
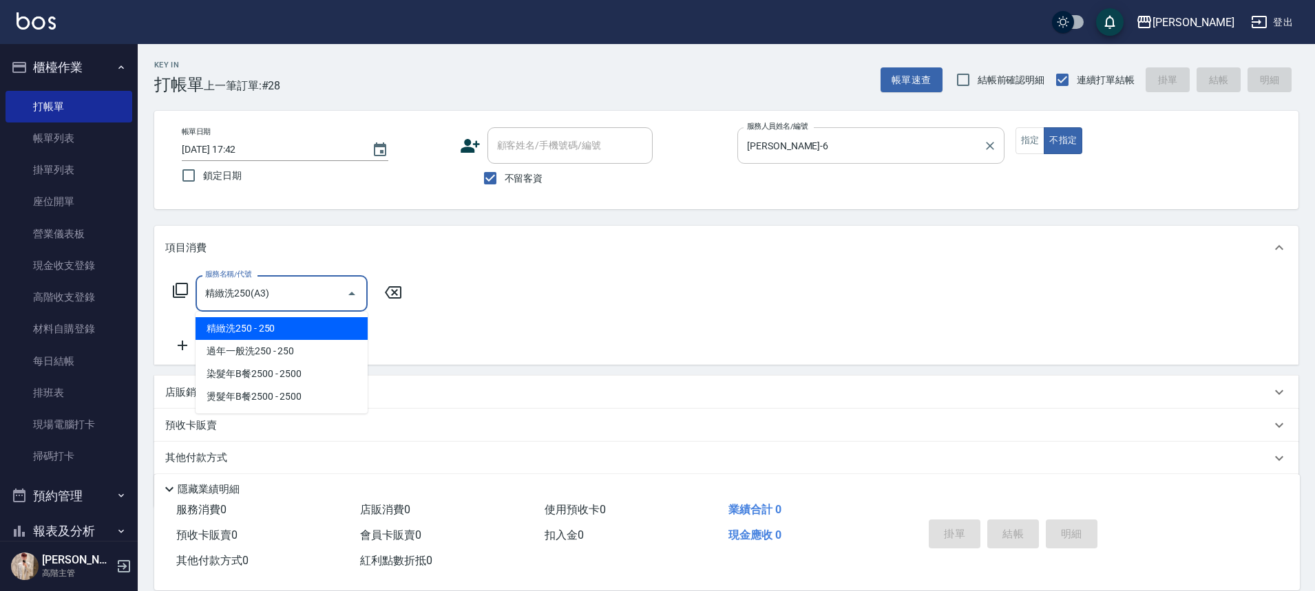
type input "精緻洗250(A3)"
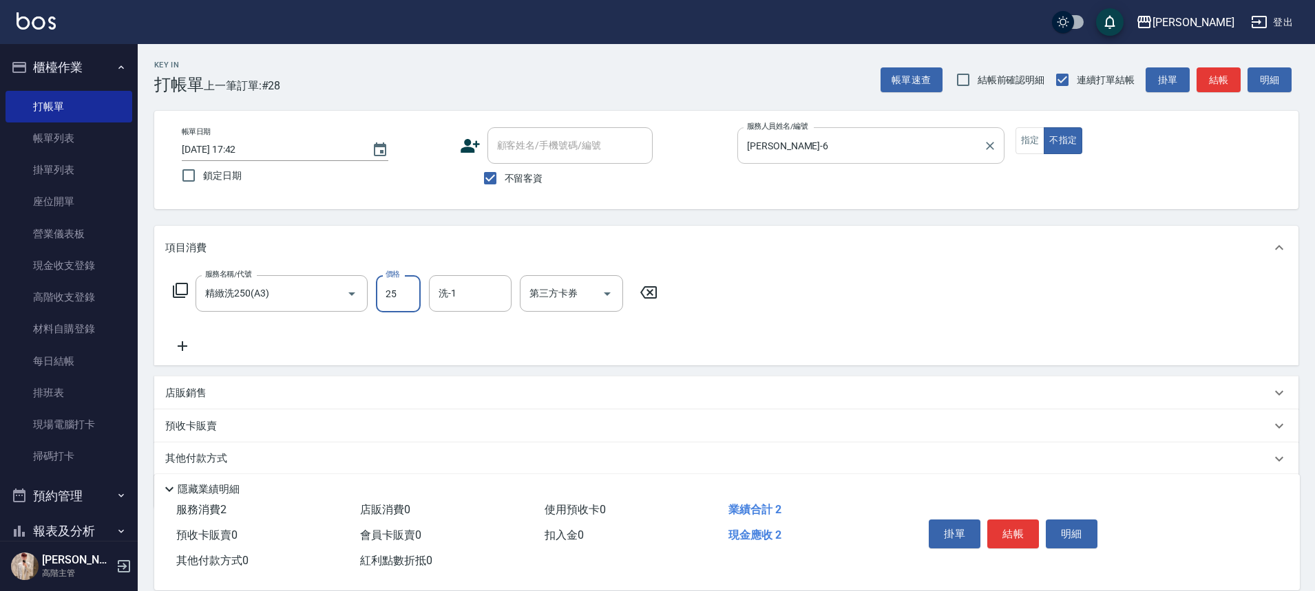
type input "250"
type input "萱芸-32"
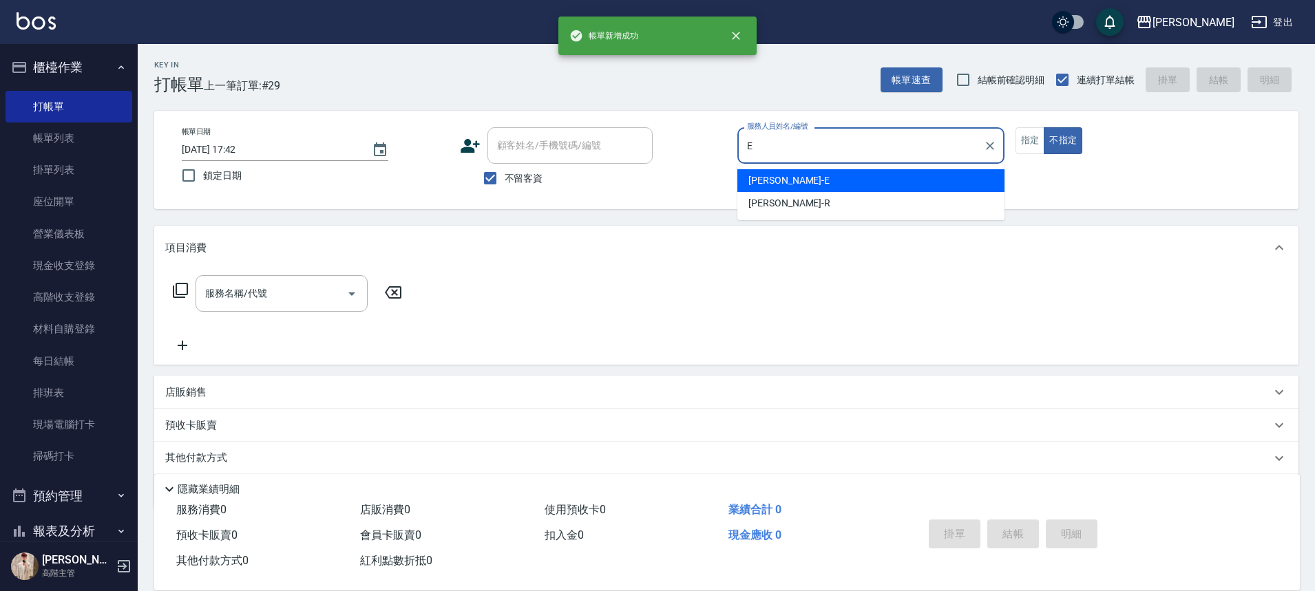
type input "[PERSON_NAME]"
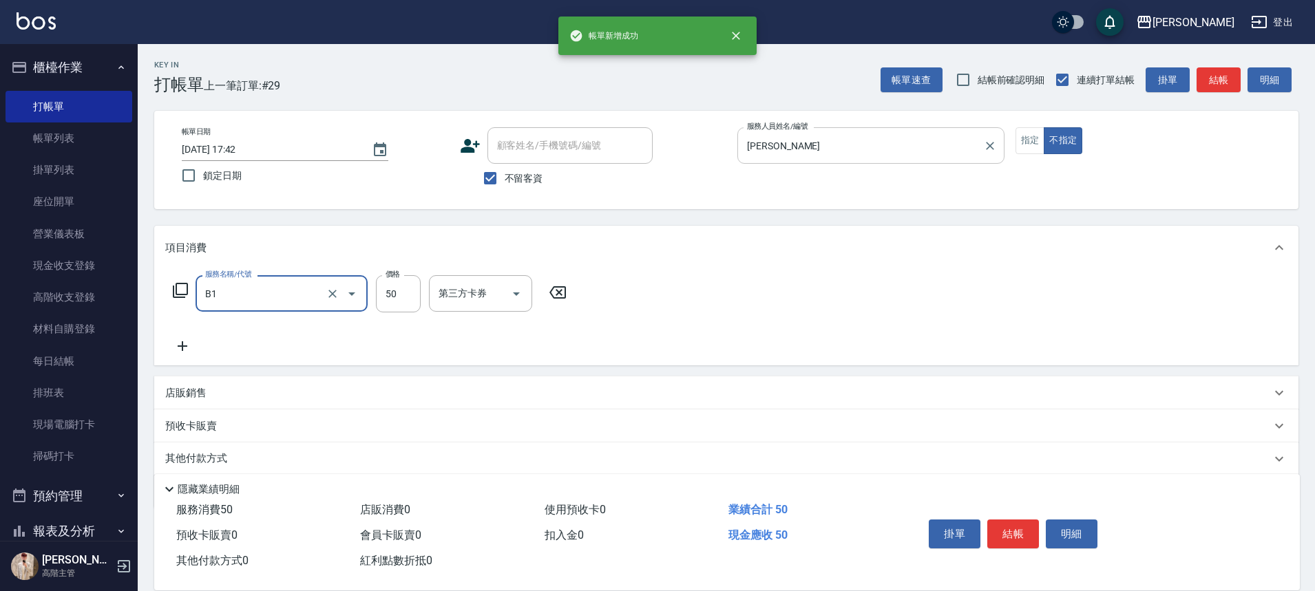
type input "剪髮(B1)"
type input "200"
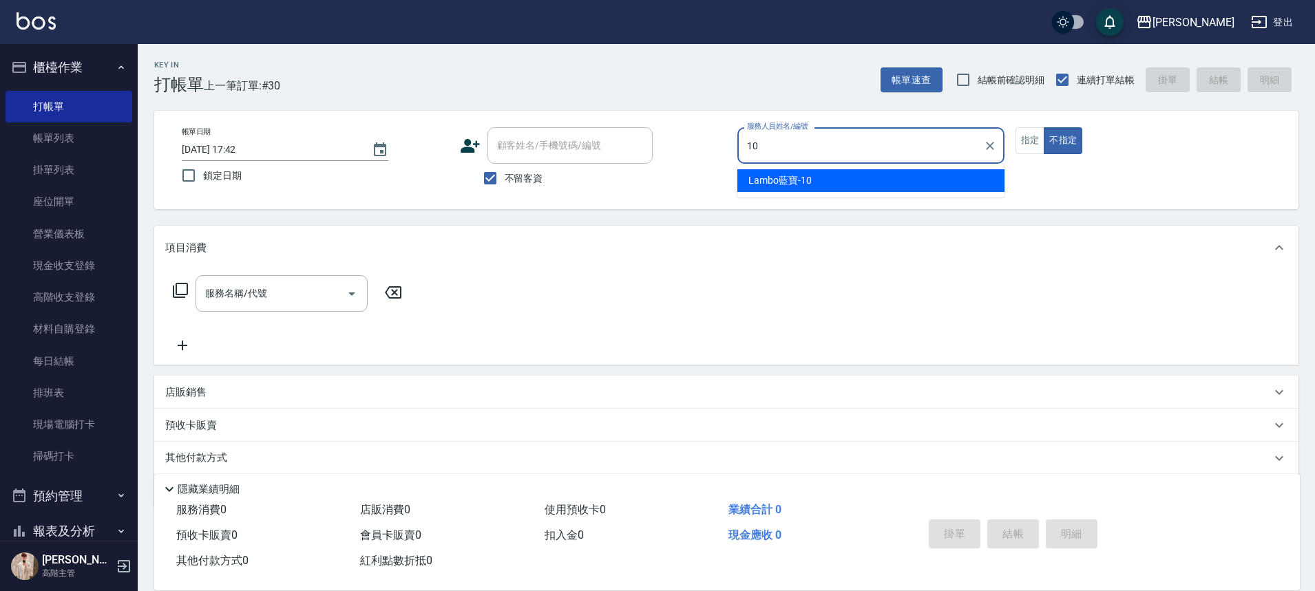
type input "Lambo藍寶-10"
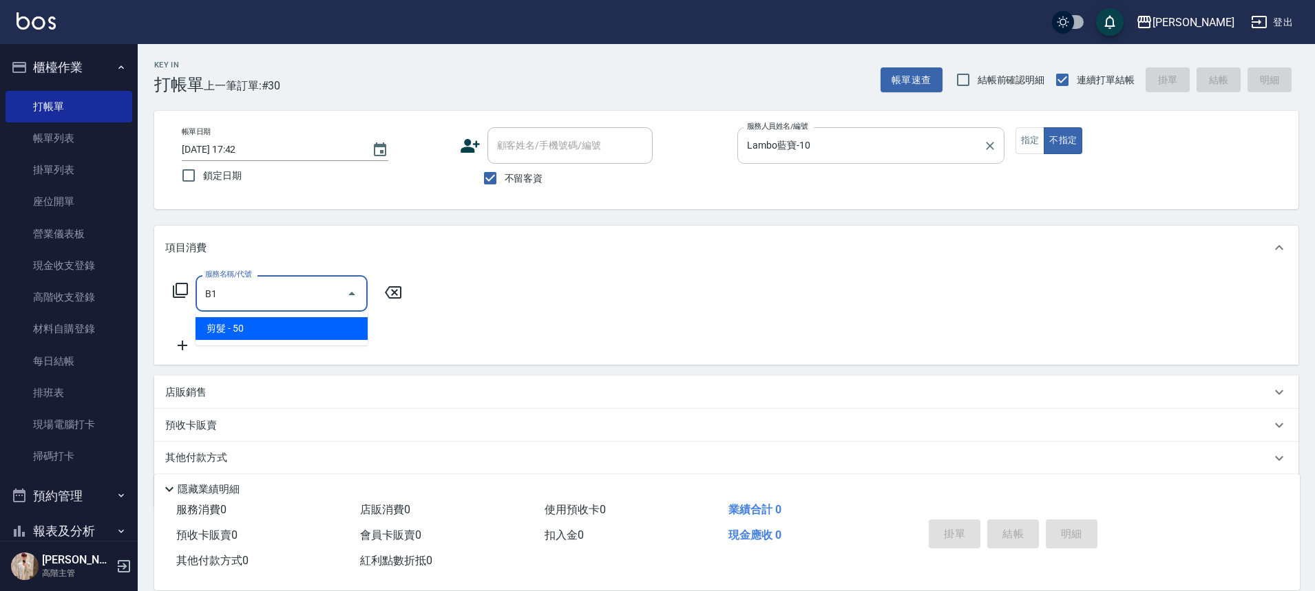
type input "剪髮(B1)"
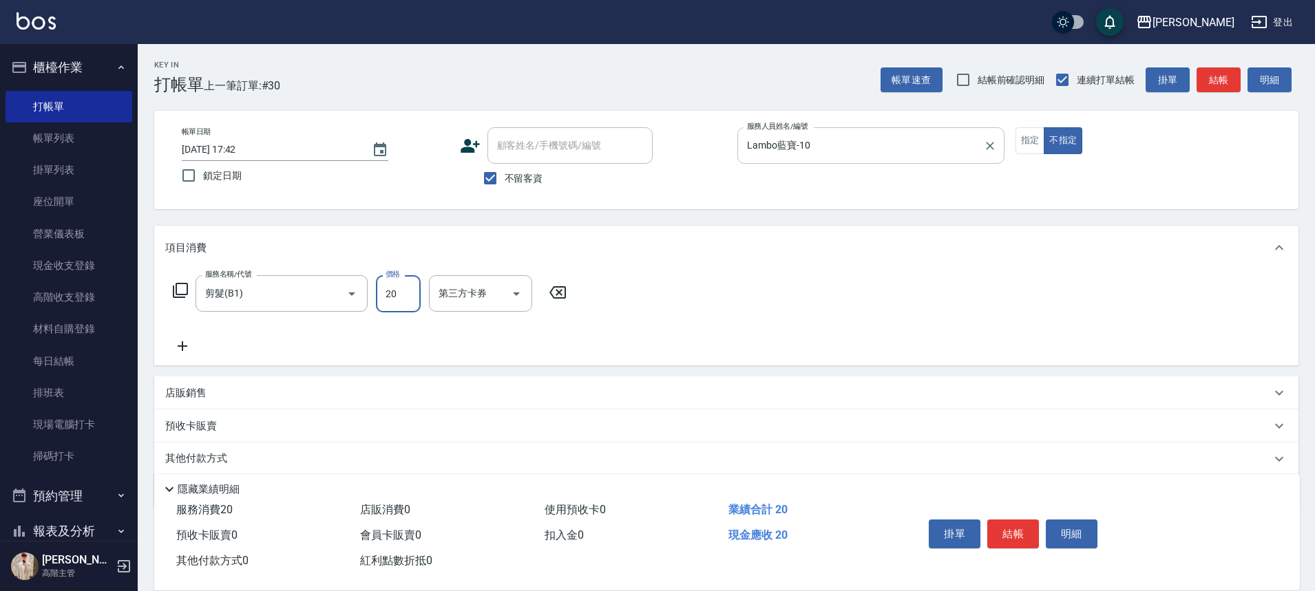
type input "200"
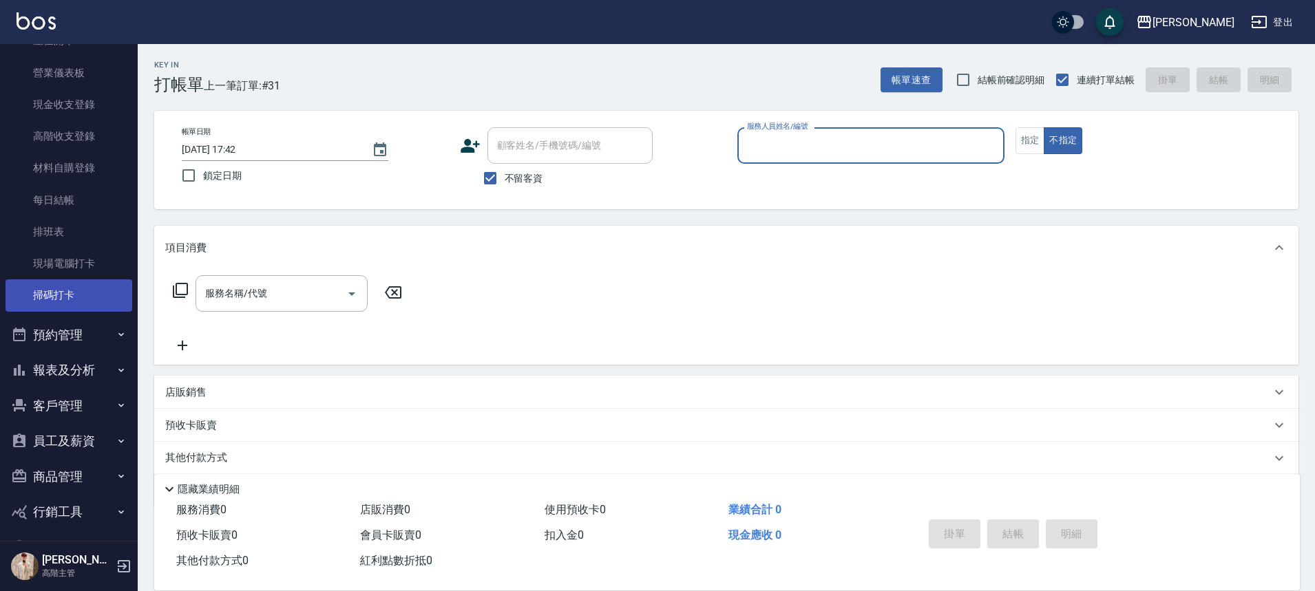
scroll to position [202, 0]
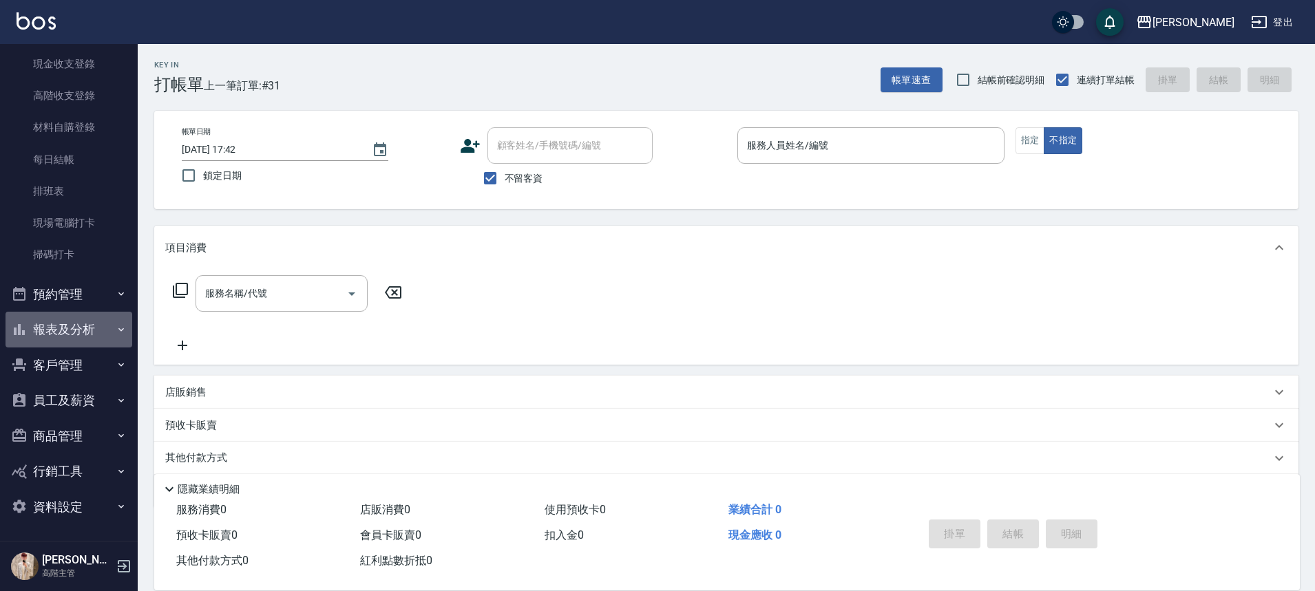
click at [98, 321] on button "報表及分析" at bounding box center [69, 330] width 127 height 36
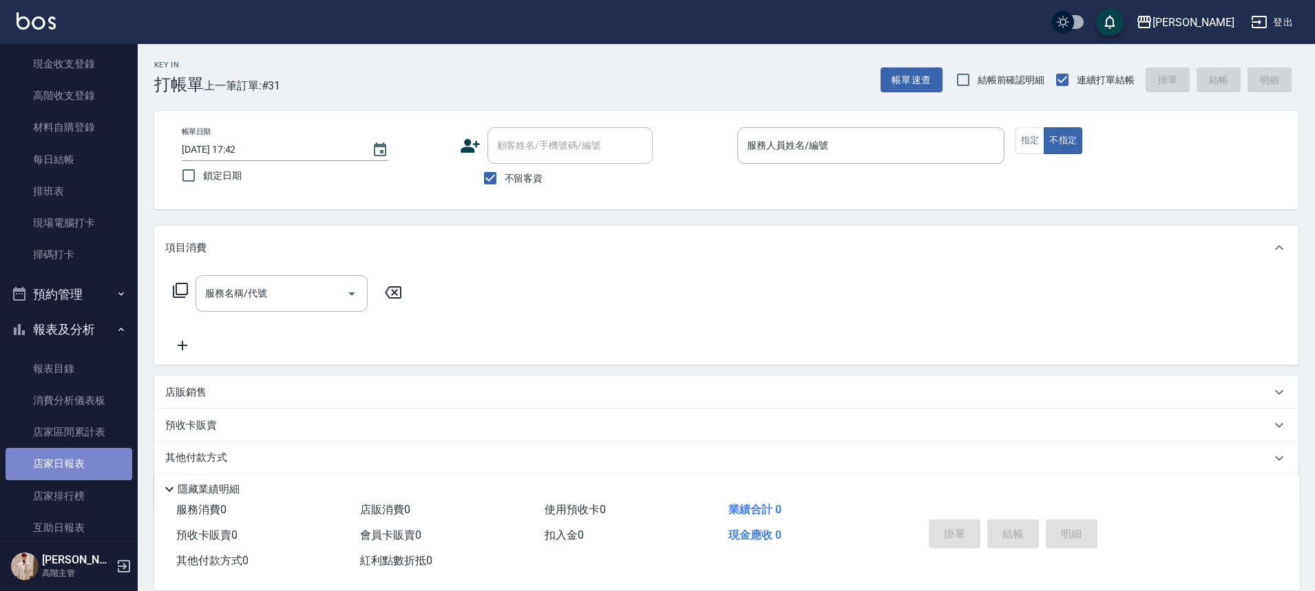
click at [101, 472] on link "店家日報表" at bounding box center [69, 464] width 127 height 32
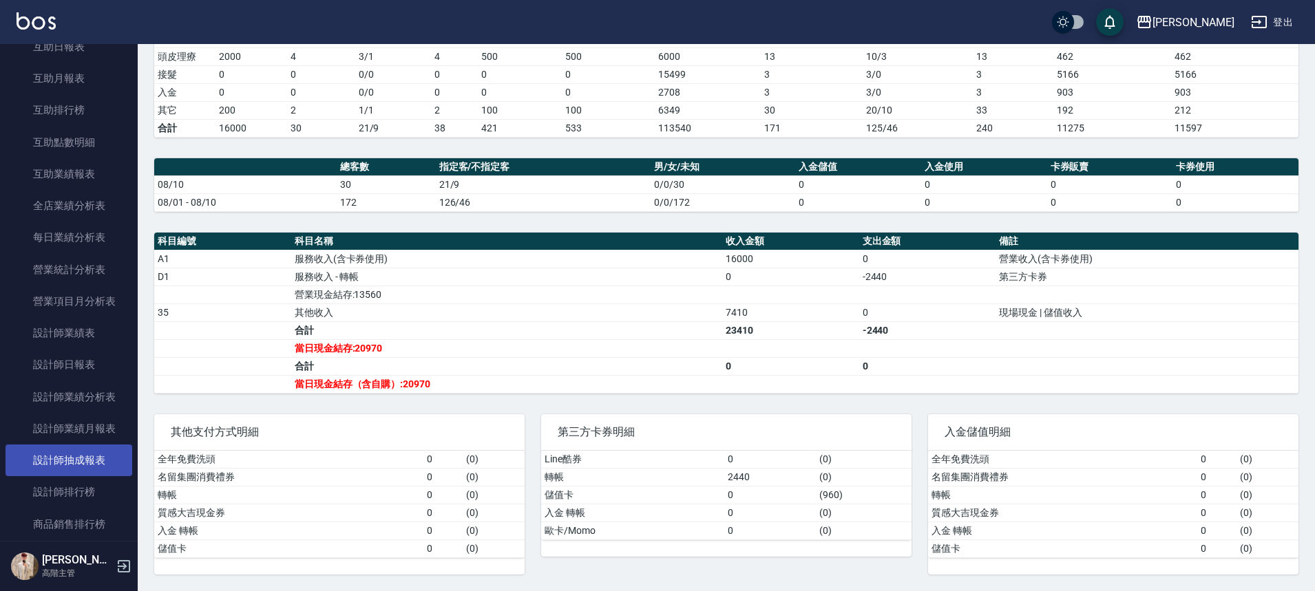
scroll to position [683, 0]
click at [96, 359] on link "設計師日報表" at bounding box center [69, 364] width 127 height 32
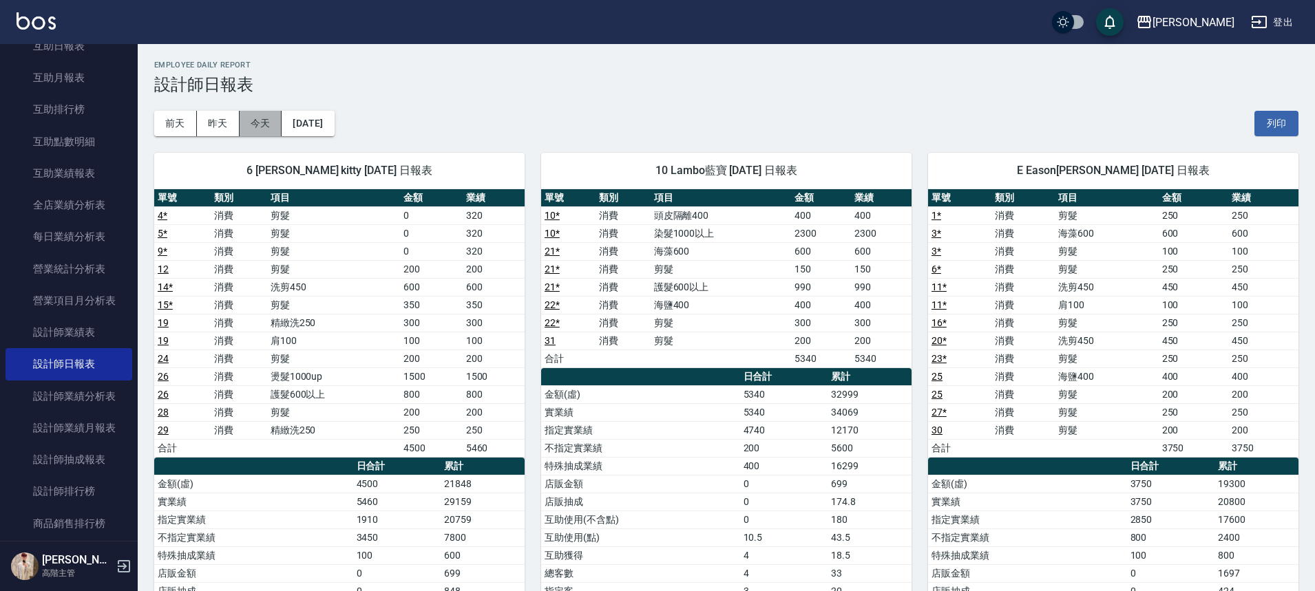
click at [262, 127] on button "今天" at bounding box center [261, 123] width 43 height 25
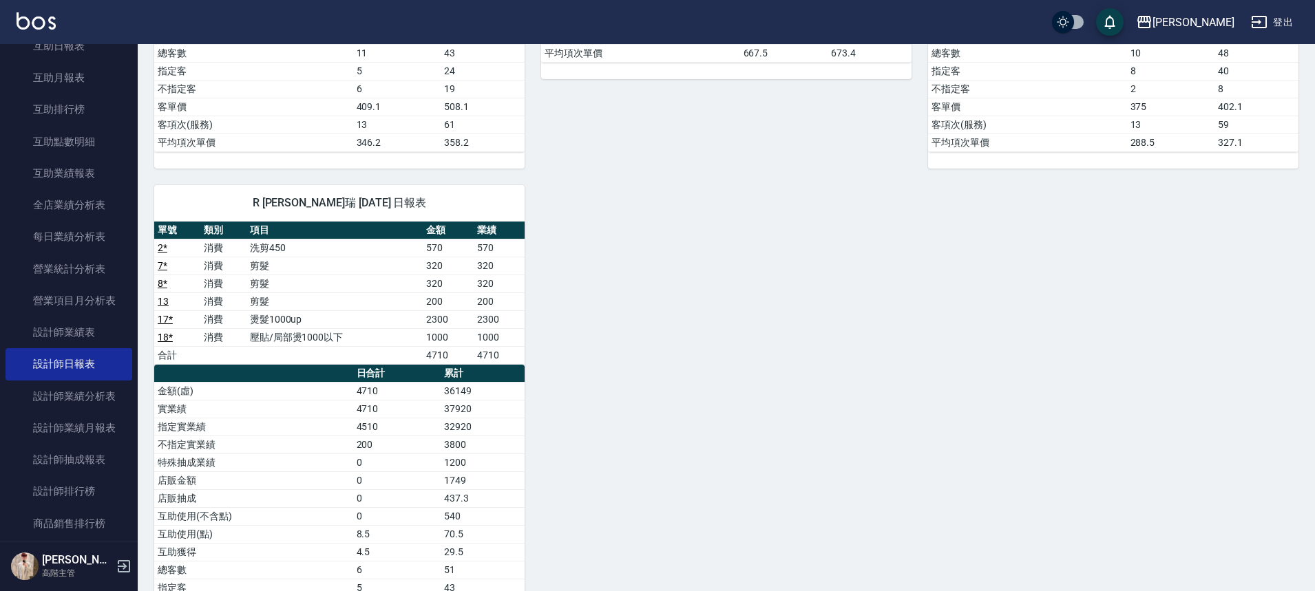
scroll to position [619, 0]
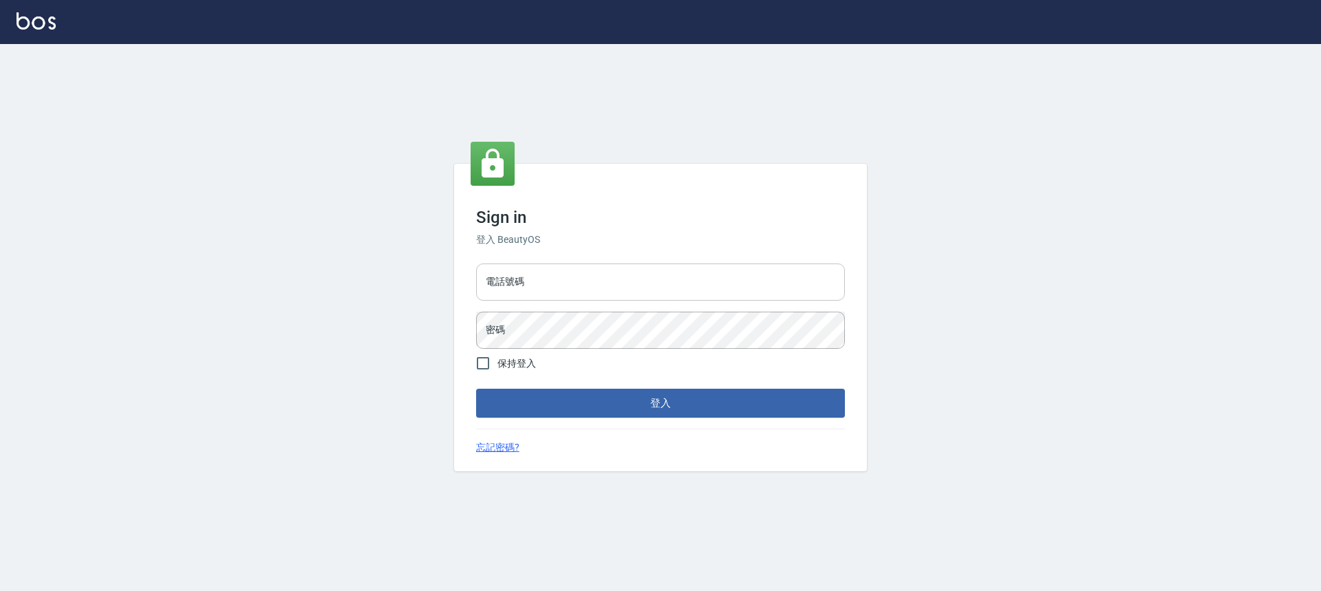
click at [578, 266] on input "電話號碼" at bounding box center [660, 282] width 369 height 37
type input "0989189977"
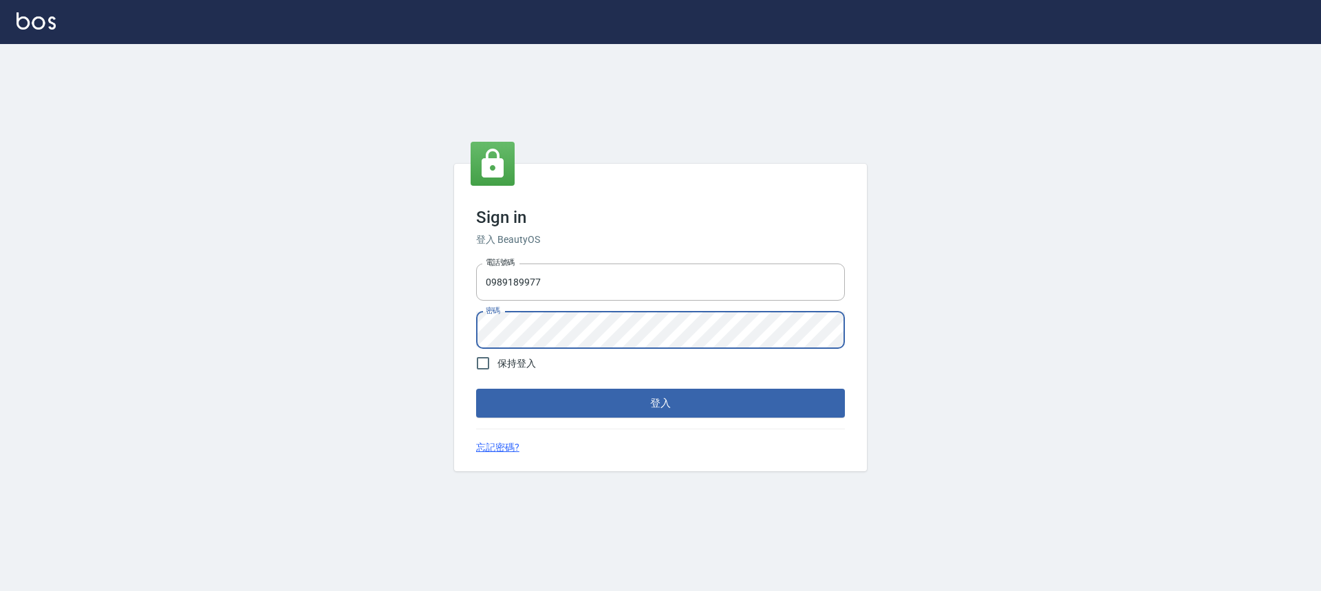
click at [476, 389] on button "登入" at bounding box center [660, 403] width 369 height 29
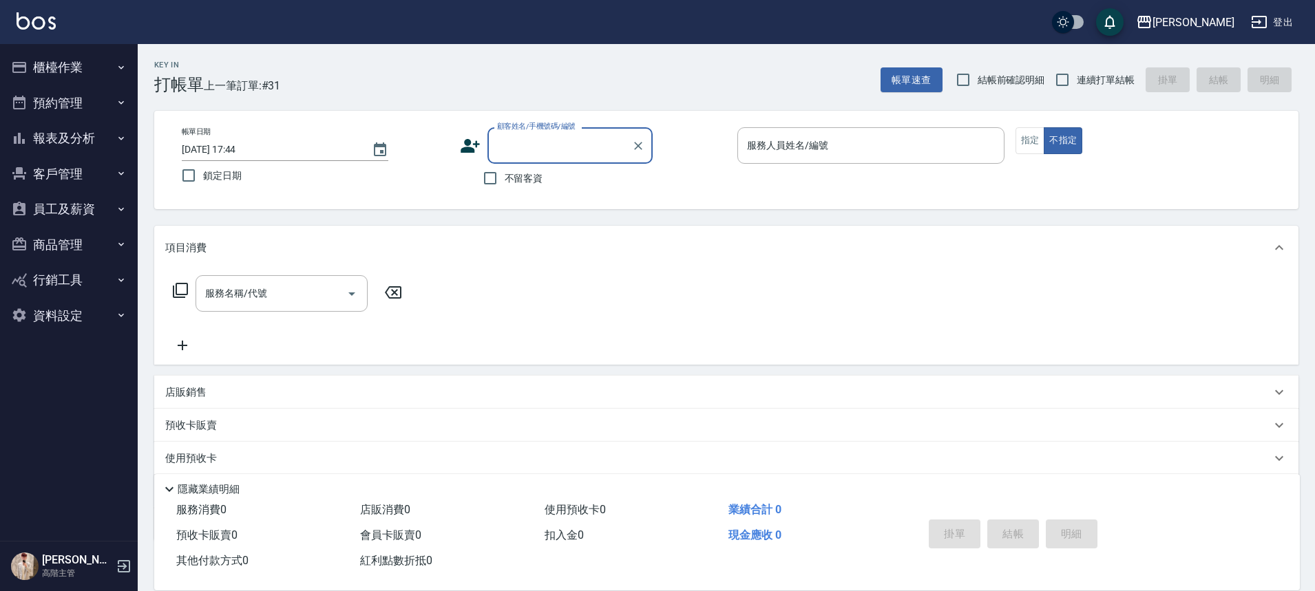
click at [110, 60] on button "櫃檯作業" at bounding box center [69, 68] width 127 height 36
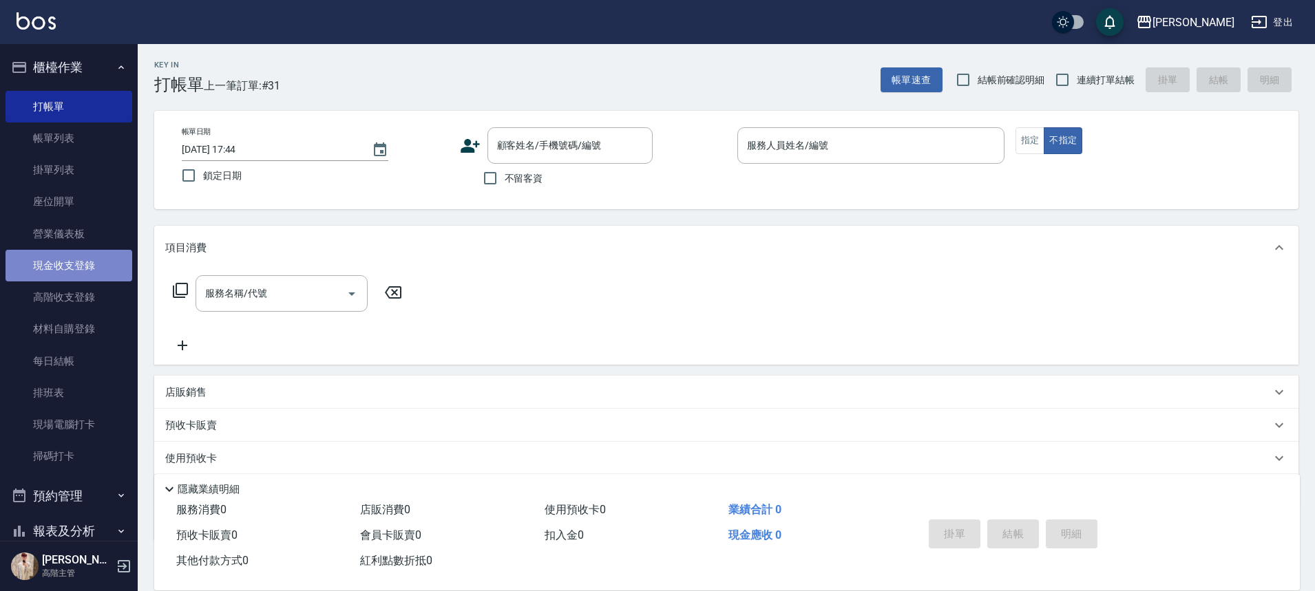
click at [105, 276] on link "現金收支登錄" at bounding box center [69, 266] width 127 height 32
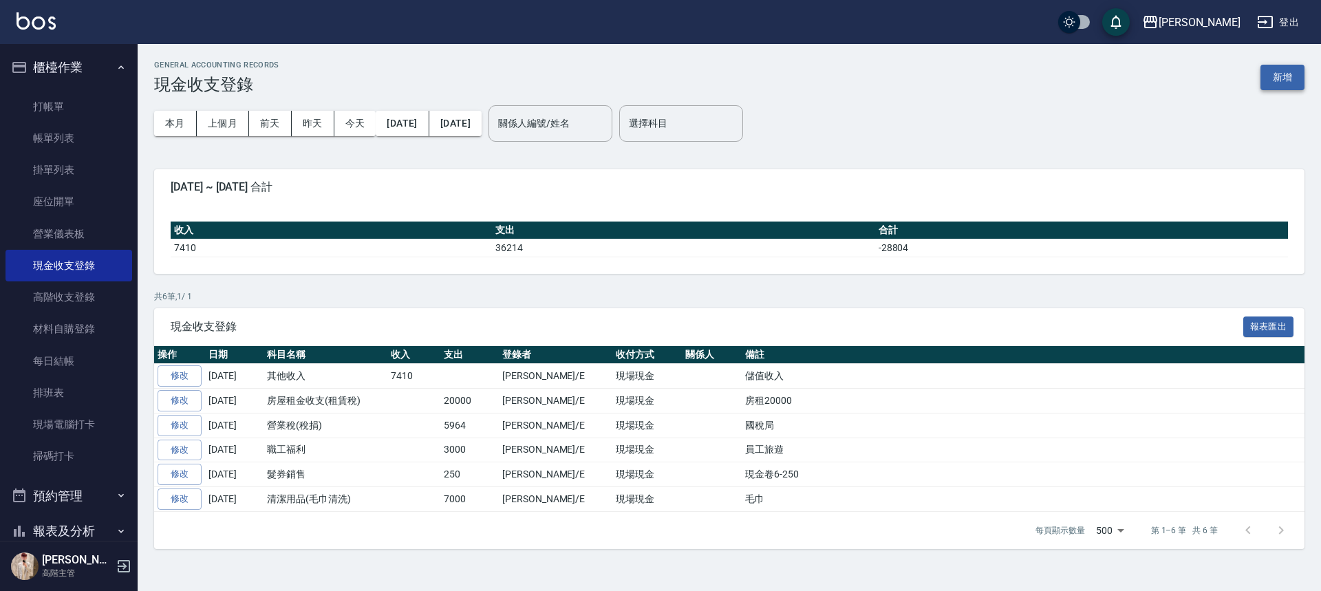
click at [1282, 76] on button "新增" at bounding box center [1283, 77] width 44 height 25
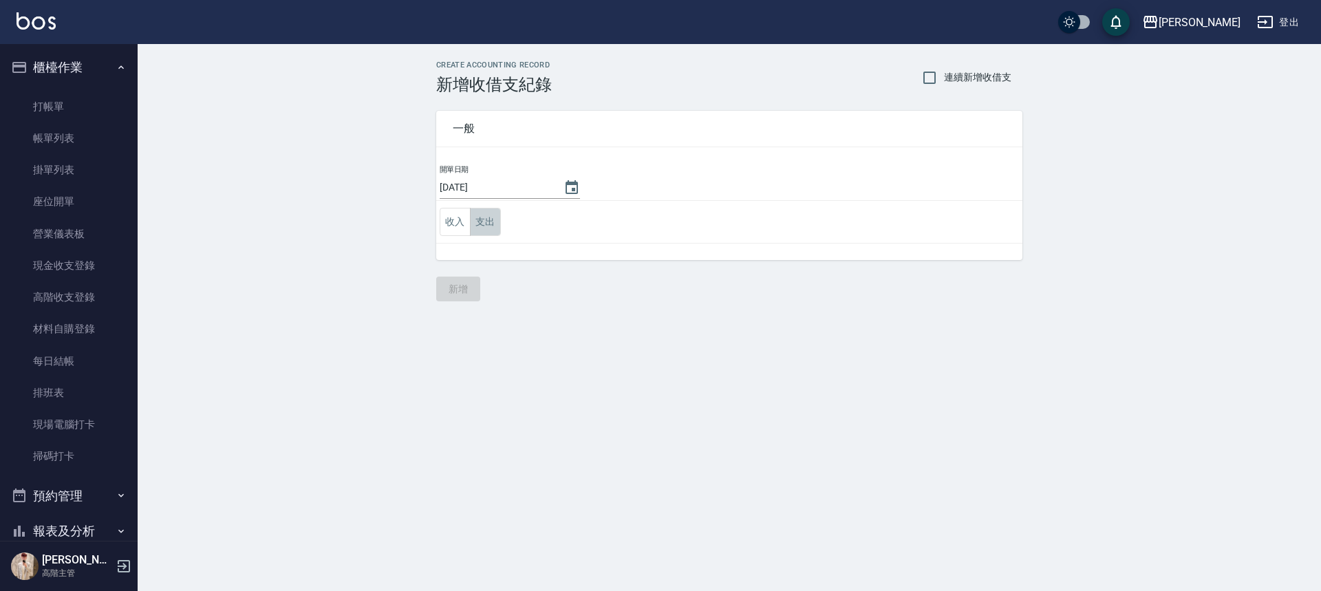
drag, startPoint x: 486, startPoint y: 227, endPoint x: 573, endPoint y: 277, distance: 100.8
click at [504, 241] on td "收入 支出" at bounding box center [729, 222] width 586 height 43
click at [485, 219] on button "支出" at bounding box center [485, 222] width 31 height 28
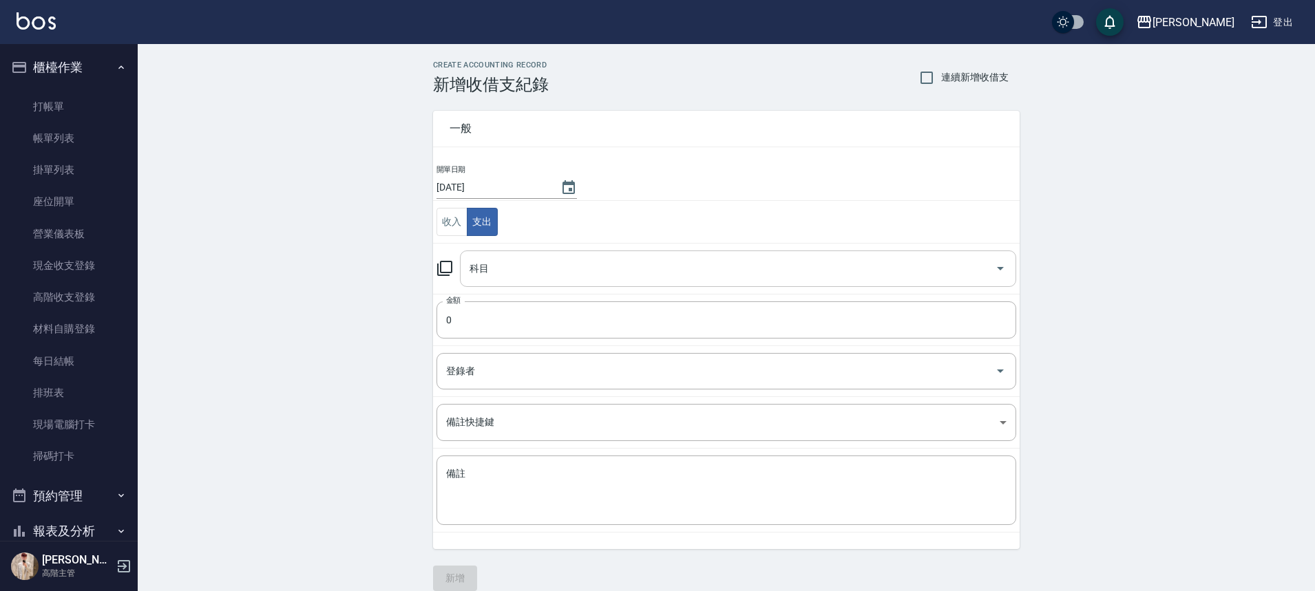
click at [517, 274] on input "科目" at bounding box center [727, 269] width 523 height 24
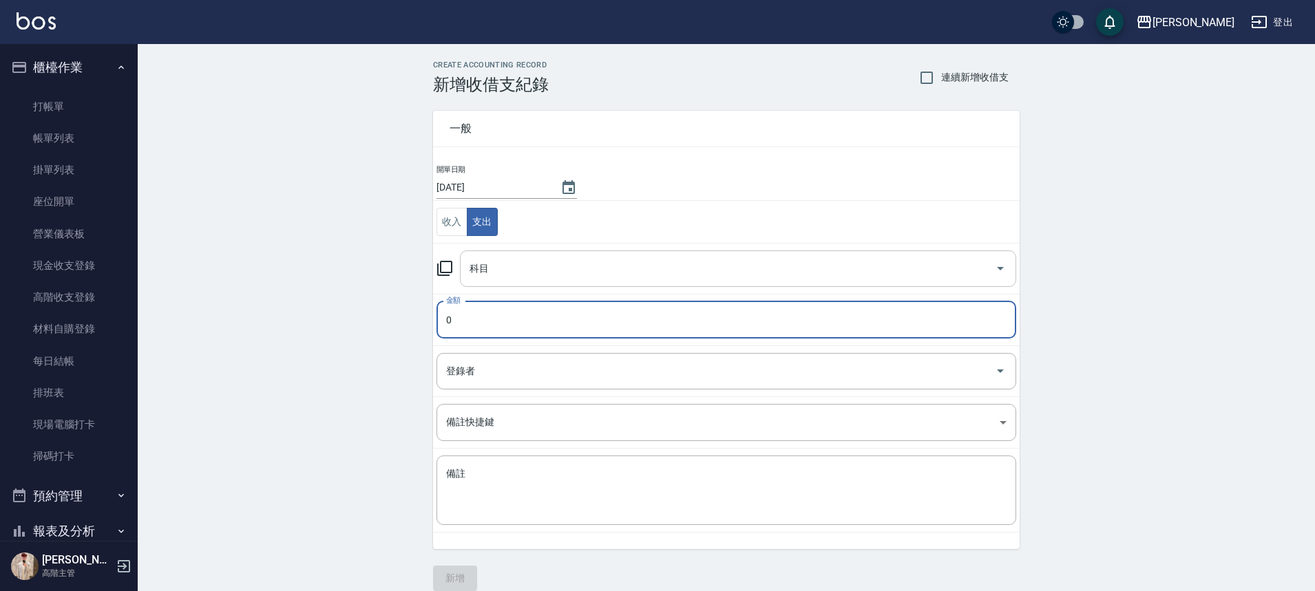
type input "0"
click at [461, 256] on div "科目" at bounding box center [738, 269] width 556 height 36
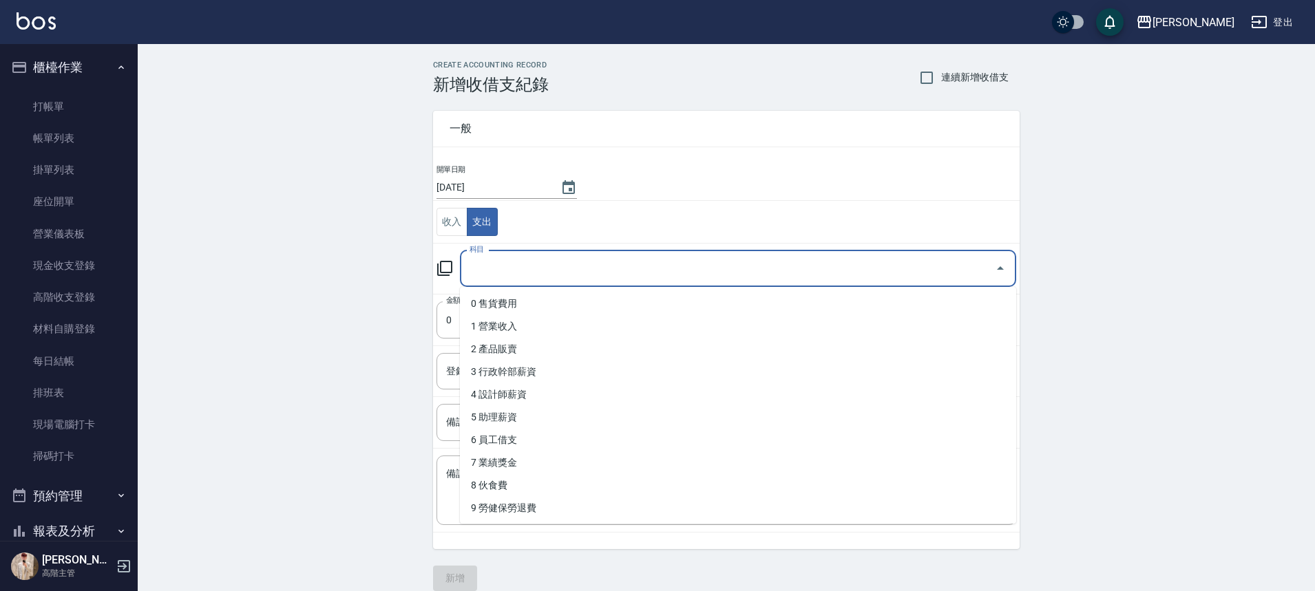
type input "ㄏ"
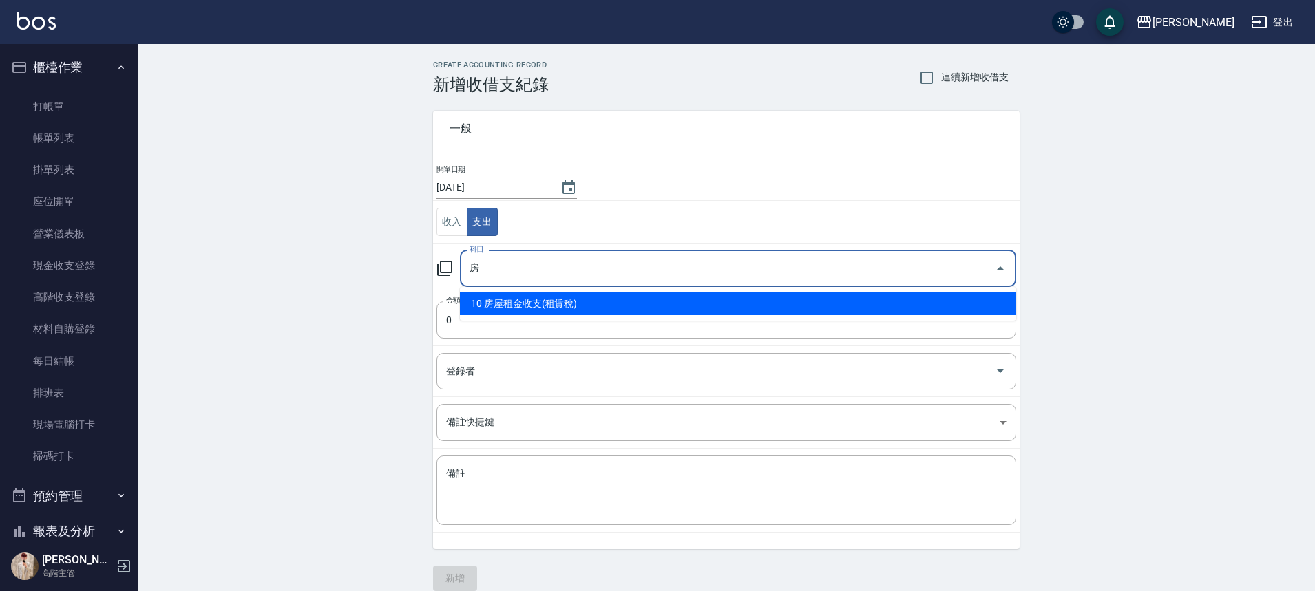
type input "10 房屋租金收支(租賃稅)"
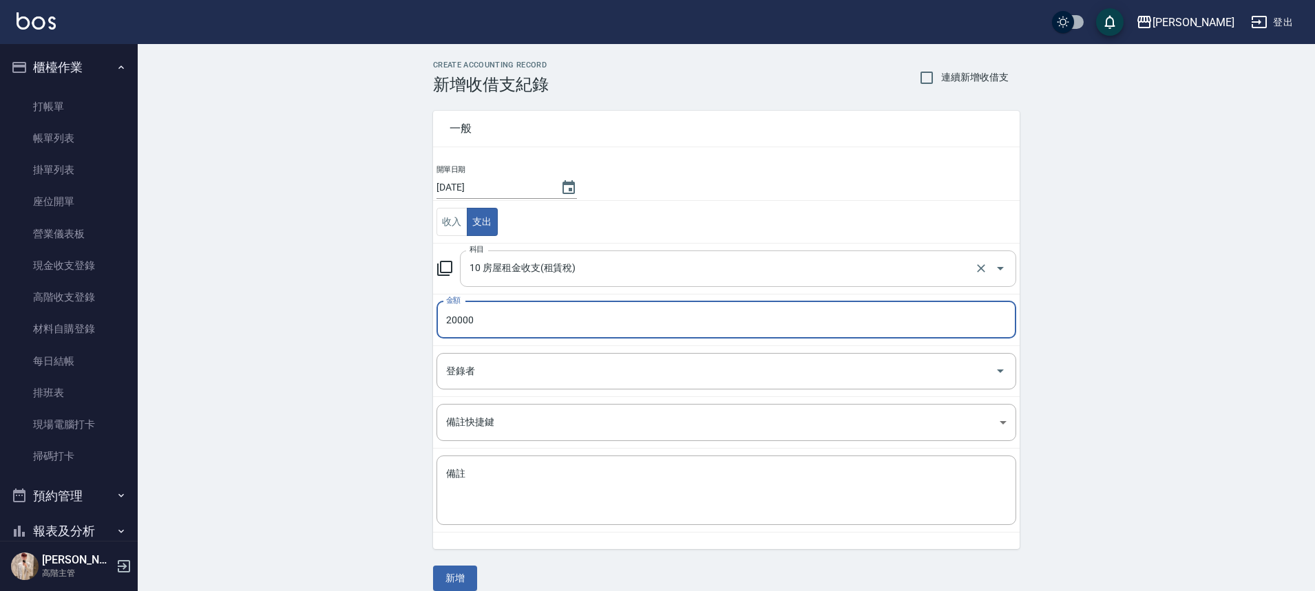
type input "20000"
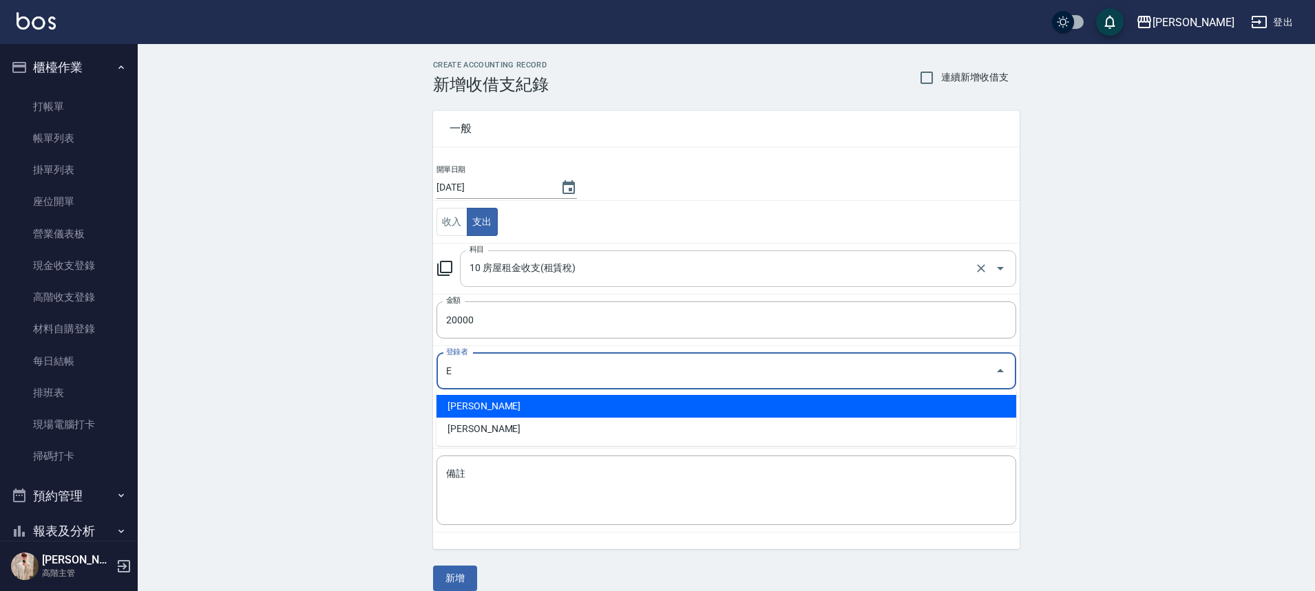
type input "[PERSON_NAME]"
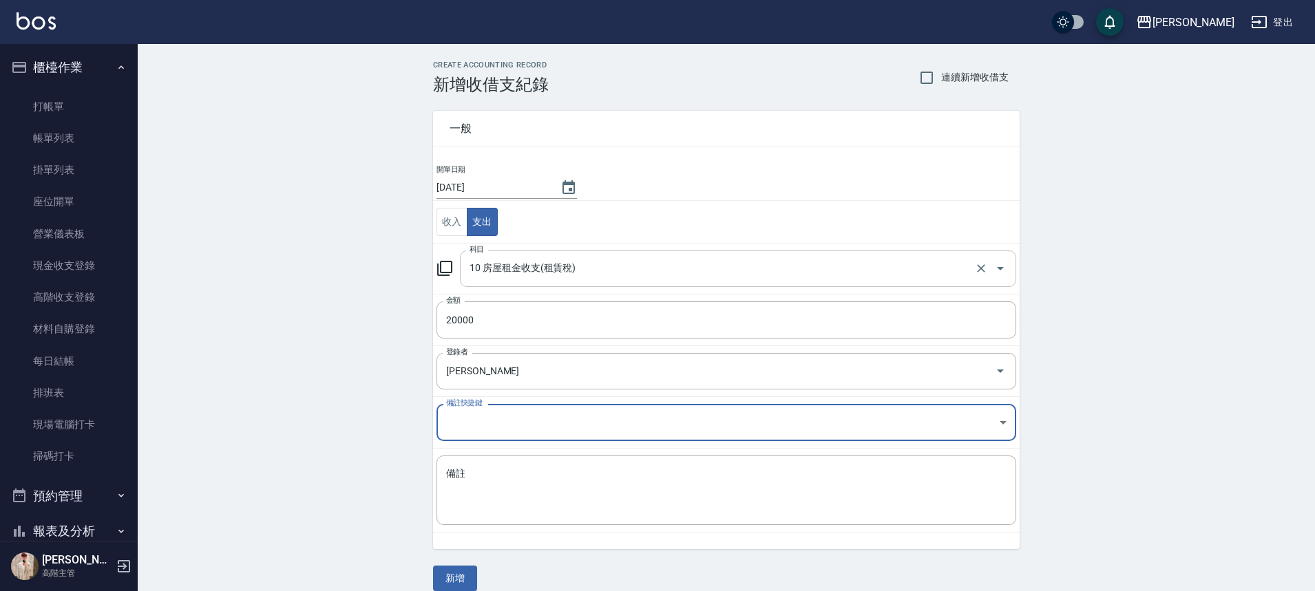
type textarea "e"
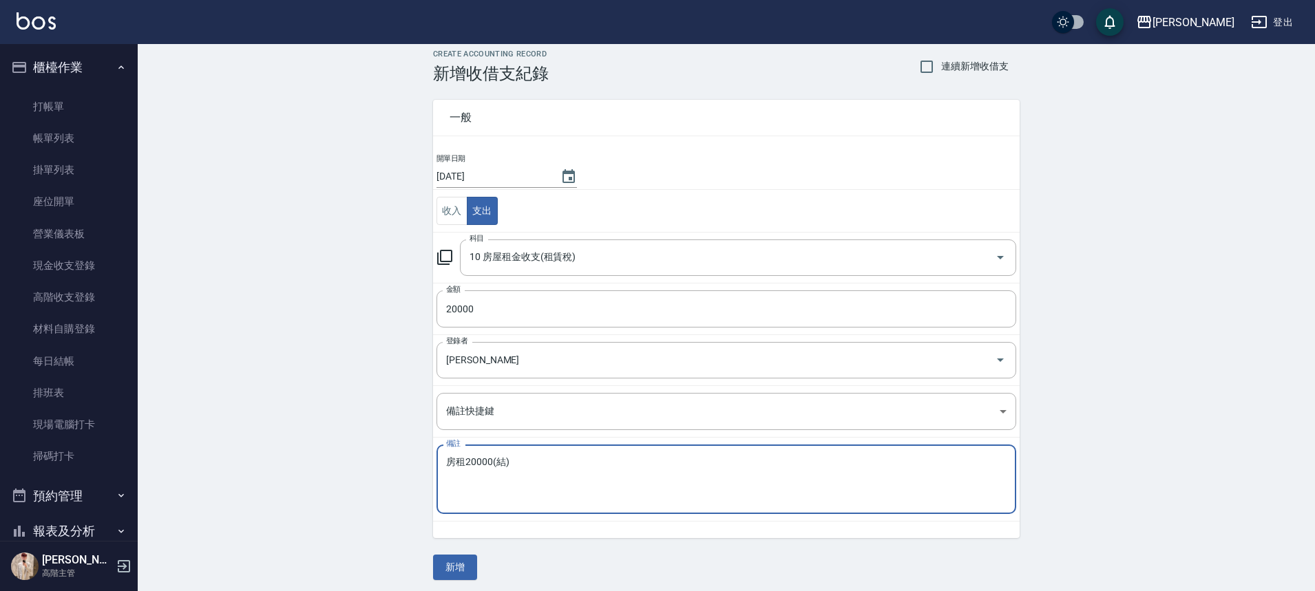
scroll to position [17, 0]
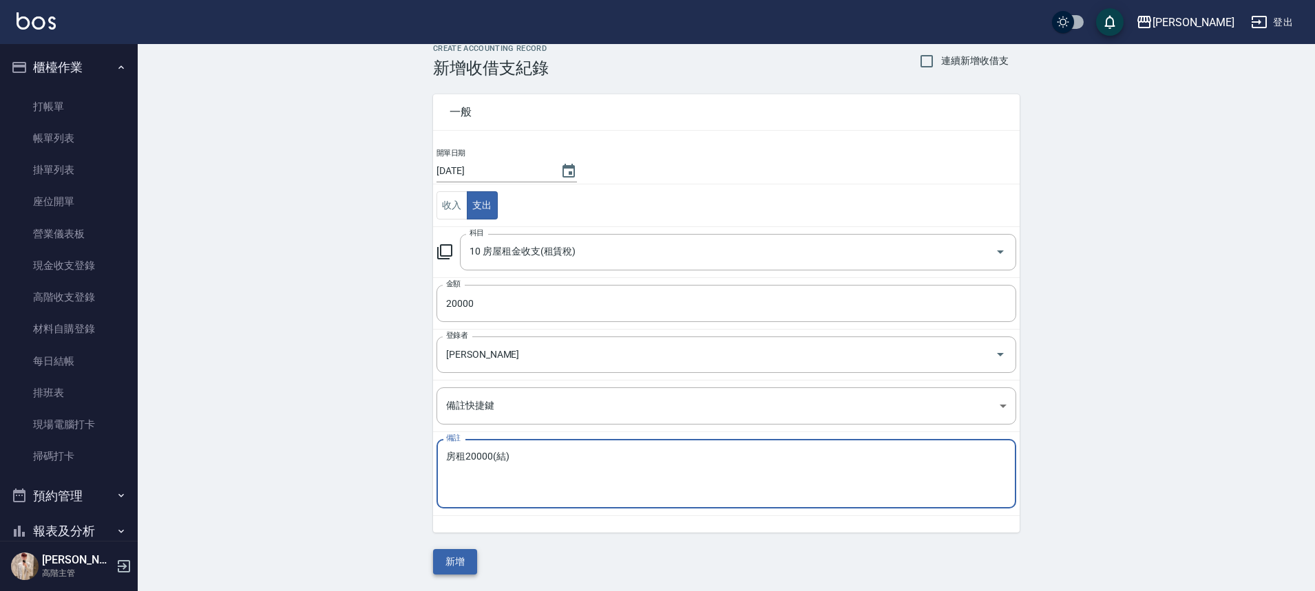
type textarea "房租20000(結)"
click at [452, 557] on button "新增" at bounding box center [455, 561] width 44 height 25
